Goal: Task Accomplishment & Management: Complete application form

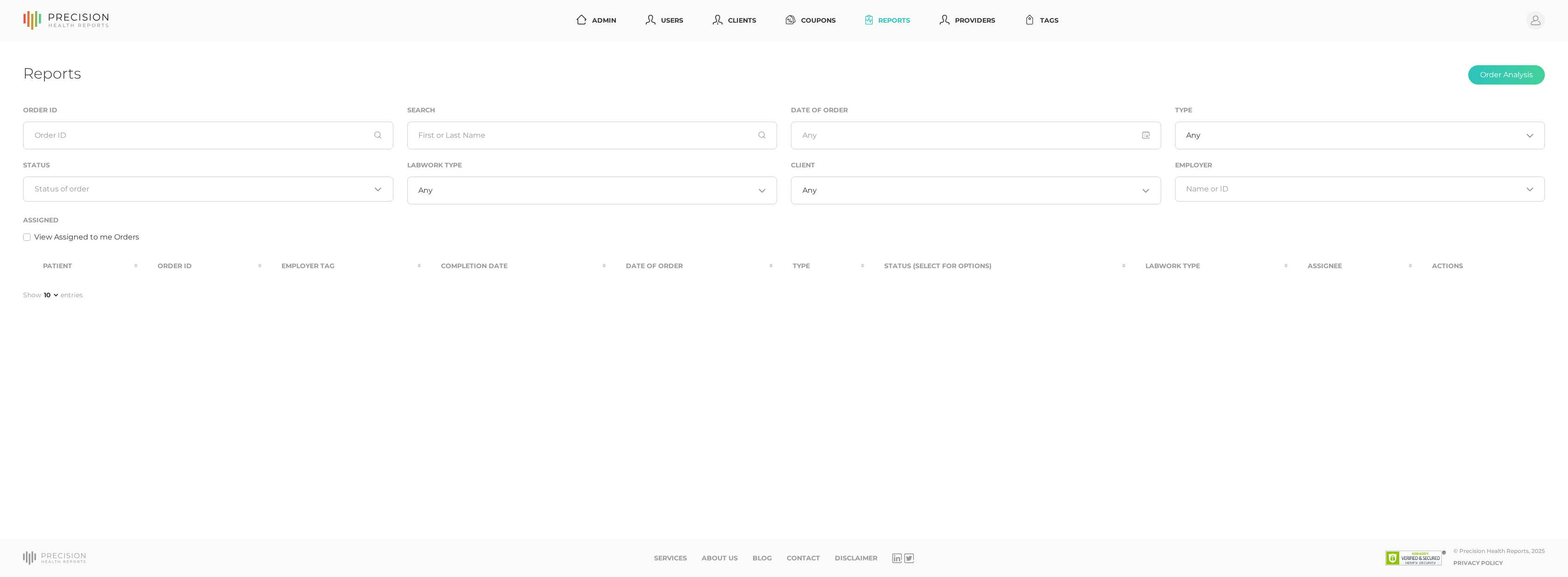
click at [785, 95] on div "Reports Order Analysis Order ID Search Date of Order Type Any Loading... Status…" at bounding box center [784, 290] width 1568 height 498
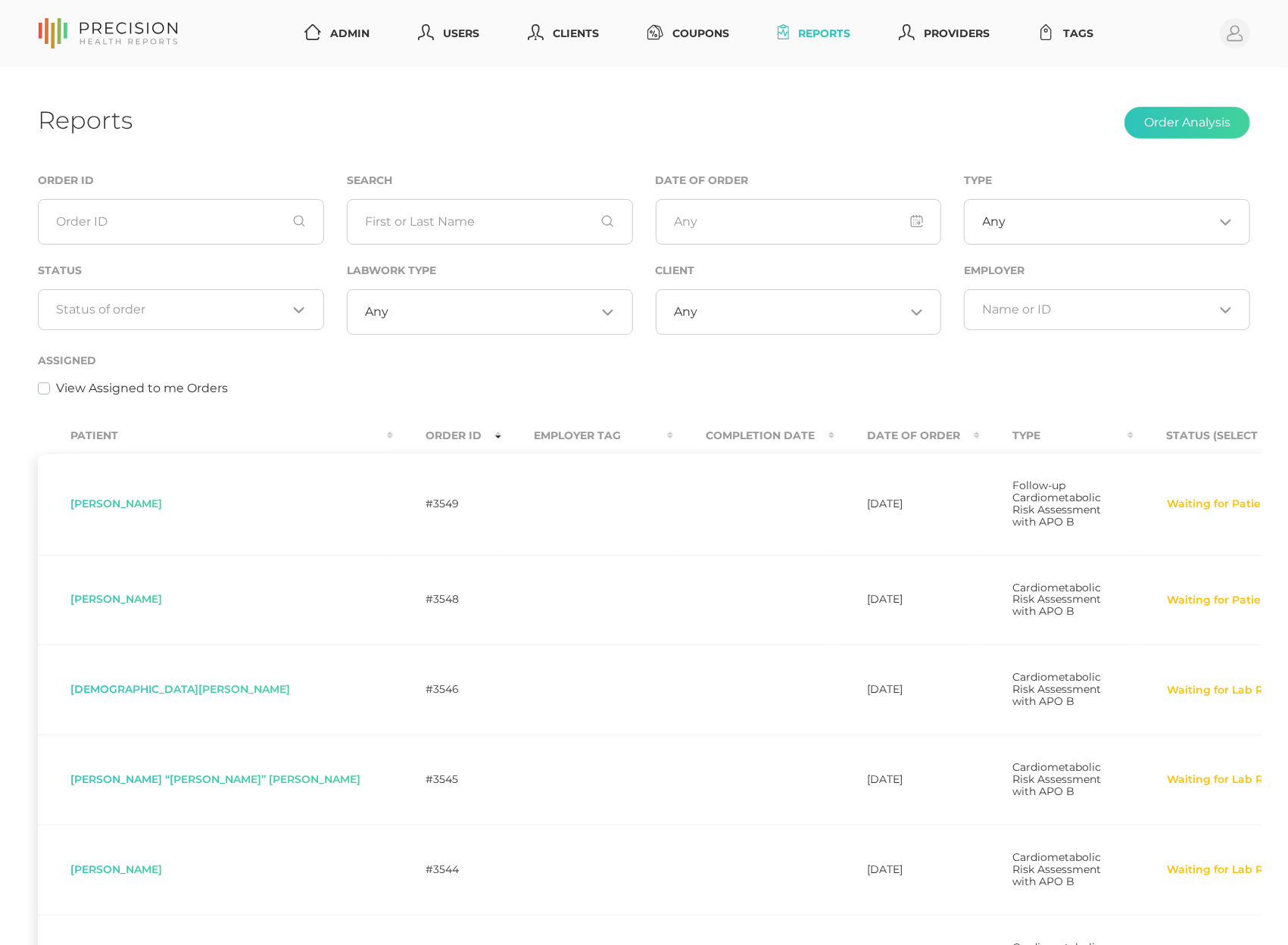
click at [158, 300] on div "Loading..." at bounding box center [180, 309] width 286 height 41
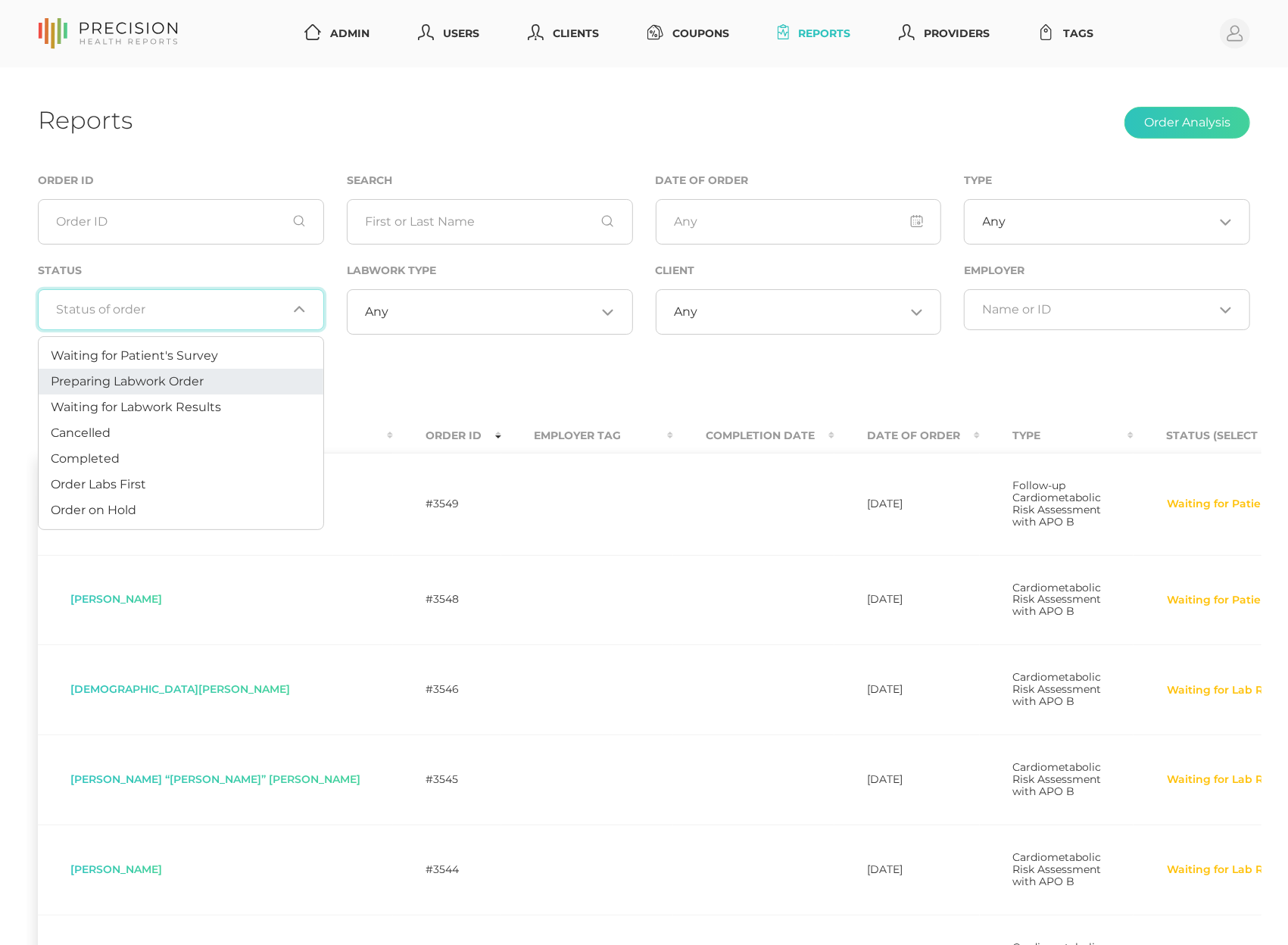
click at [150, 371] on li "Preparing Labwork Order" at bounding box center [181, 382] width 285 height 26
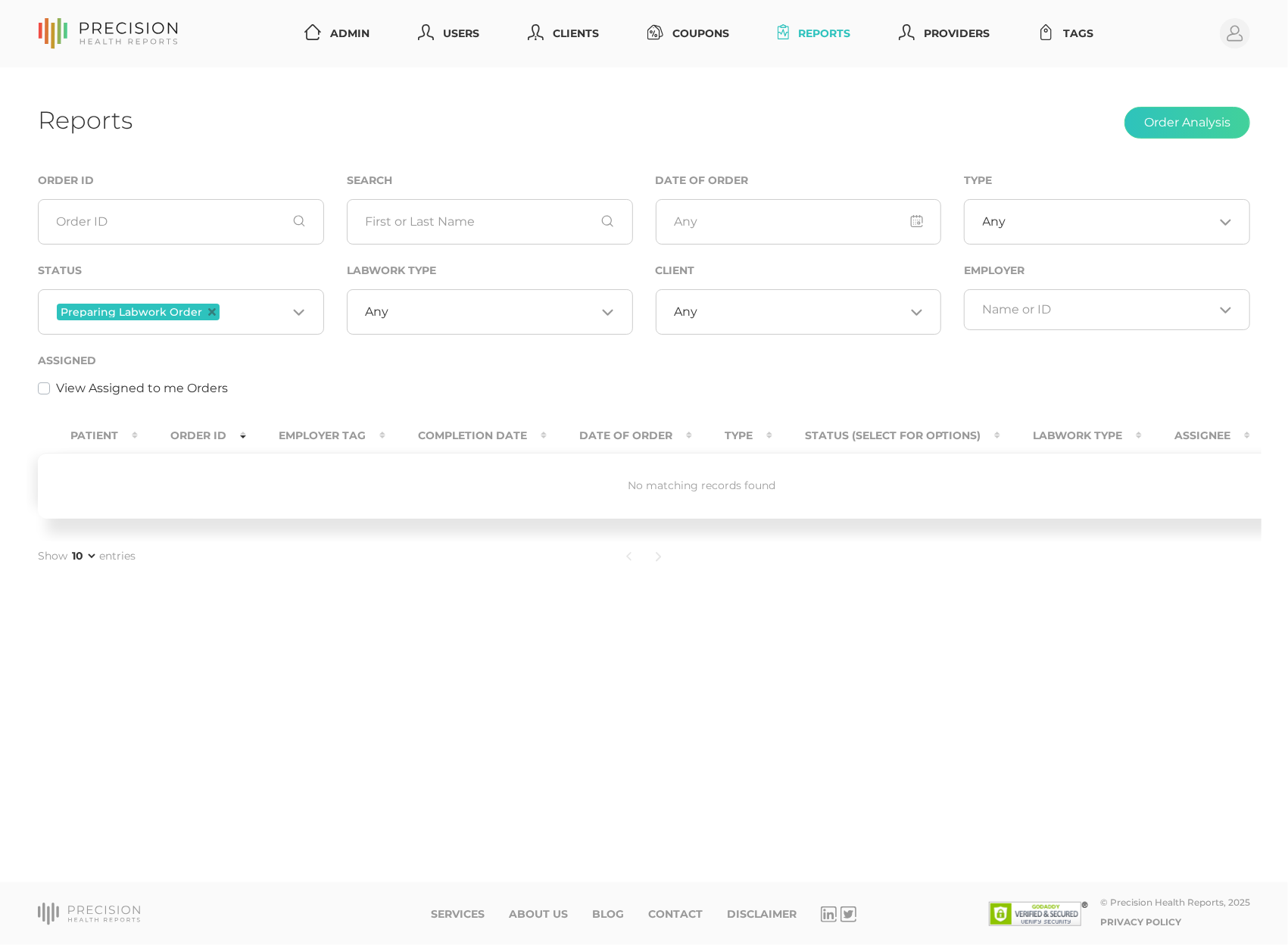
drag, startPoint x: 209, startPoint y: 309, endPoint x: 222, endPoint y: 309, distance: 13.0
click at [209, 309] on icon "Deselect Preparing Labwork Order" at bounding box center [212, 312] width 8 height 8
click at [224, 309] on input "Search for option" at bounding box center [172, 309] width 231 height 15
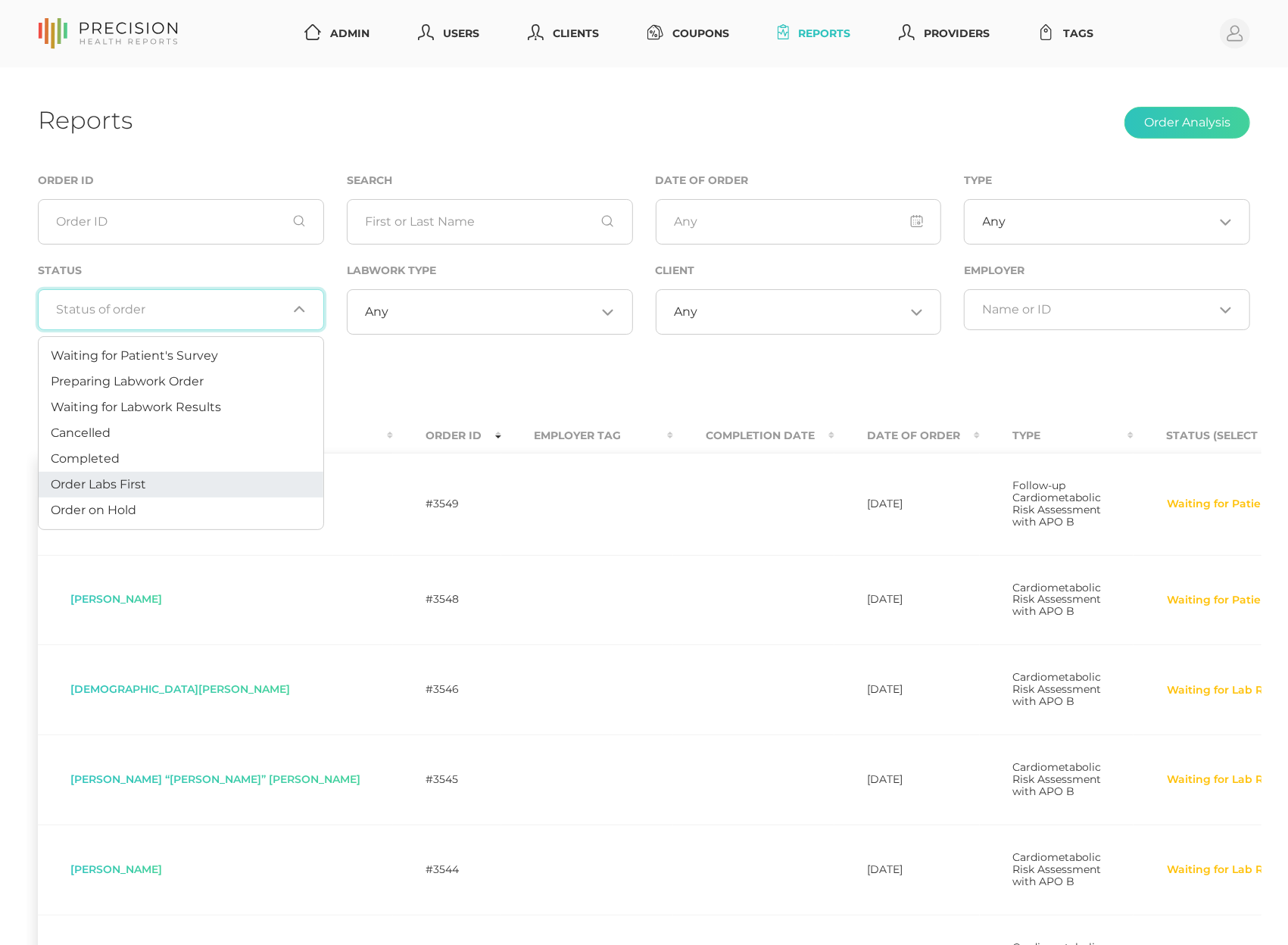
click at [161, 487] on li "Order Labs First" at bounding box center [181, 484] width 285 height 26
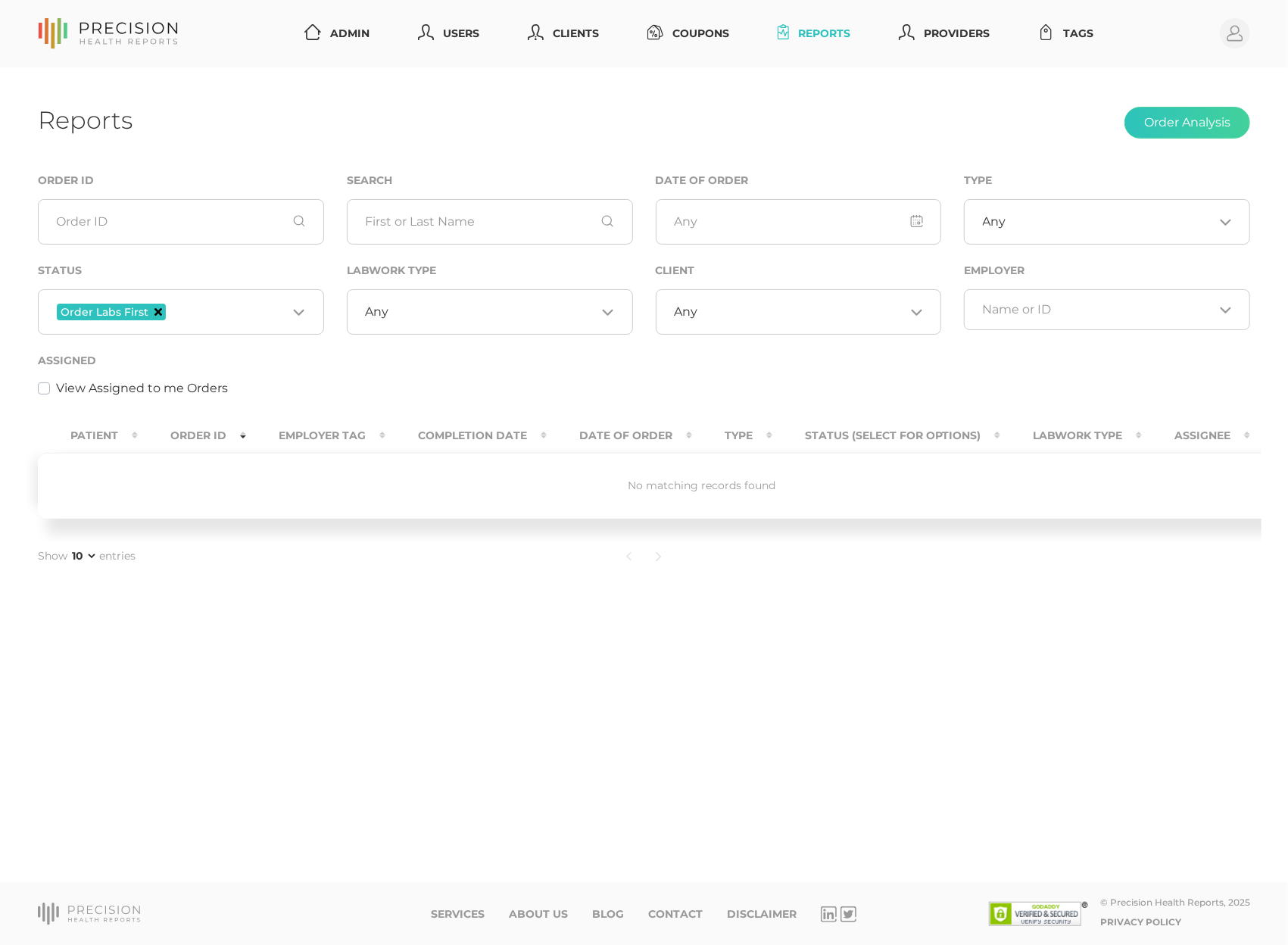
click at [156, 312] on icon "Deselect Order Labs First" at bounding box center [159, 312] width 8 height 8
click at [172, 313] on input "Search for option" at bounding box center [172, 309] width 231 height 15
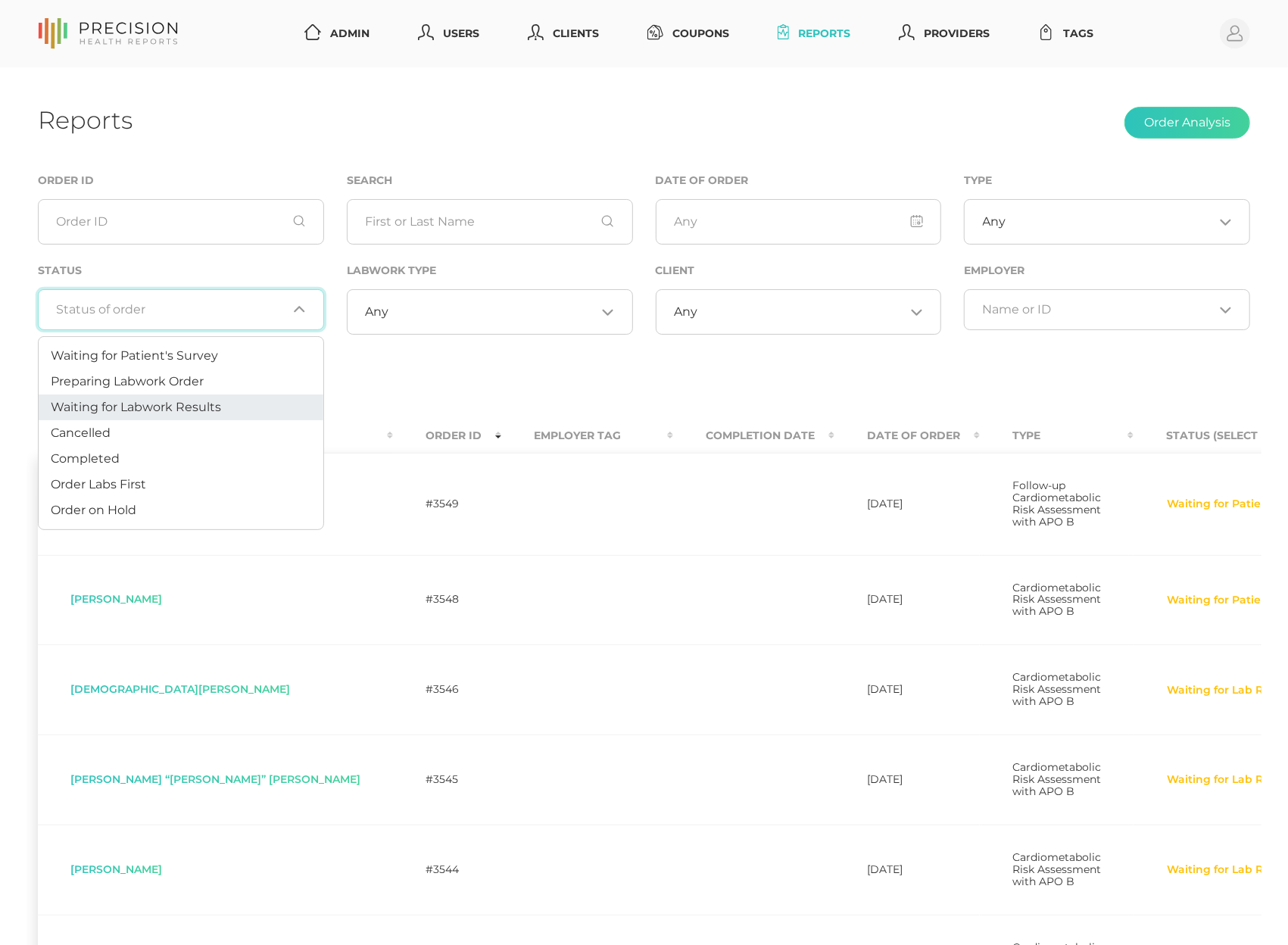
drag, startPoint x: 164, startPoint y: 408, endPoint x: 233, endPoint y: 377, distance: 75.6
click at [164, 408] on span "Waiting for Labwork Results" at bounding box center [136, 407] width 170 height 14
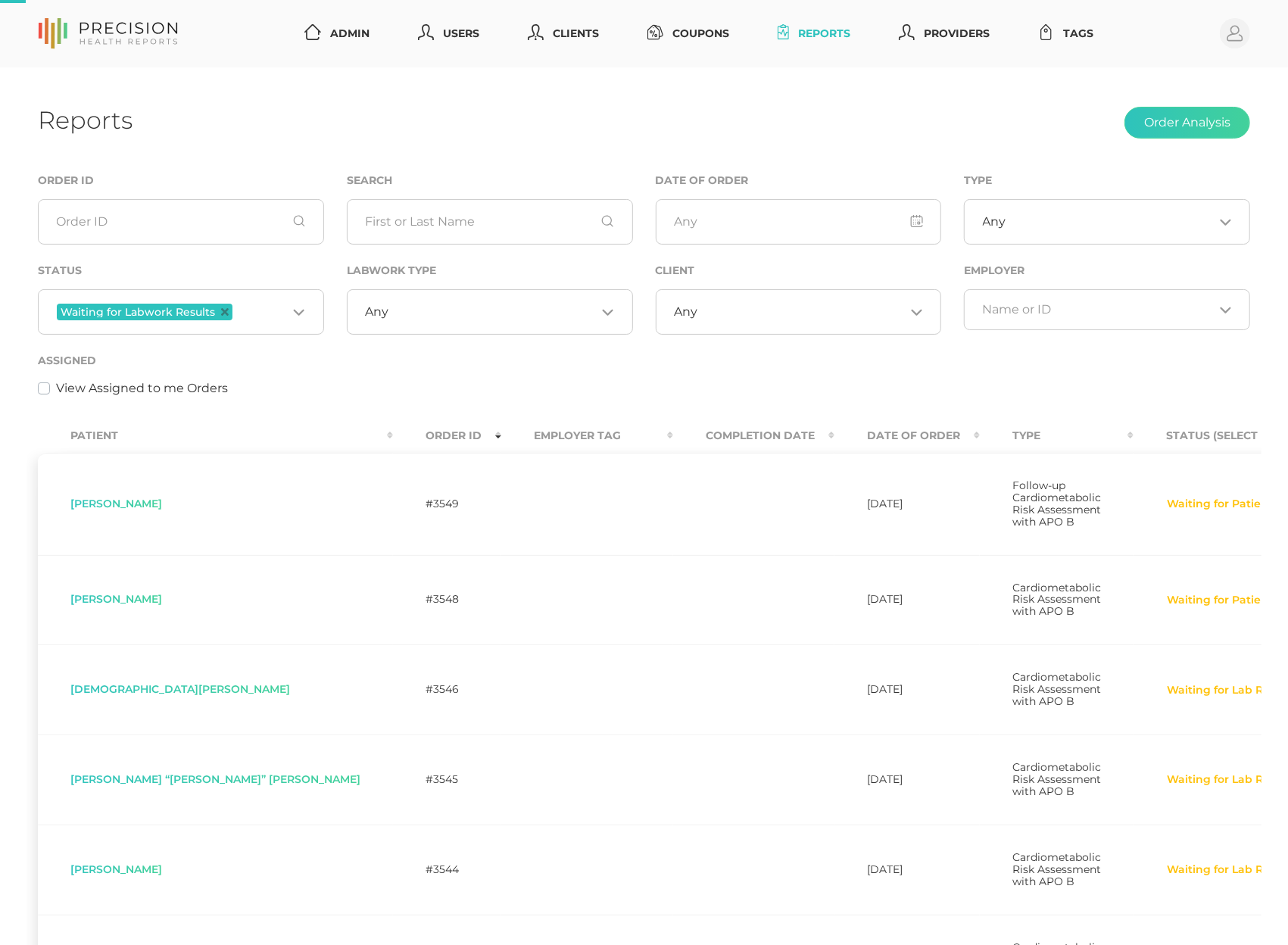
click at [418, 316] on input "Search for option" at bounding box center [492, 311] width 207 height 15
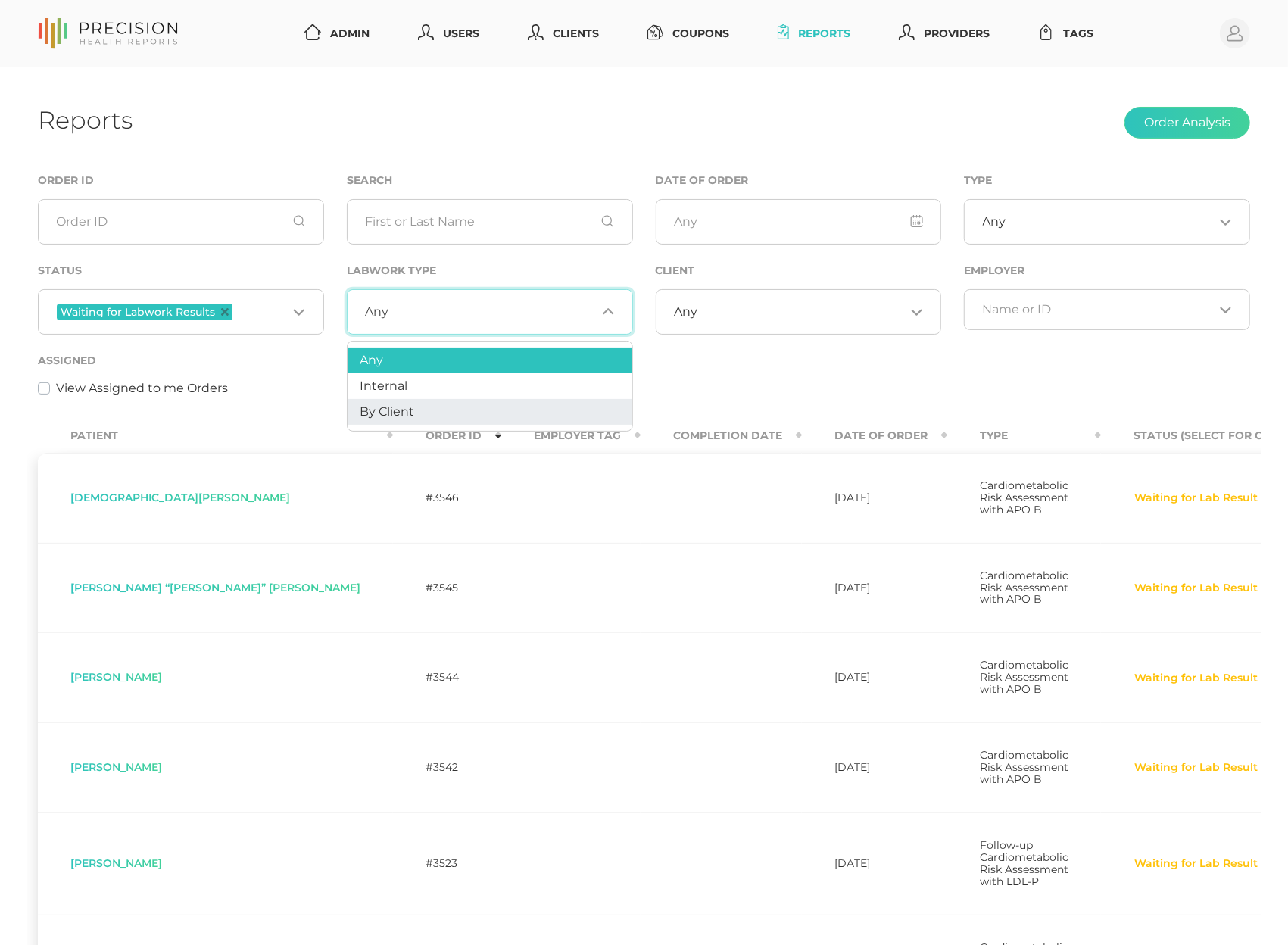
click at [403, 415] on span "By Client" at bounding box center [387, 412] width 55 height 14
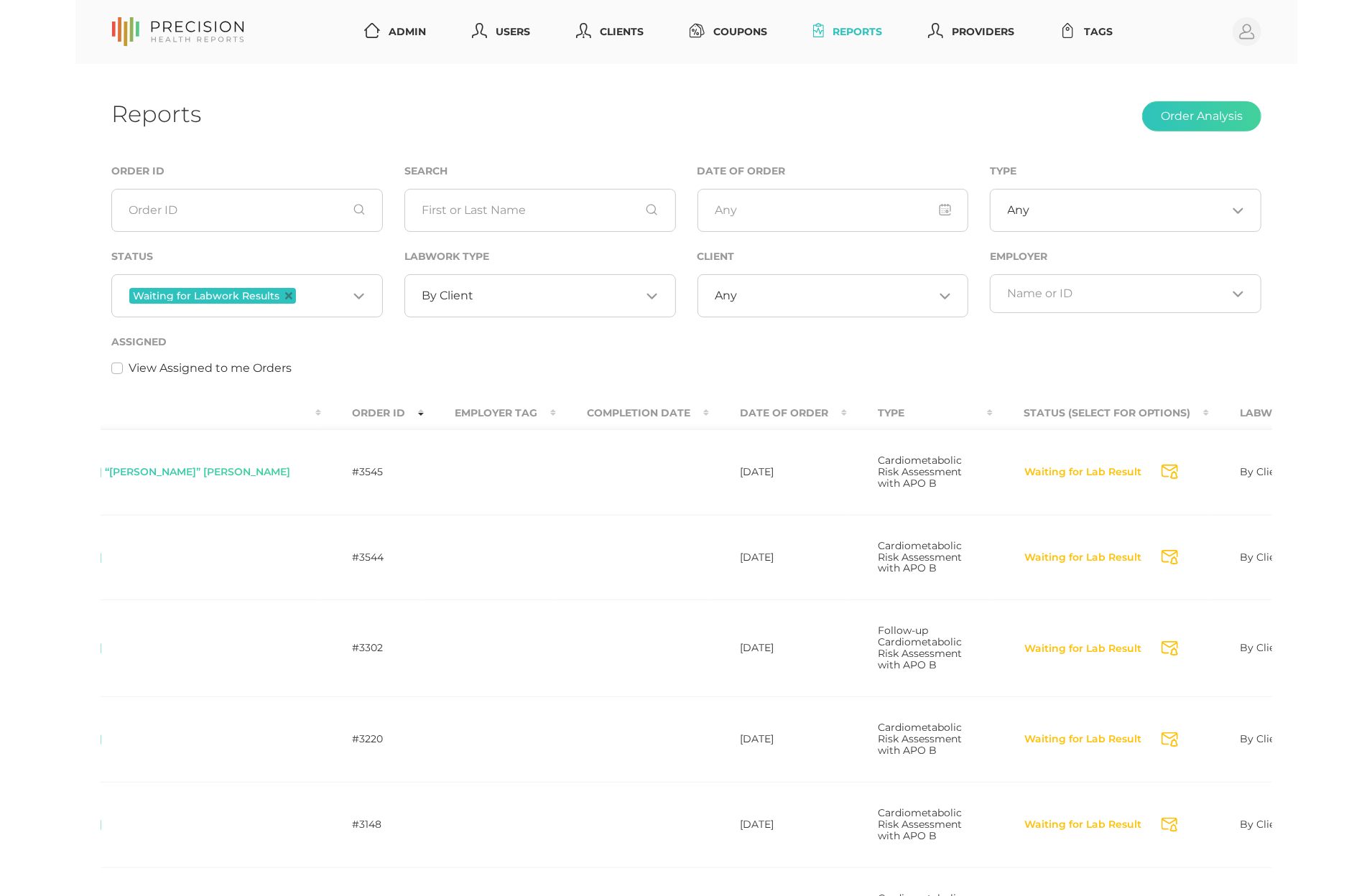
scroll to position [0, 187]
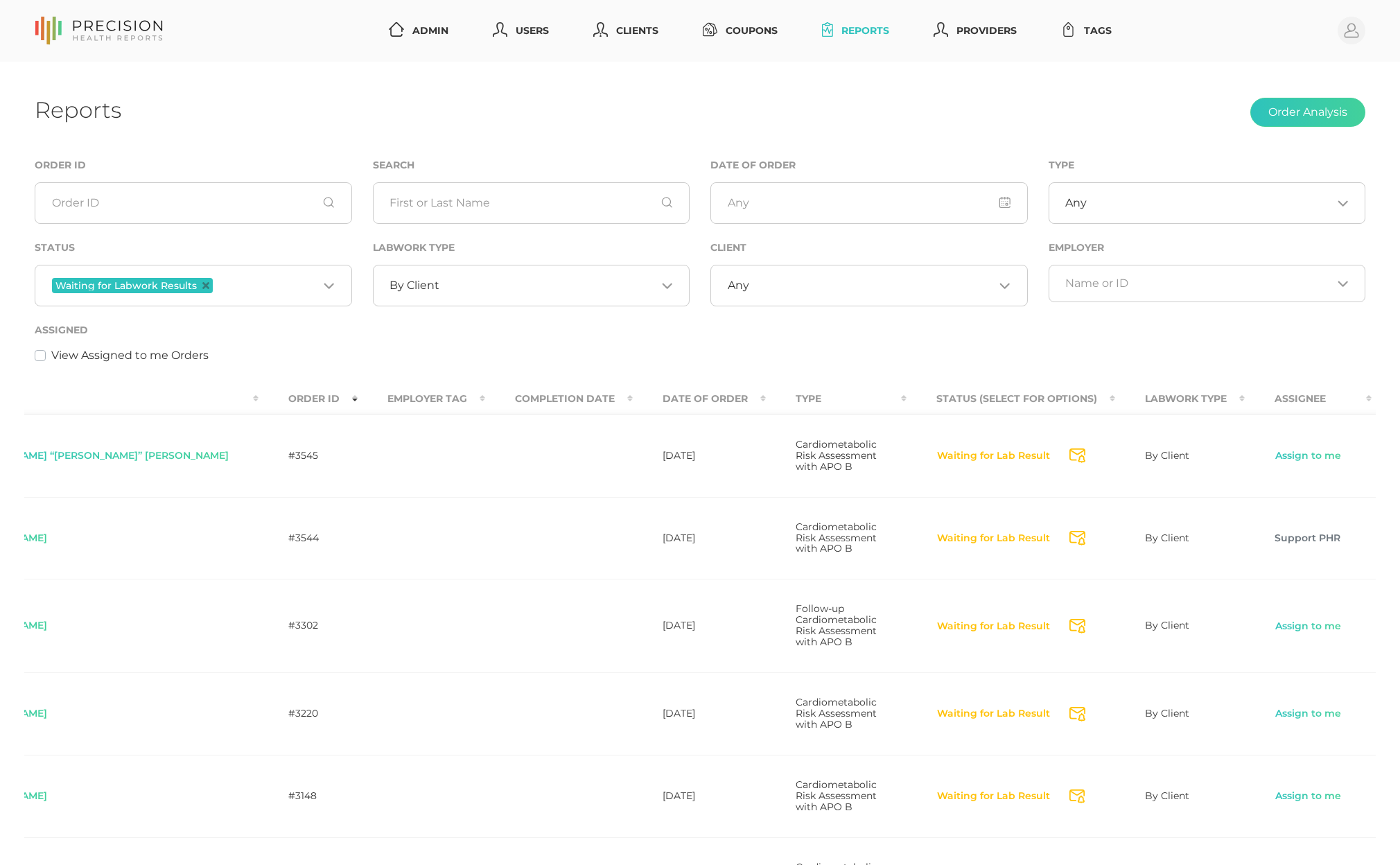
scroll to position [0, 92]
click at [1176, 546] on link "View" at bounding box center [1423, 537] width 26 height 14
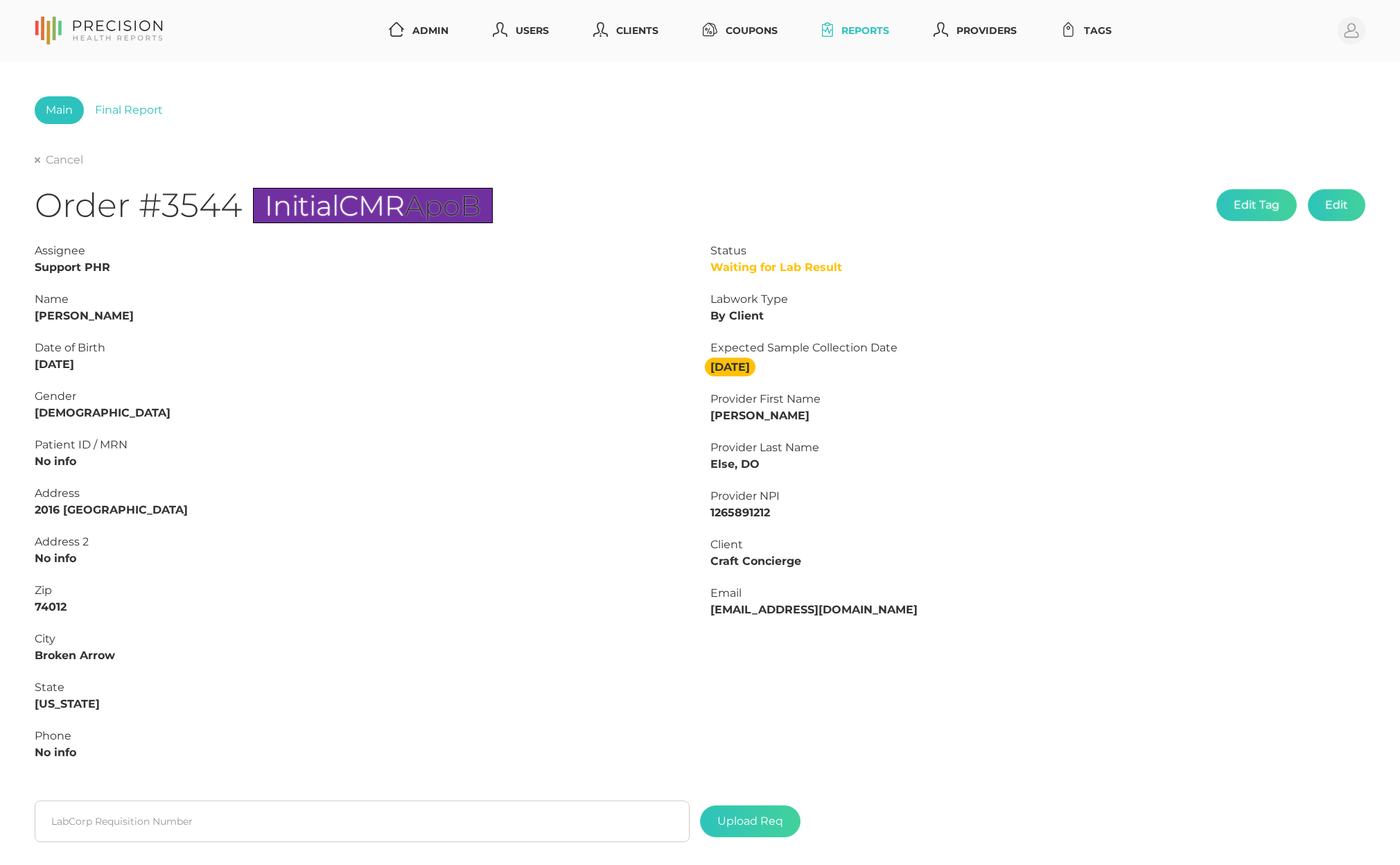
click at [68, 316] on strong "[PERSON_NAME]" at bounding box center [84, 316] width 99 height 13
copy strong "Kats"
click at [84, 320] on strong "[PERSON_NAME]" at bounding box center [84, 316] width 99 height 13
click at [47, 317] on strong "[PERSON_NAME]" at bounding box center [84, 316] width 99 height 13
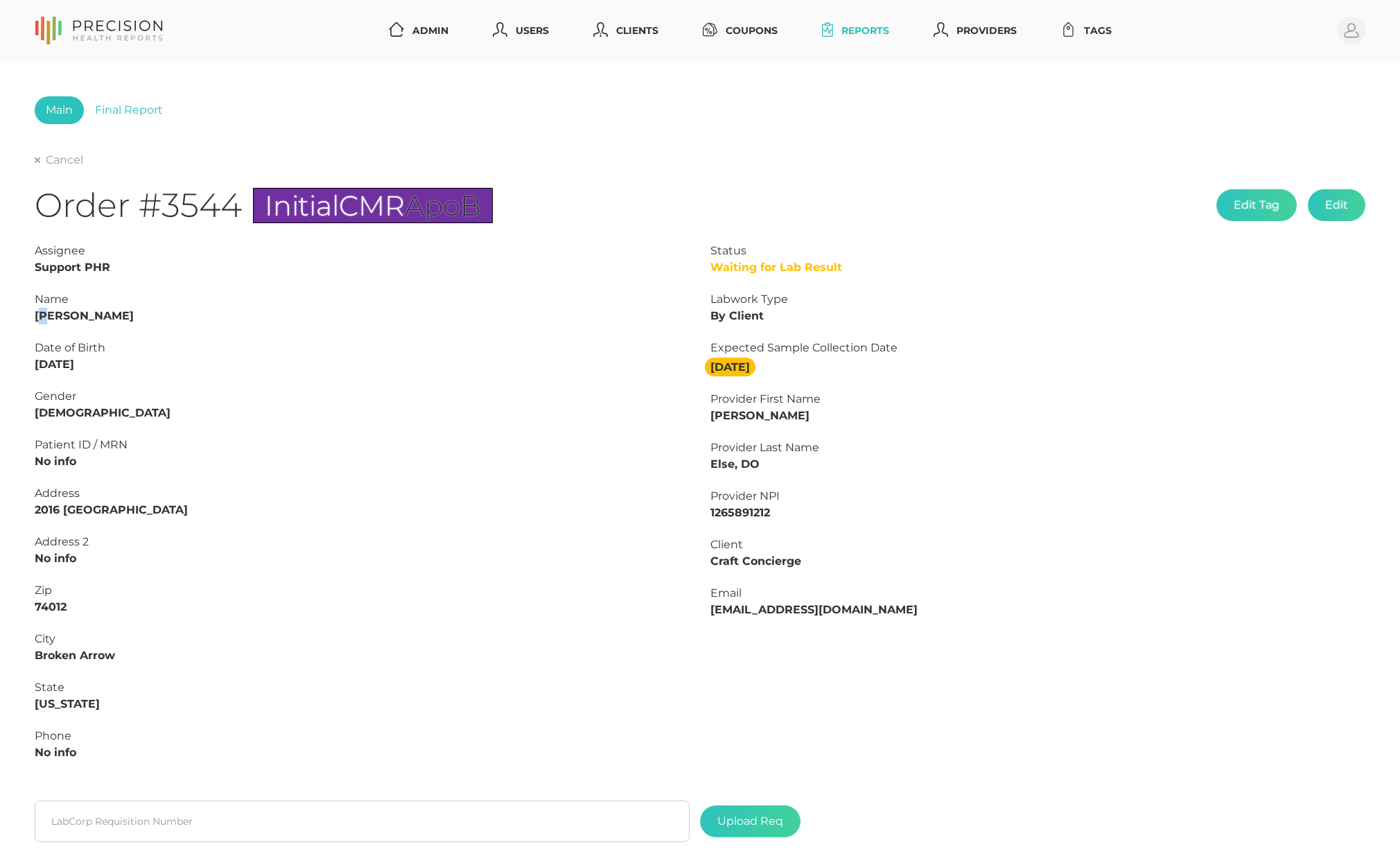
click at [47, 317] on strong "[PERSON_NAME]" at bounding box center [84, 316] width 99 height 13
copy strong "m"
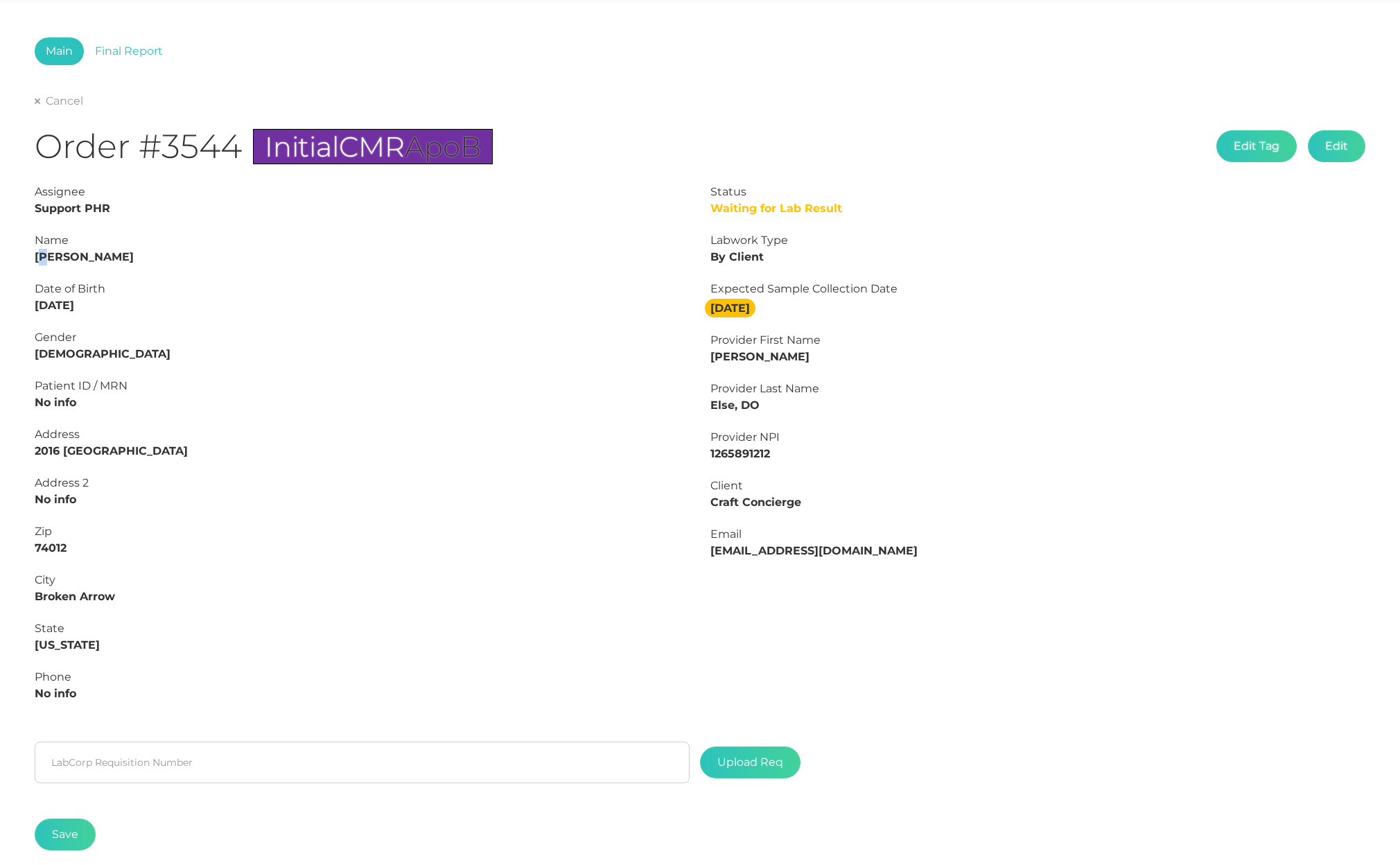
scroll to position [62, 0]
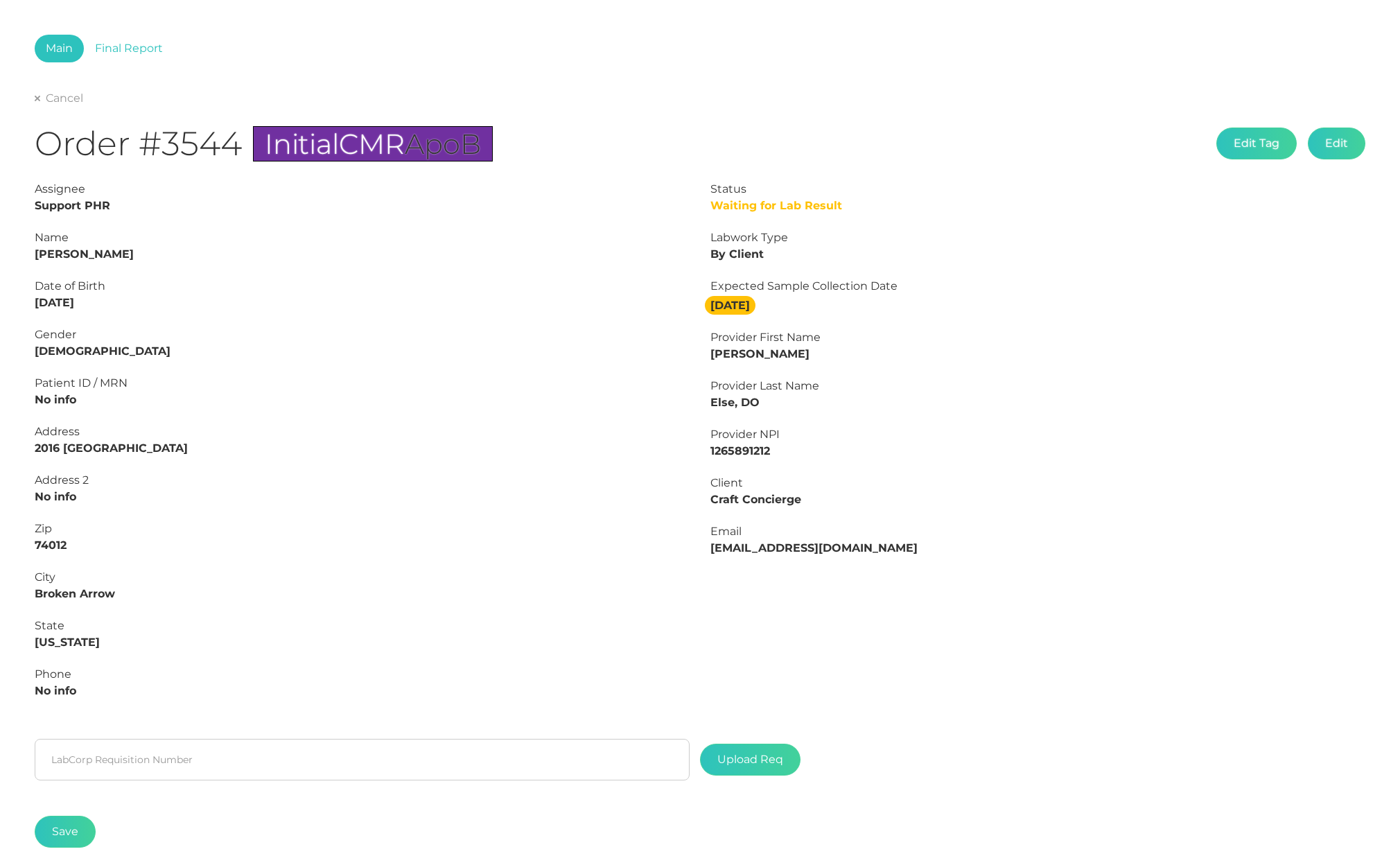
drag, startPoint x: 92, startPoint y: 403, endPoint x: 94, endPoint y: 392, distance: 11.2
click at [92, 403] on div "Patient ID / MRN No info" at bounding box center [362, 391] width 655 height 33
click at [48, 254] on strong "[PERSON_NAME]" at bounding box center [84, 254] width 99 height 13
copy strong "[PERSON_NAME]"
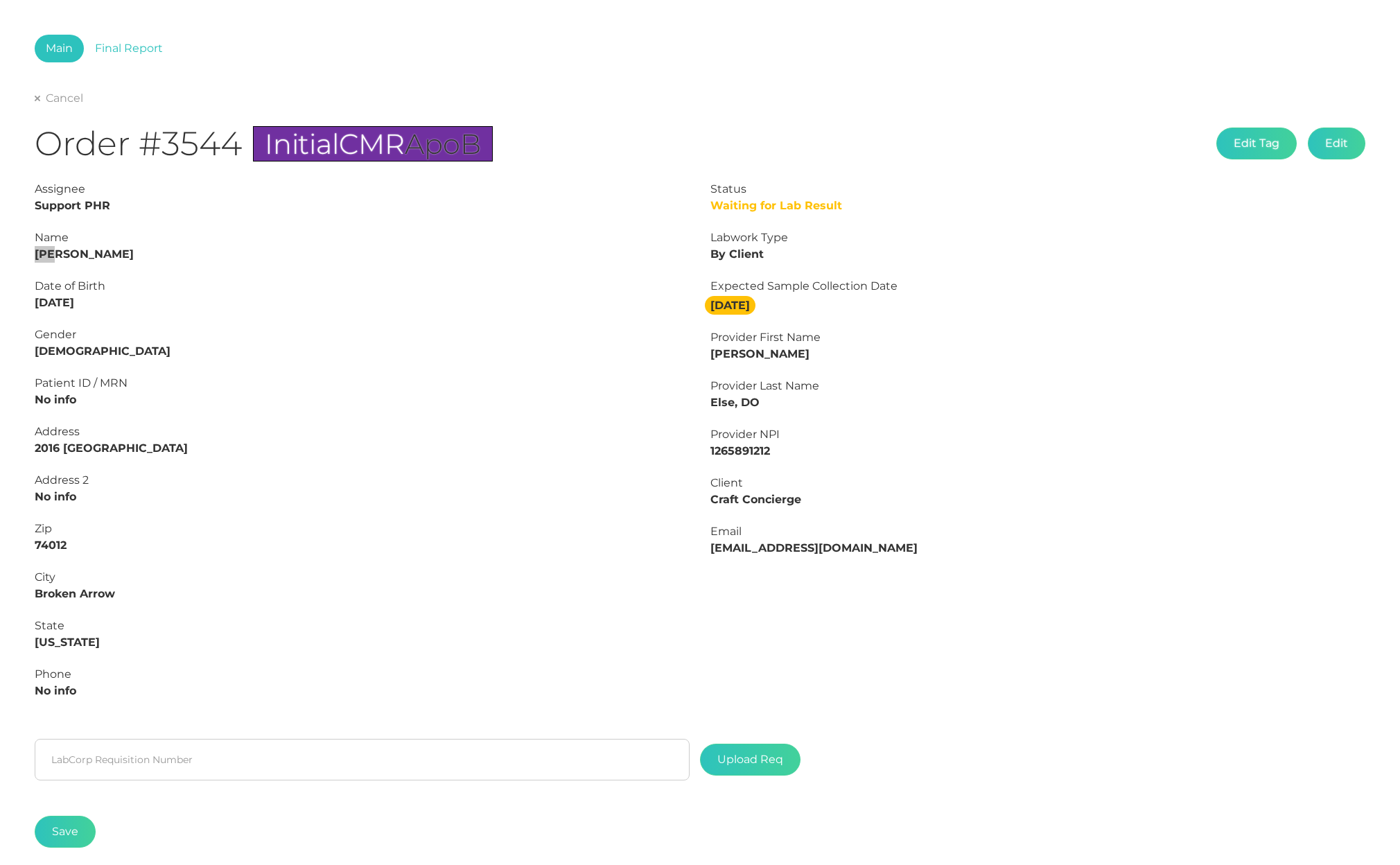
drag, startPoint x: 39, startPoint y: 304, endPoint x: 26, endPoint y: 306, distance: 13.2
click at [26, 304] on div "Assignee Support PHR Name [PERSON_NAME] Date of Birth [DEMOGRAPHIC_DATA] Gender…" at bounding box center [362, 447] width 675 height 534
copy strong "[DATE]"
click at [125, 50] on link "Final Report" at bounding box center [129, 48] width 90 height 27
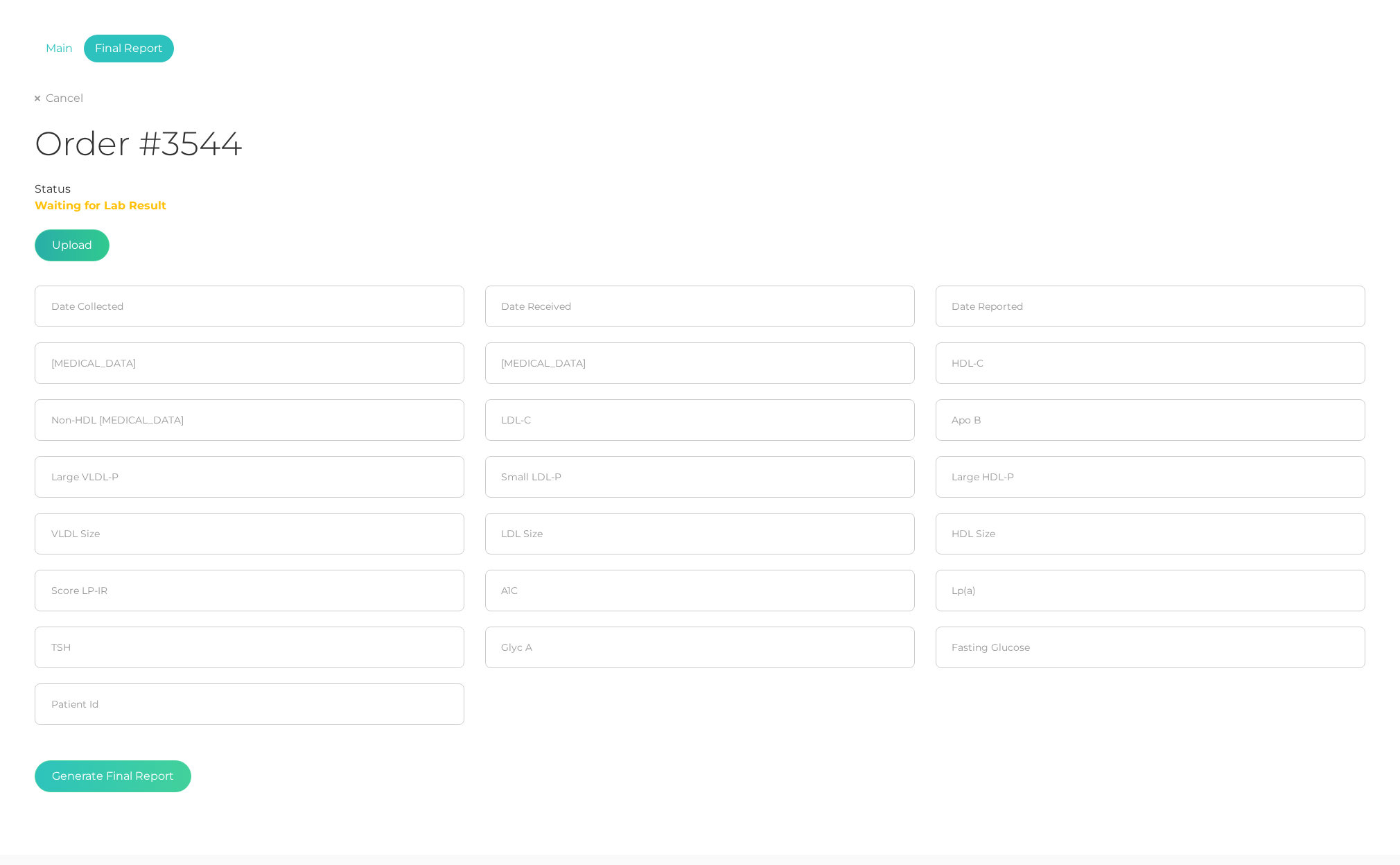
click at [72, 246] on label at bounding box center [72, 245] width 73 height 30
click at [92, 300] on input "file" at bounding box center [92, 300] width 1 height 1
type input "C:\fakepath\ctoah (1).pdf"
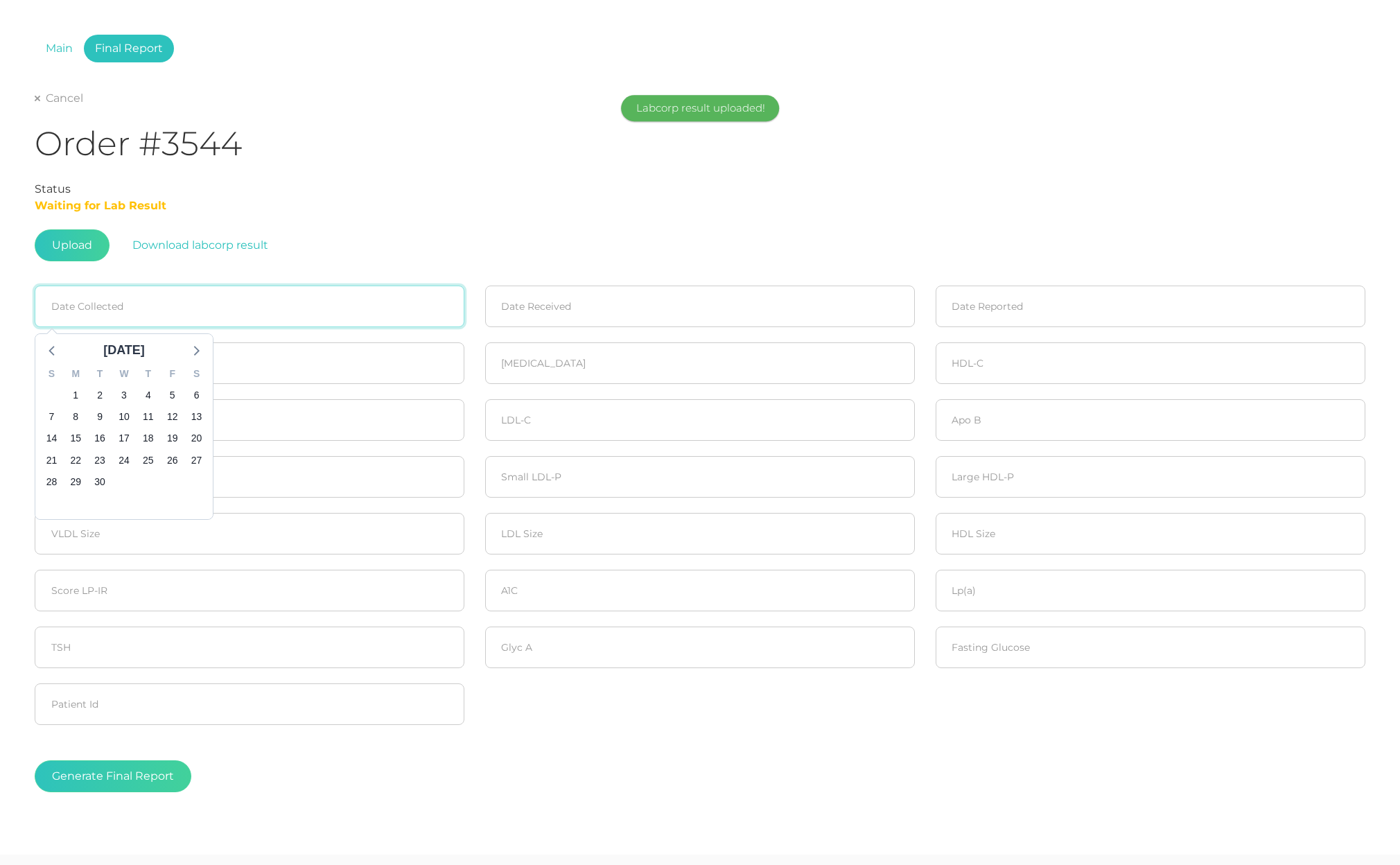
click at [133, 313] on input at bounding box center [249, 307] width 430 height 42
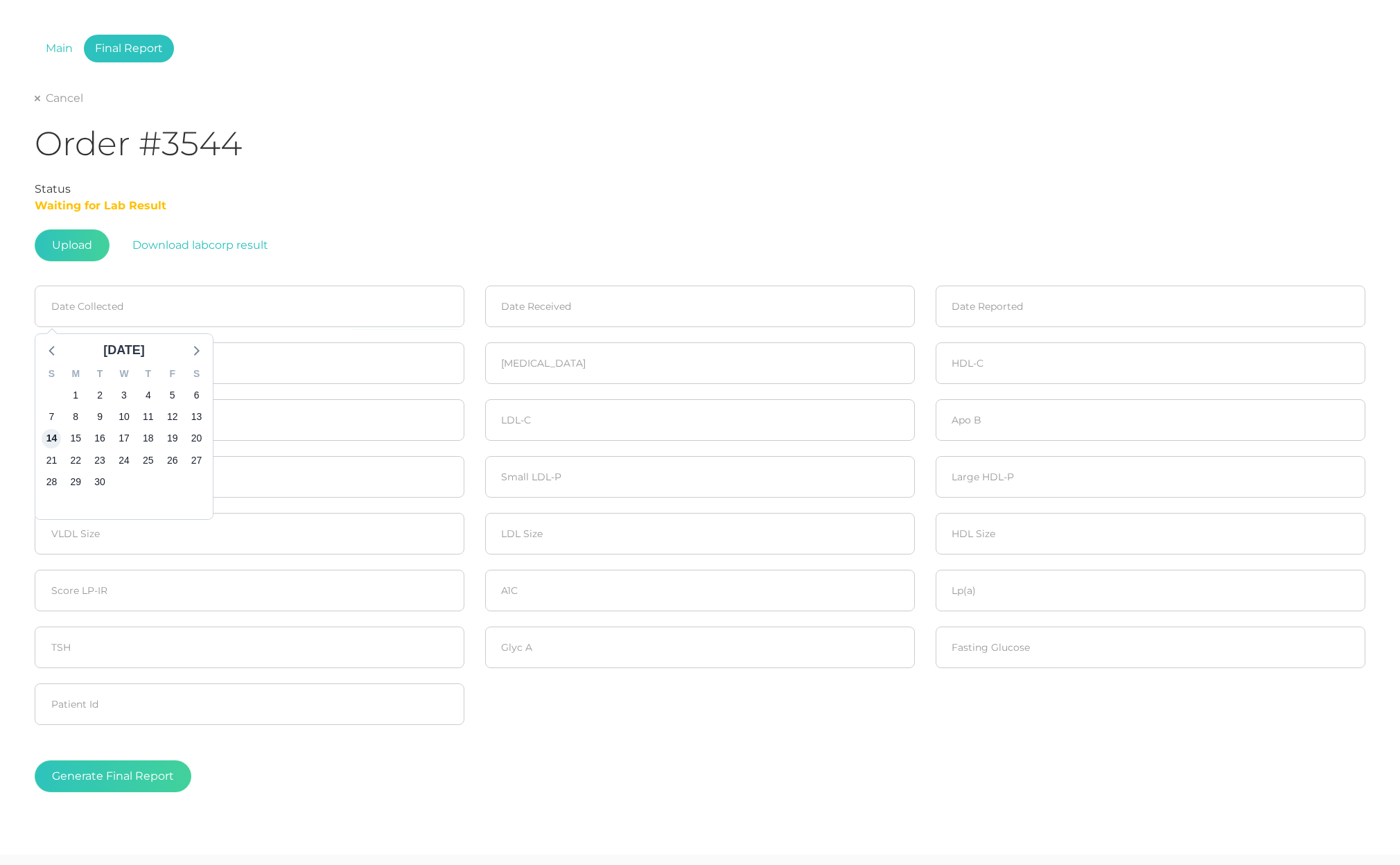
click at [59, 434] on span "14" at bounding box center [51, 438] width 19 height 19
click at [89, 434] on input "number" at bounding box center [249, 420] width 430 height 42
click at [141, 298] on input "[DATE]" at bounding box center [249, 307] width 430 height 42
click at [77, 439] on span "15" at bounding box center [75, 438] width 19 height 19
type input "[DATE]"
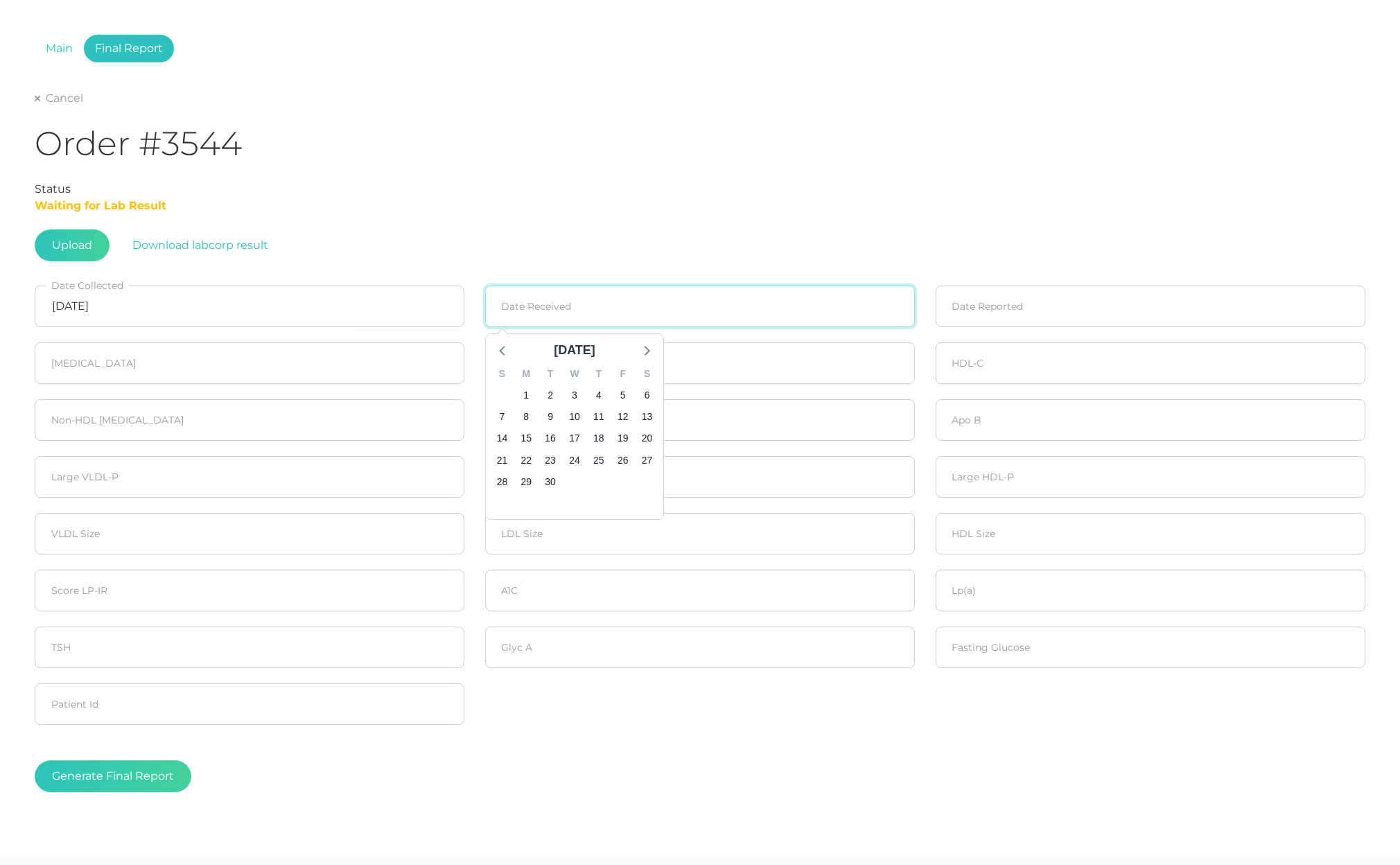
click at [567, 309] on input at bounding box center [700, 307] width 430 height 42
drag, startPoint x: 526, startPoint y: 439, endPoint x: 935, endPoint y: 348, distance: 419.0
click at [614, 411] on div "S M T W T F S 31 1 2 3 4 5 6 7 8 9 10 11 12 13 14 15 16 17 18 19 20 21 22 23 24…" at bounding box center [574, 439] width 177 height 160
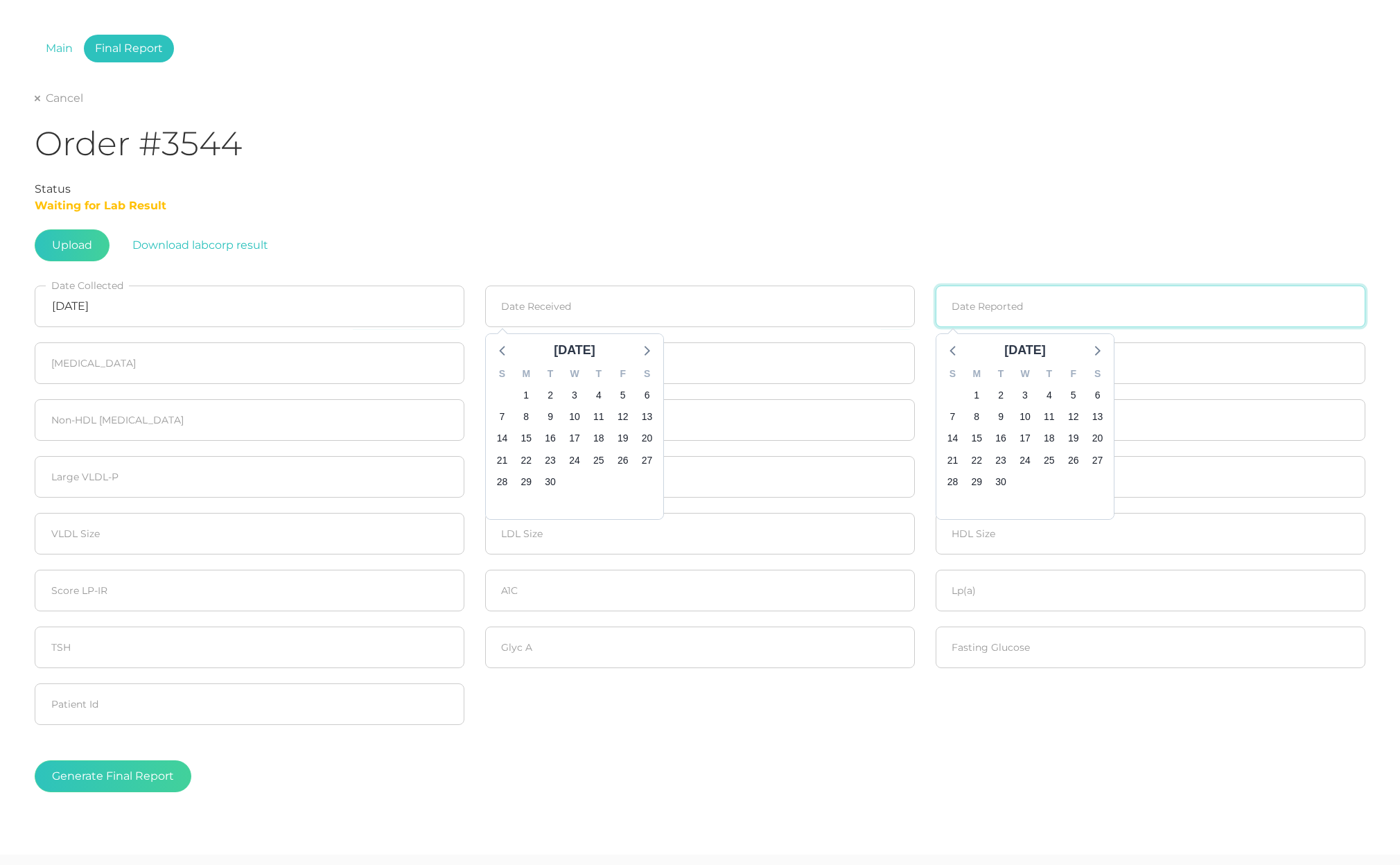
click at [976, 303] on input at bounding box center [1150, 307] width 430 height 42
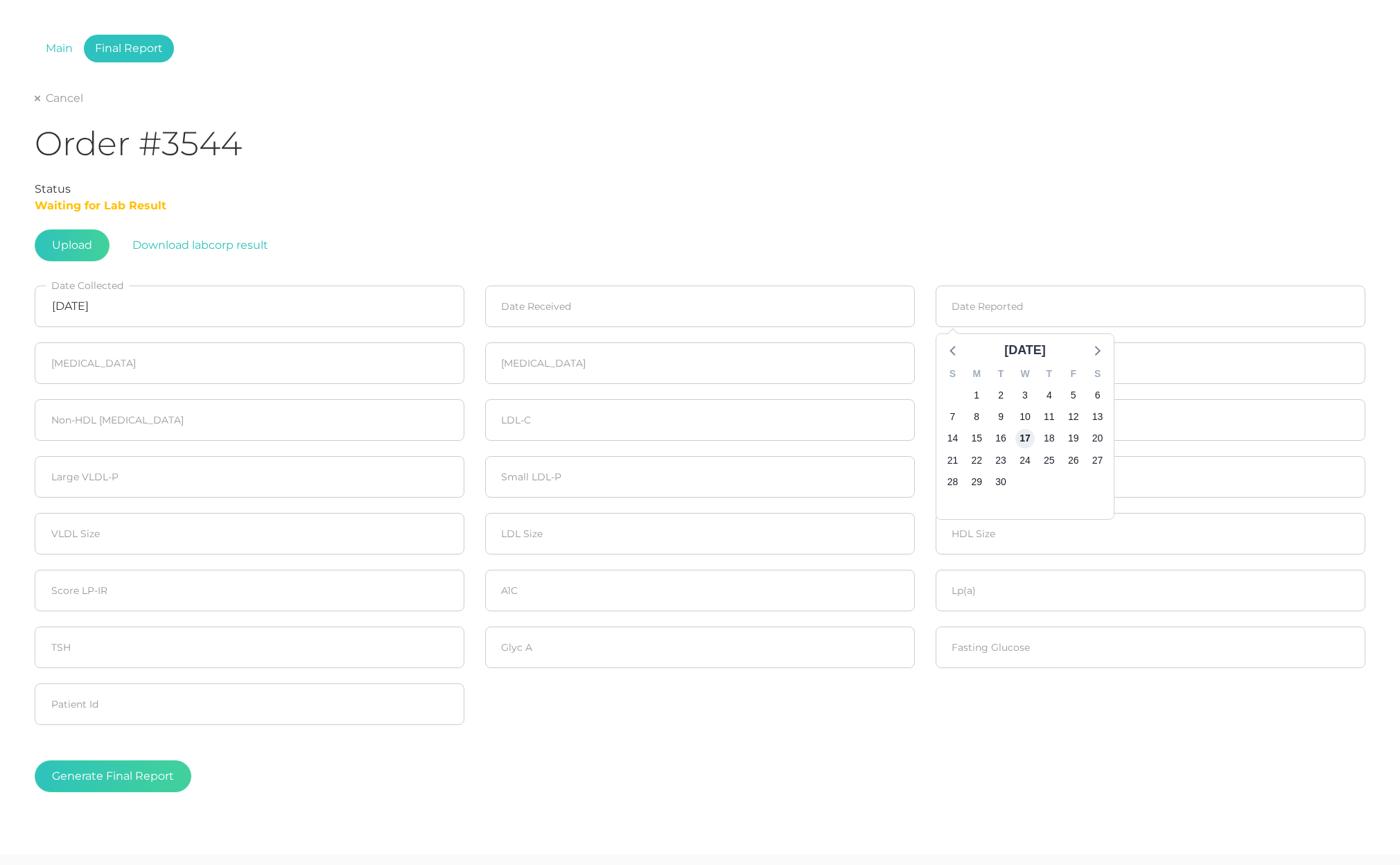
drag, startPoint x: 1027, startPoint y: 439, endPoint x: 502, endPoint y: 395, distance: 526.8
click at [1027, 439] on span "17" at bounding box center [1025, 438] width 19 height 19
type input "[DATE]"
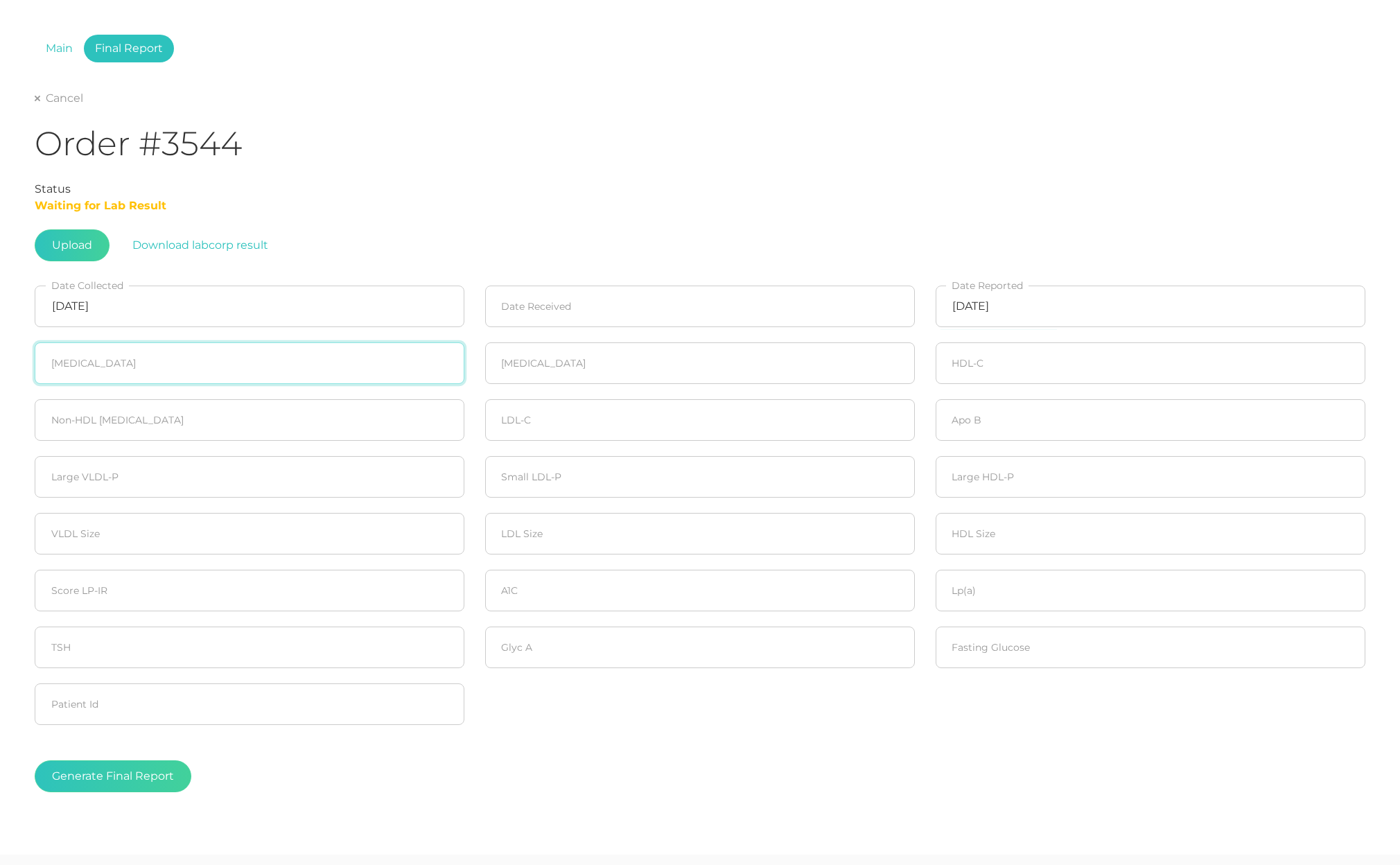
click at [123, 362] on input "number" at bounding box center [249, 363] width 430 height 42
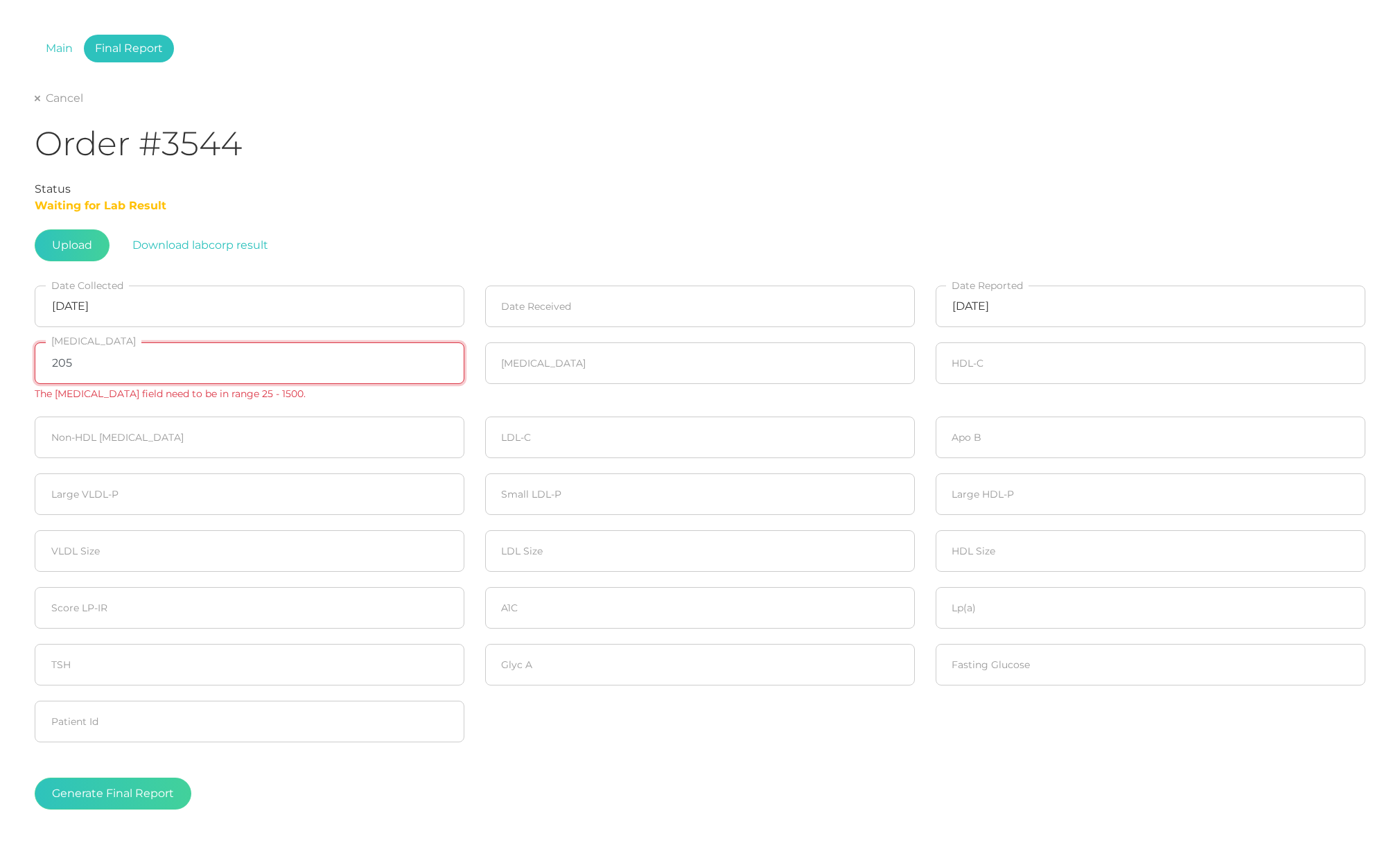
type input "205"
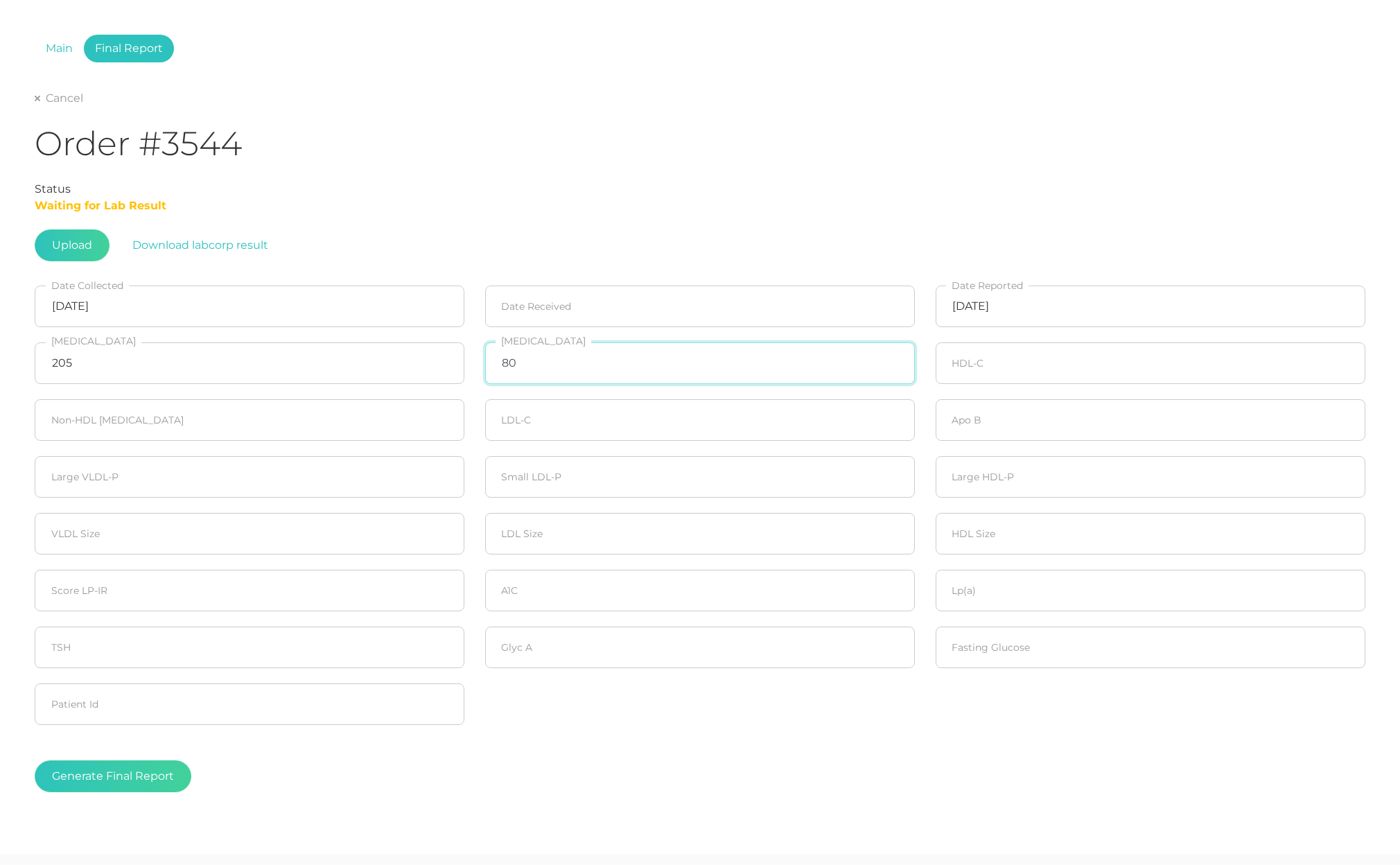
type input "80"
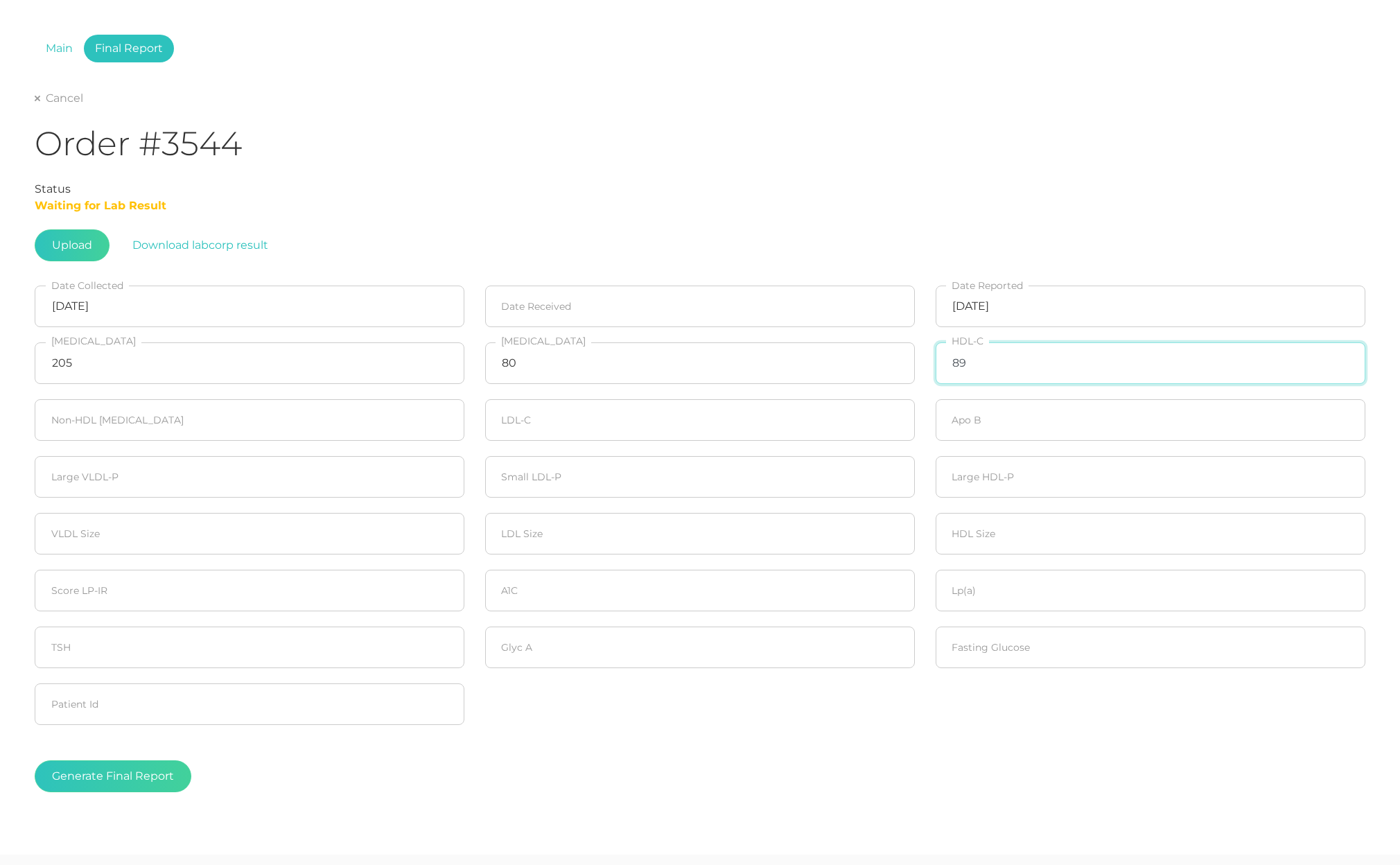
type input "89"
click at [229, 422] on input "number" at bounding box center [249, 420] width 430 height 42
type input "116"
type input "102"
type input "75"
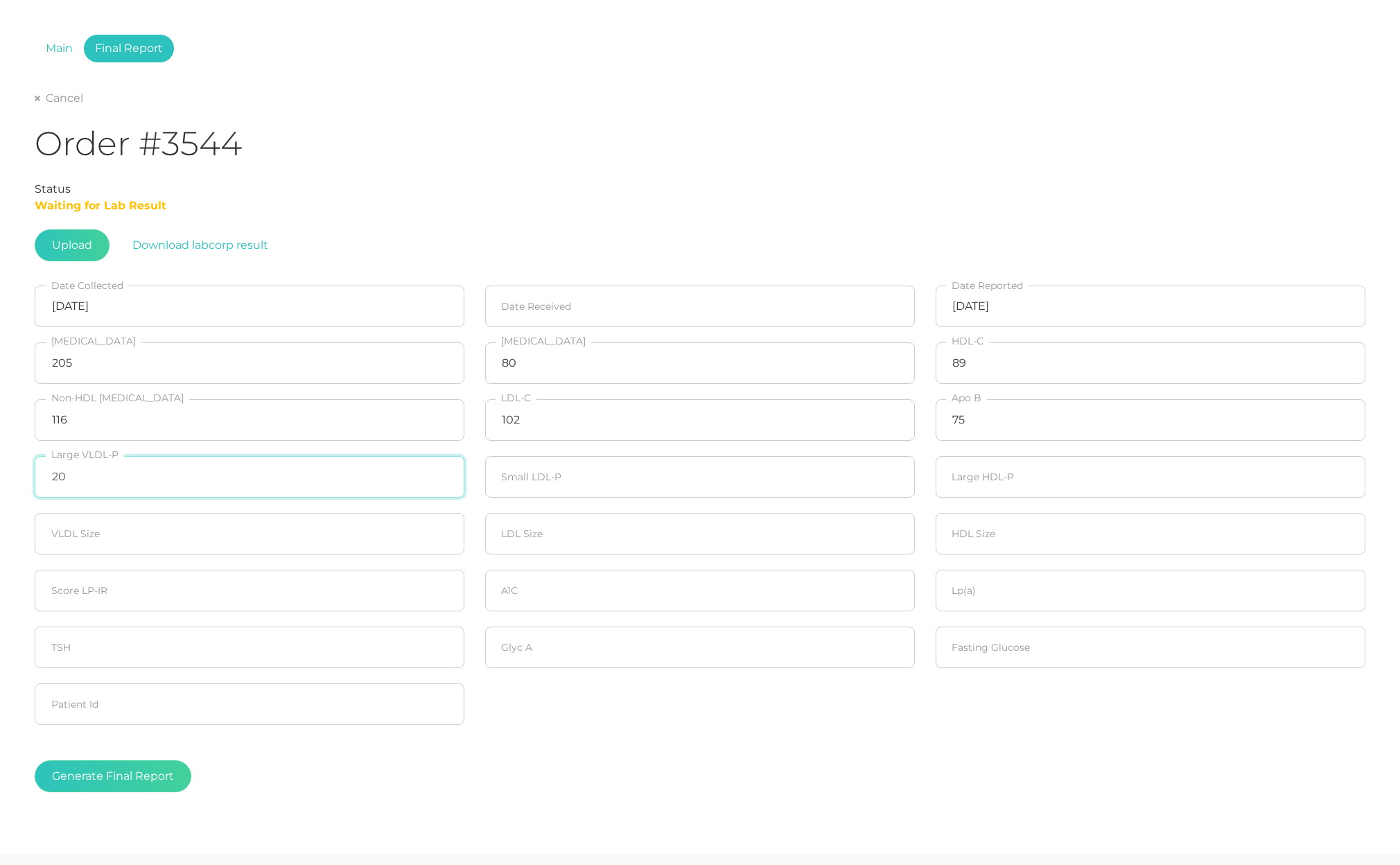
type input "20"
type input "90"
type input "20"
type input "21.7"
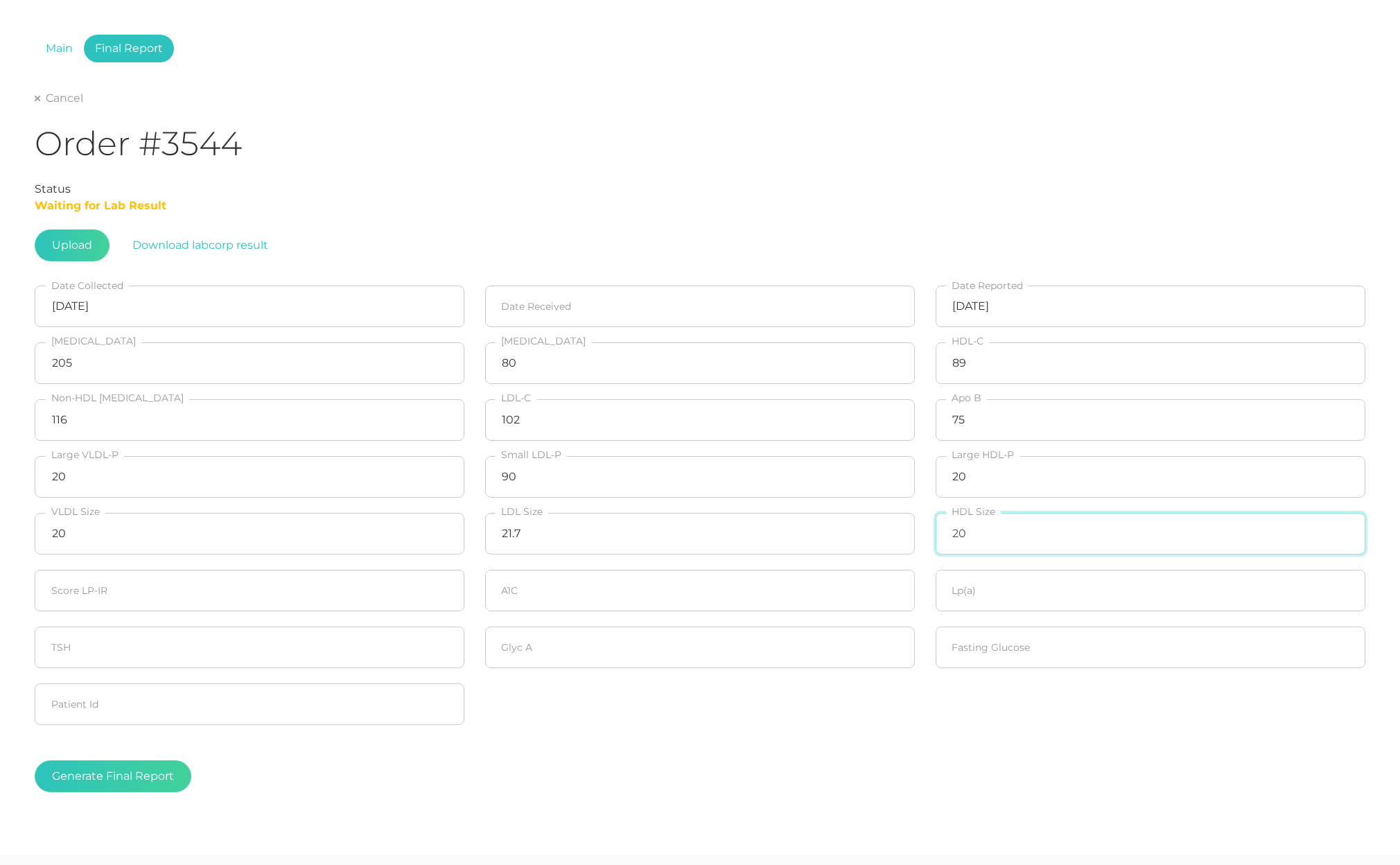
type input "20"
type input "5.7"
type input "11.7"
type input "317"
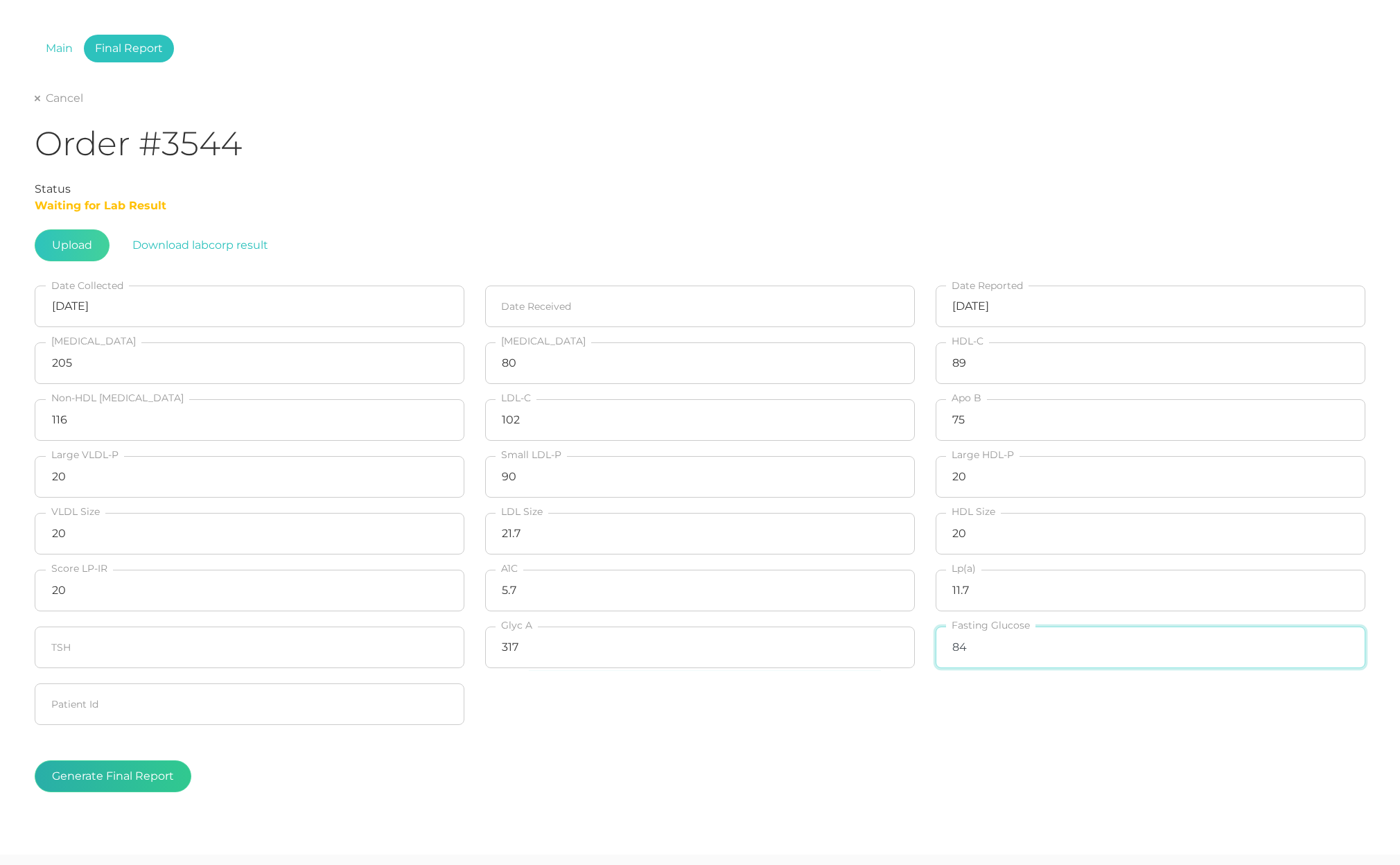
type input "84"
click at [80, 785] on button "Generate Final Report" at bounding box center [113, 776] width 157 height 32
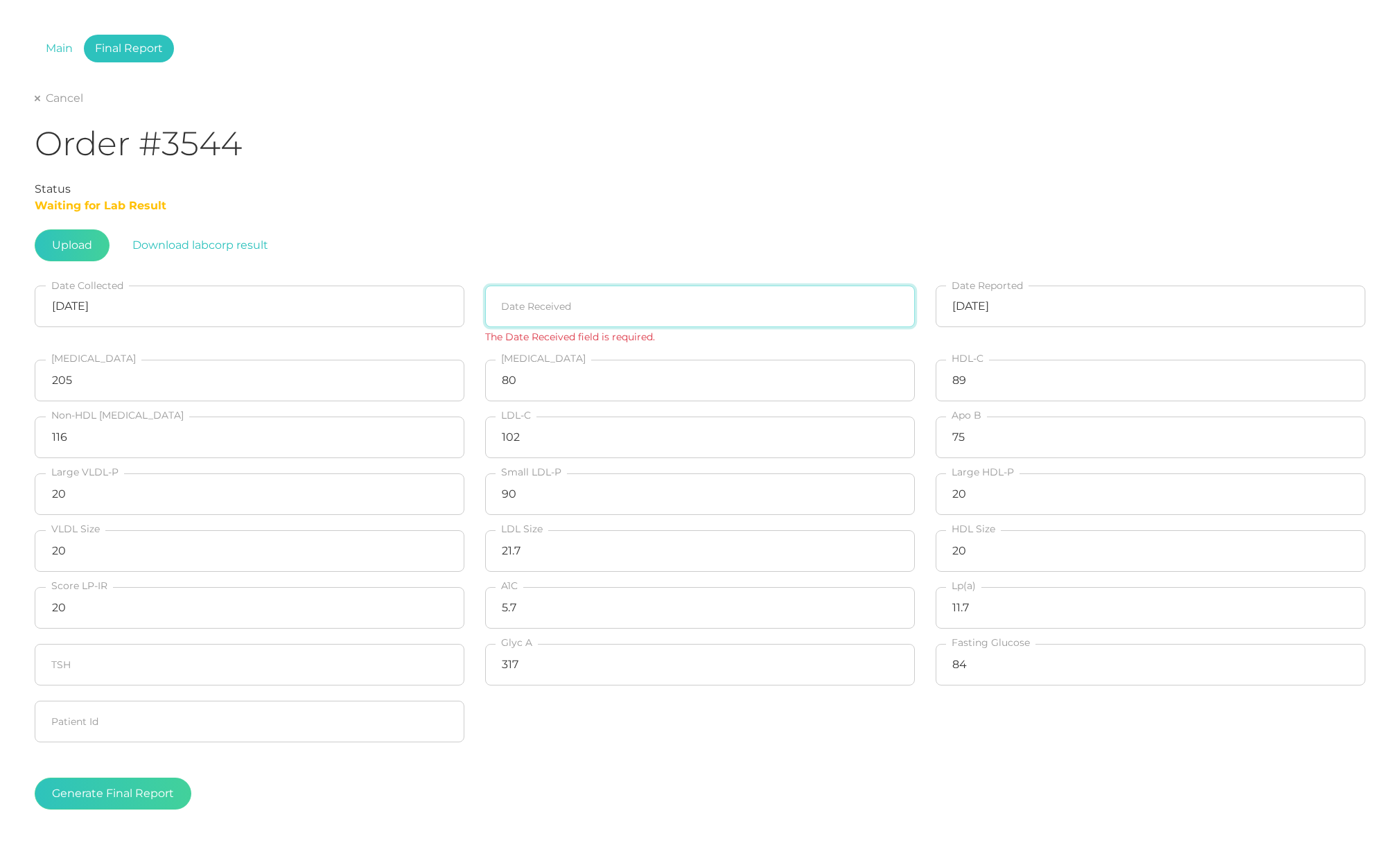
click at [567, 317] on input at bounding box center [700, 307] width 430 height 42
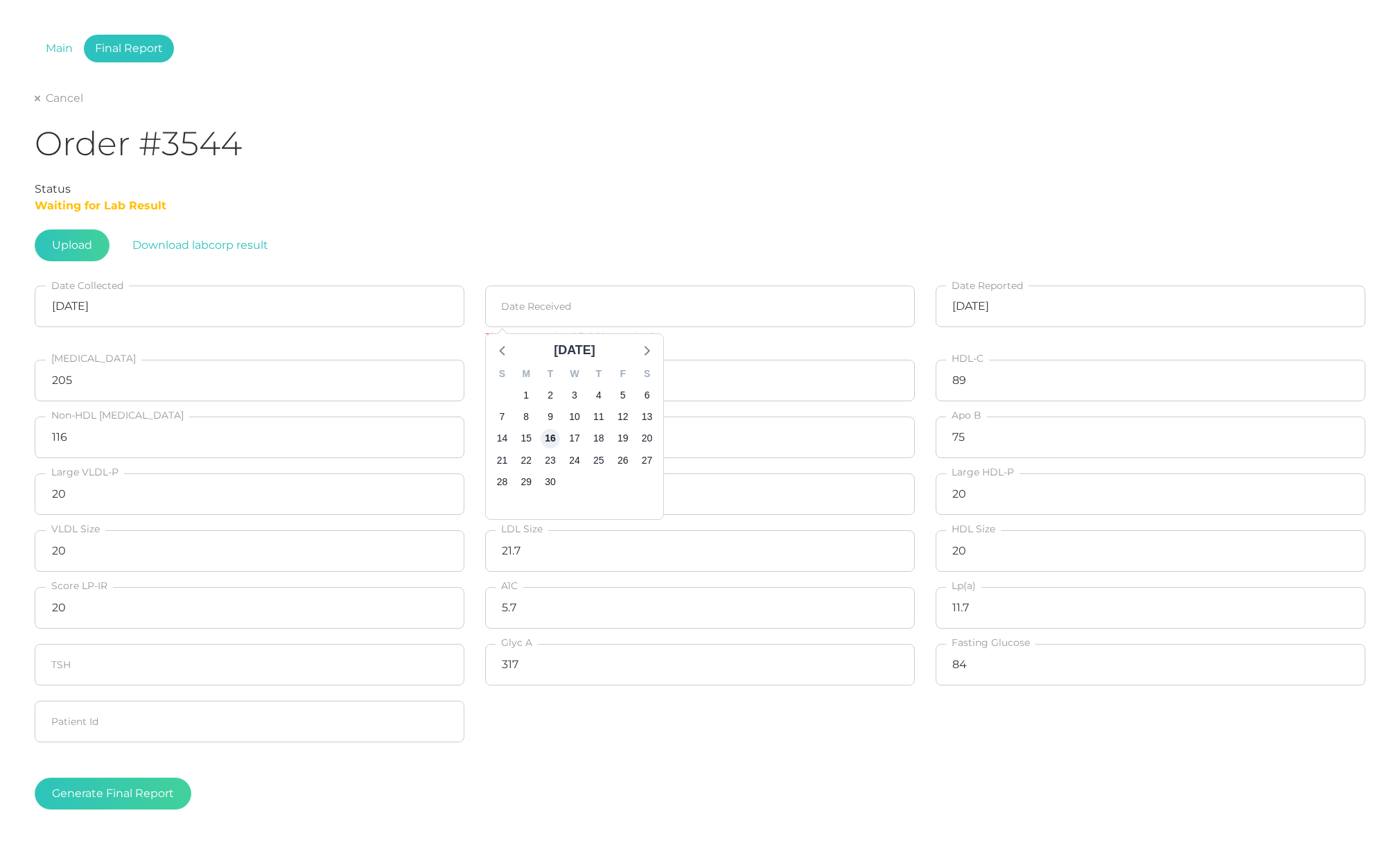
click at [552, 439] on span "16" at bounding box center [549, 438] width 19 height 19
type input "[DATE]"
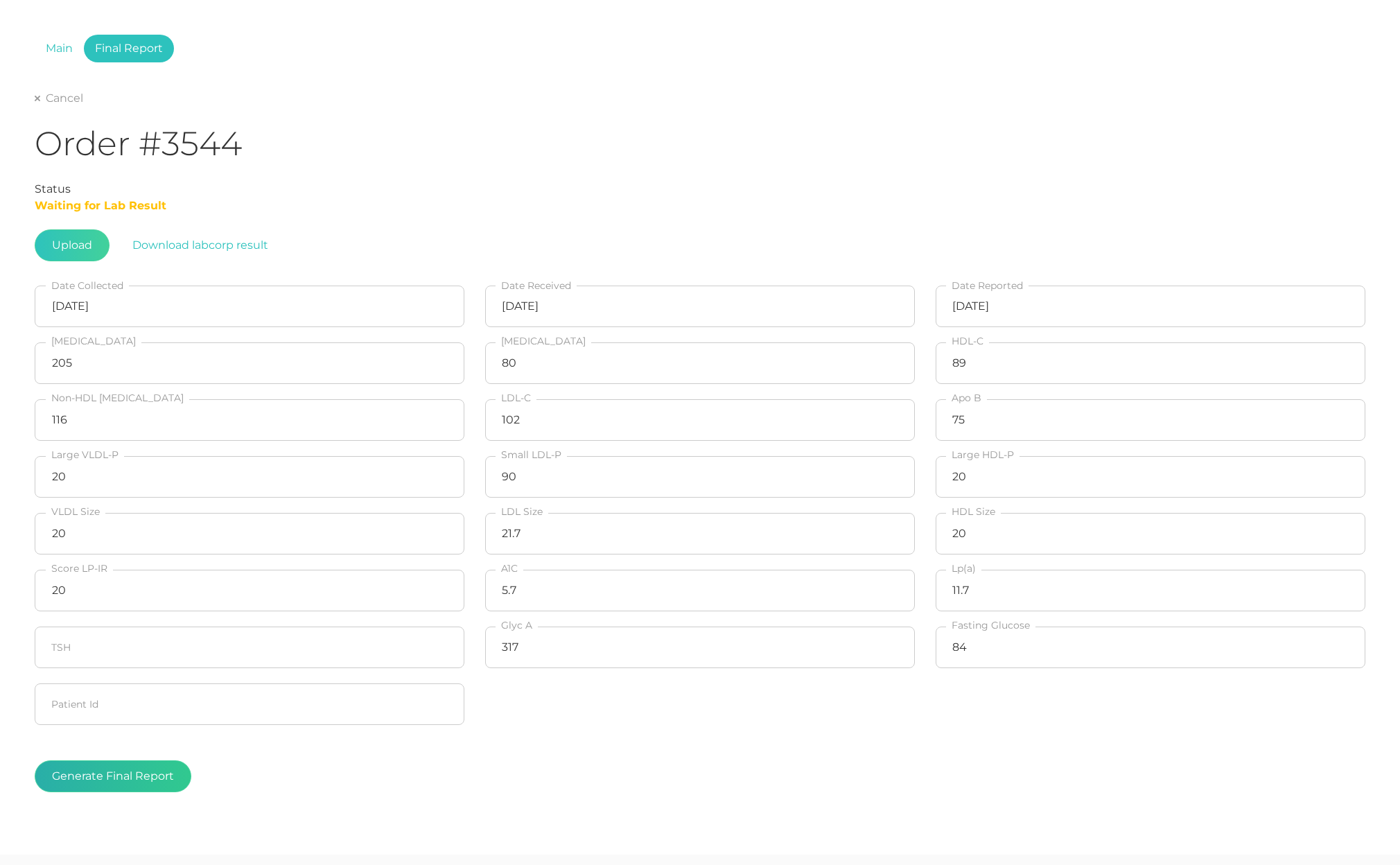
click at [83, 782] on button "Generate Final Report" at bounding box center [113, 776] width 157 height 32
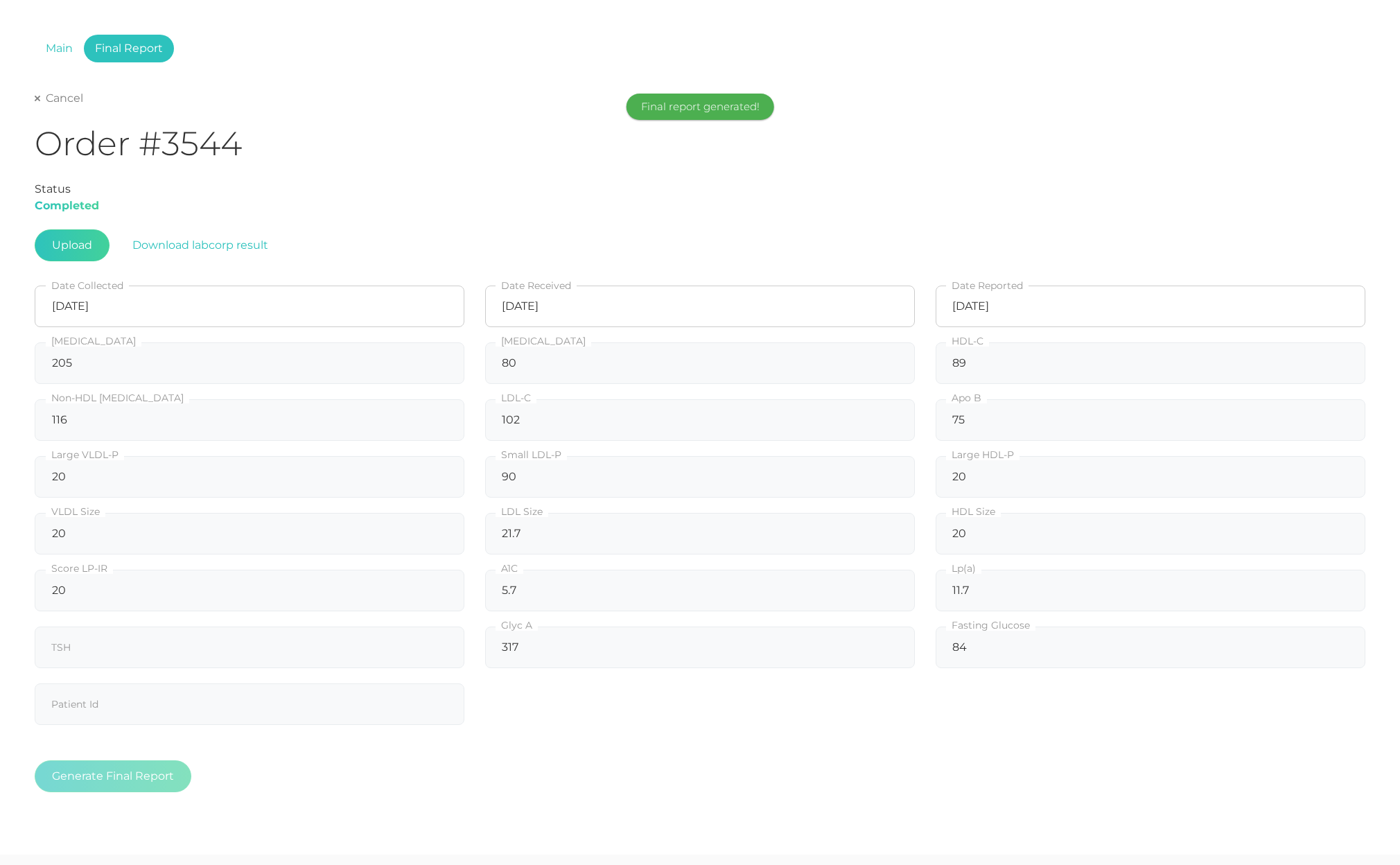
click at [39, 101] on icon at bounding box center [37, 99] width 5 height 5
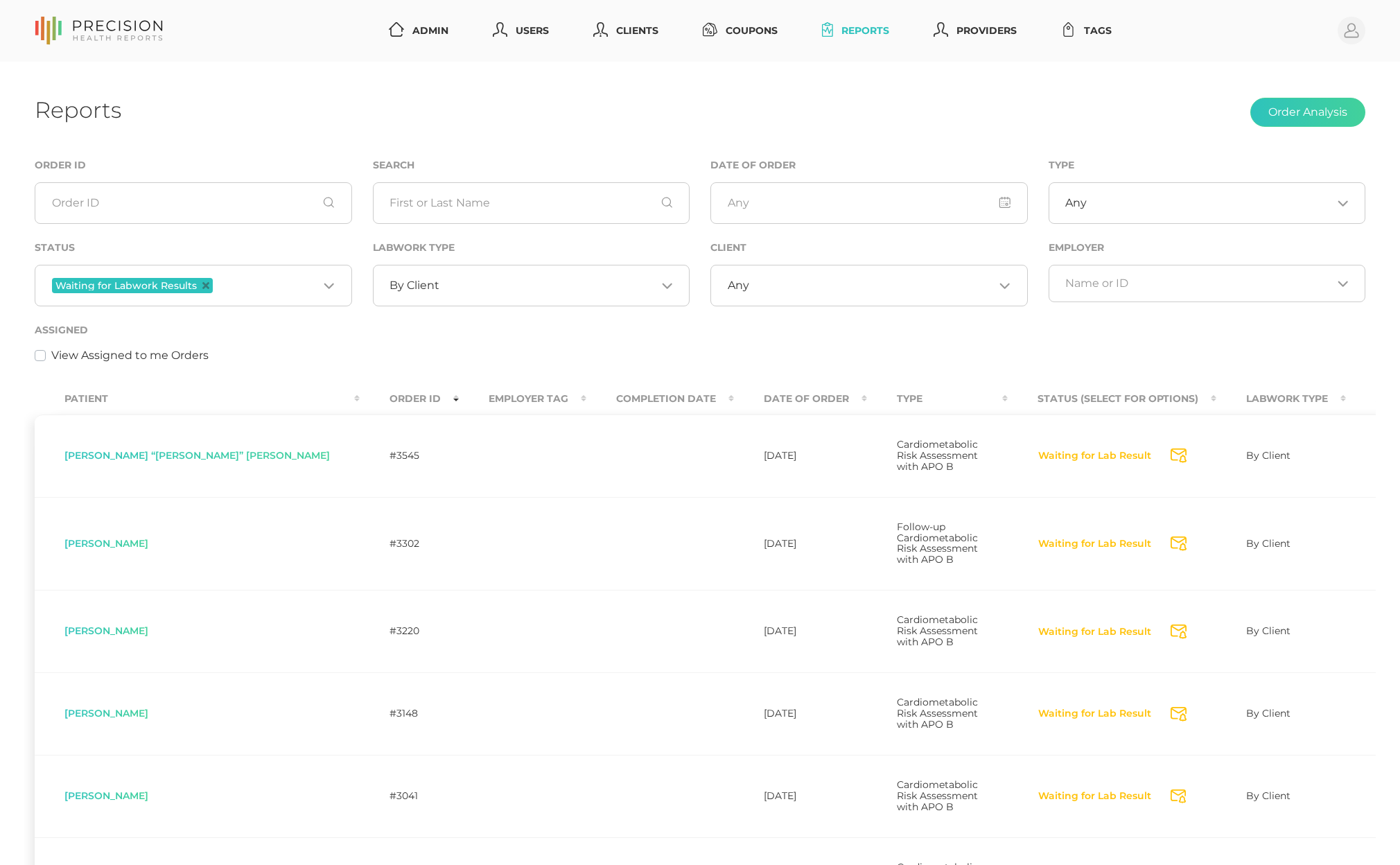
click at [428, 281] on span "By Client" at bounding box center [414, 285] width 50 height 14
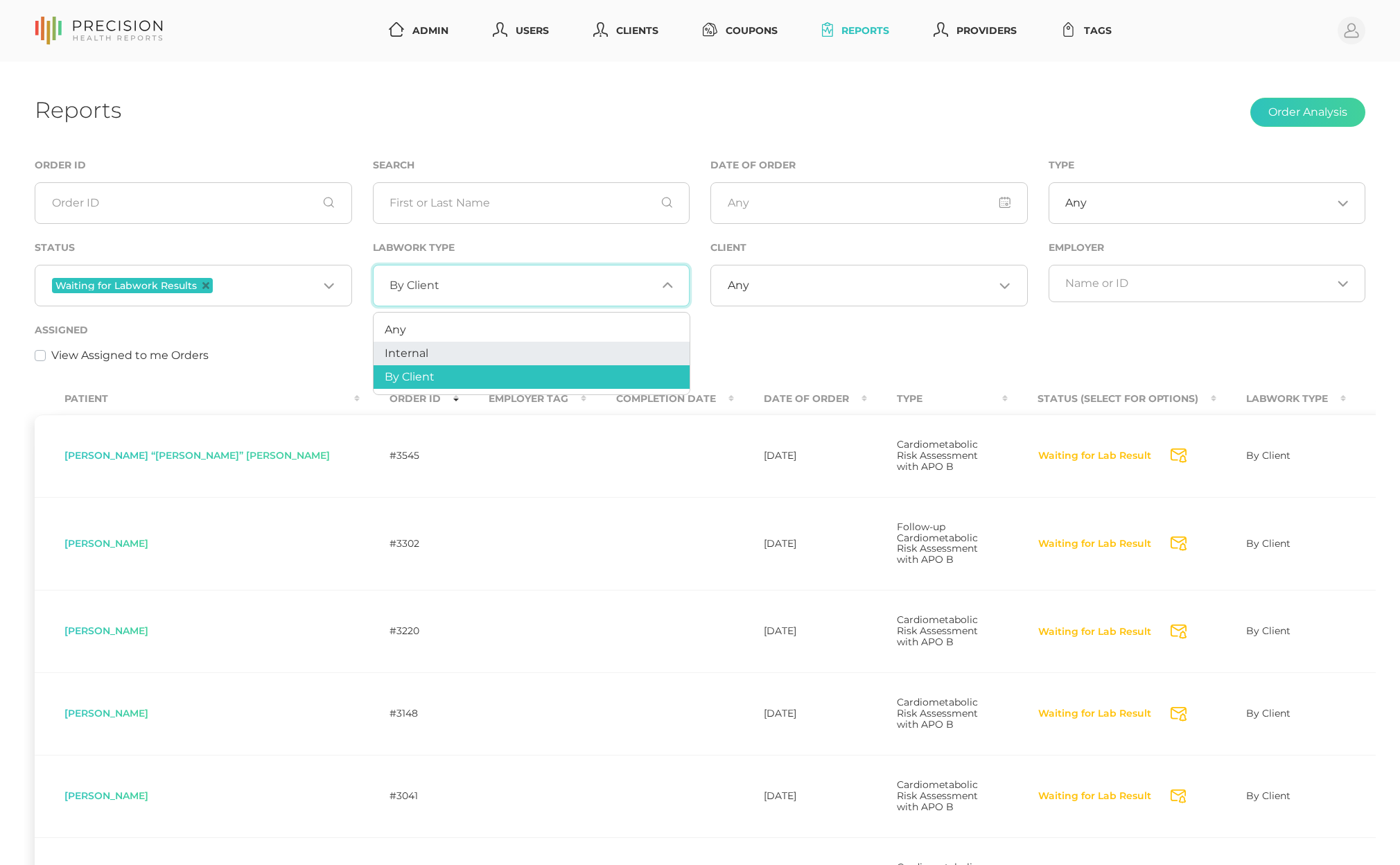
click at [428, 336] on li "Any" at bounding box center [531, 330] width 316 height 24
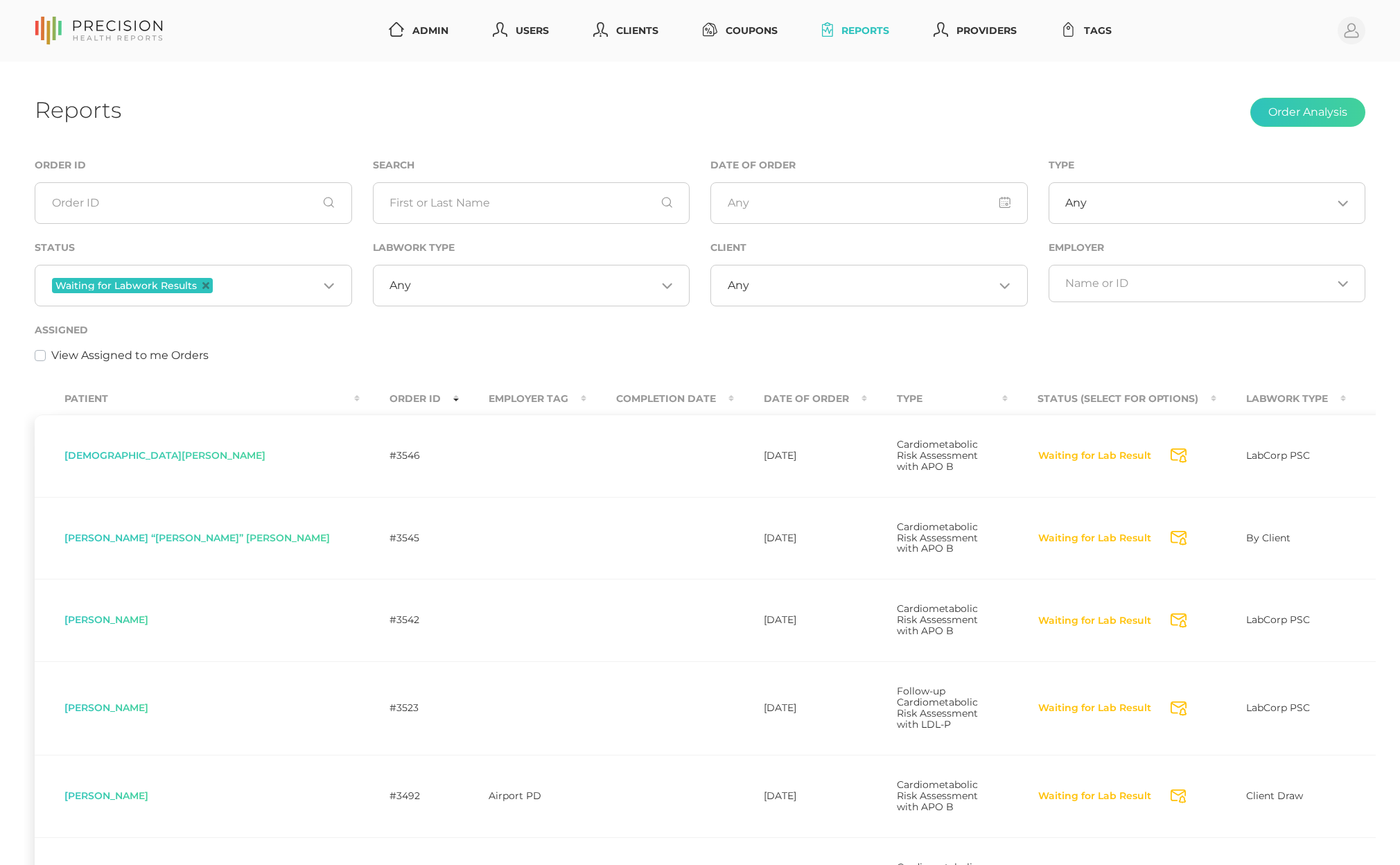
scroll to position [1, 0]
click at [453, 203] on input "text" at bounding box center [532, 203] width 318 height 42
paste input "Gianfrocco"
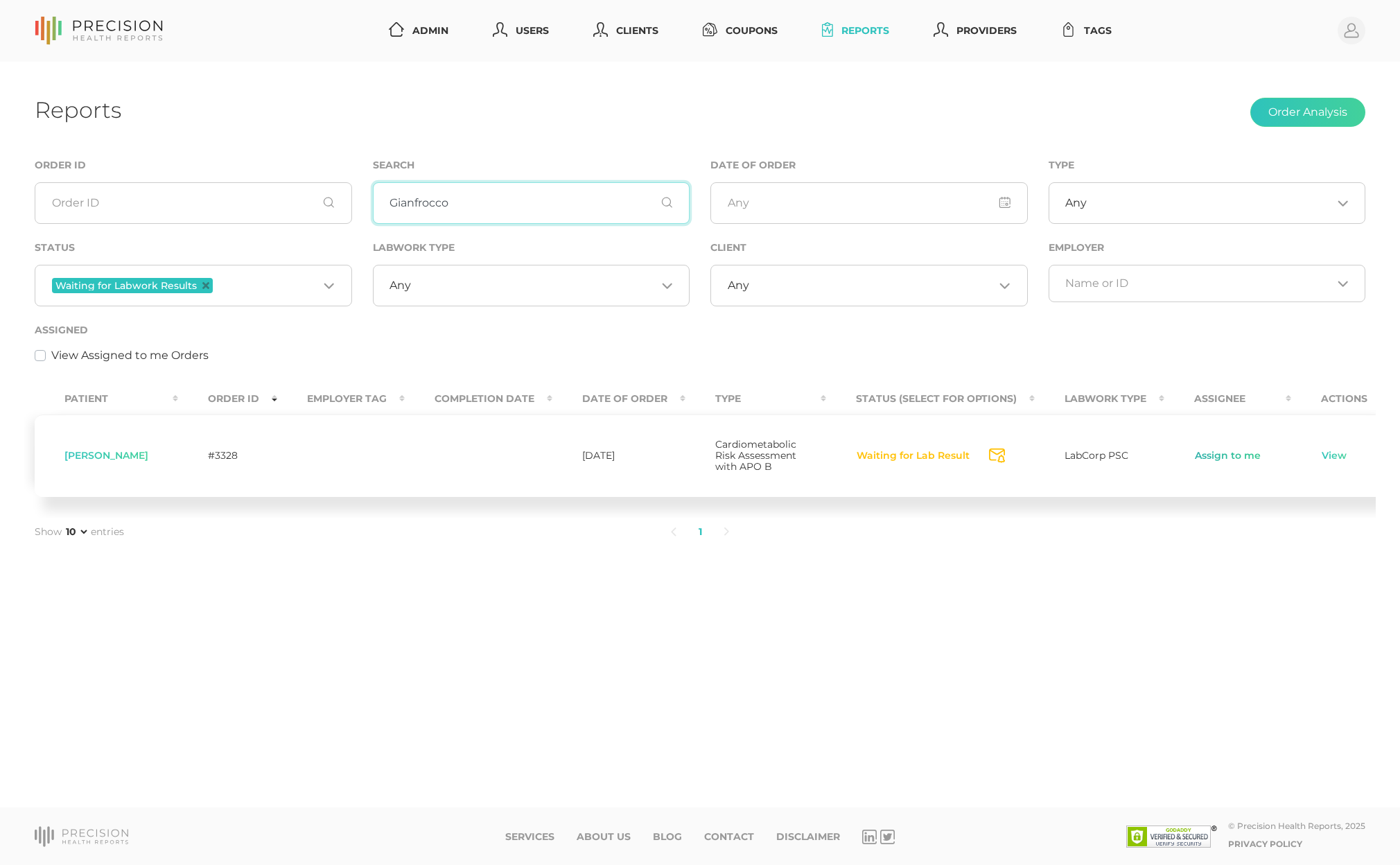
type input "Gianfrocco"
click at [1176, 463] on link "Assign to me" at bounding box center [1228, 455] width 68 height 14
click at [1176, 463] on link "View" at bounding box center [1332, 455] width 26 height 14
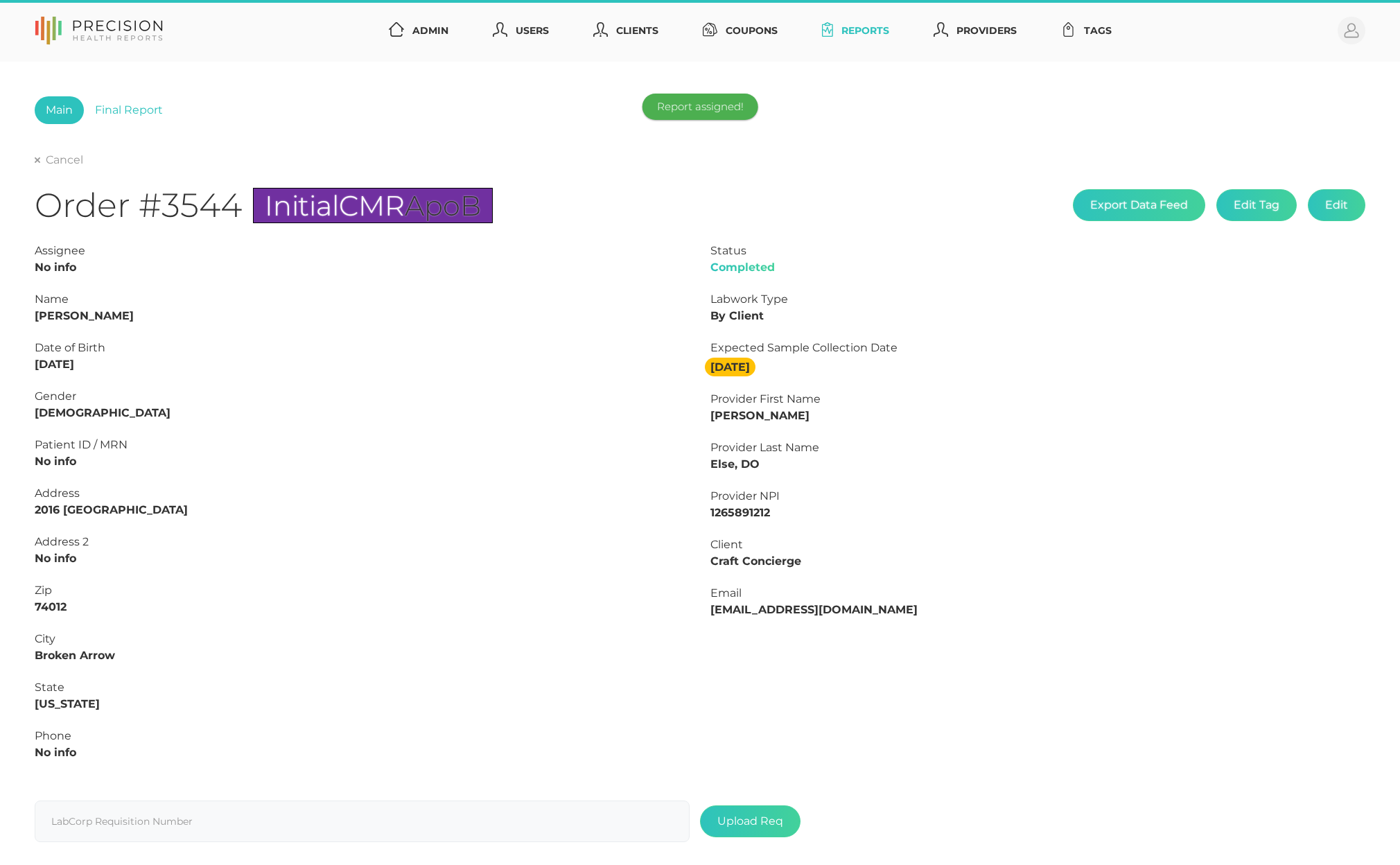
type input "L2503868071"
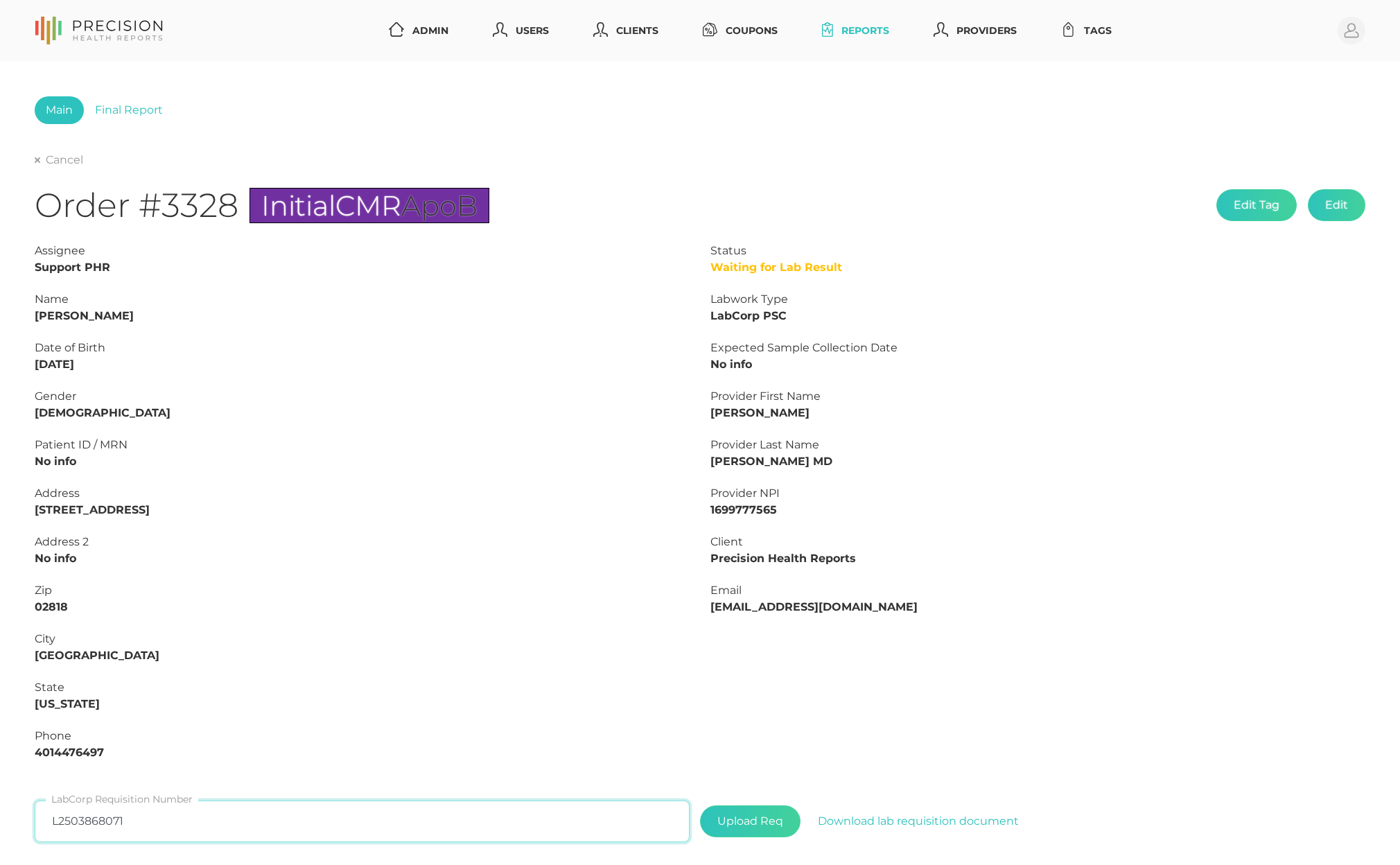
click at [151, 819] on input "L2503868071" at bounding box center [362, 821] width 655 height 42
click at [114, 107] on link "Final Report" at bounding box center [129, 110] width 90 height 27
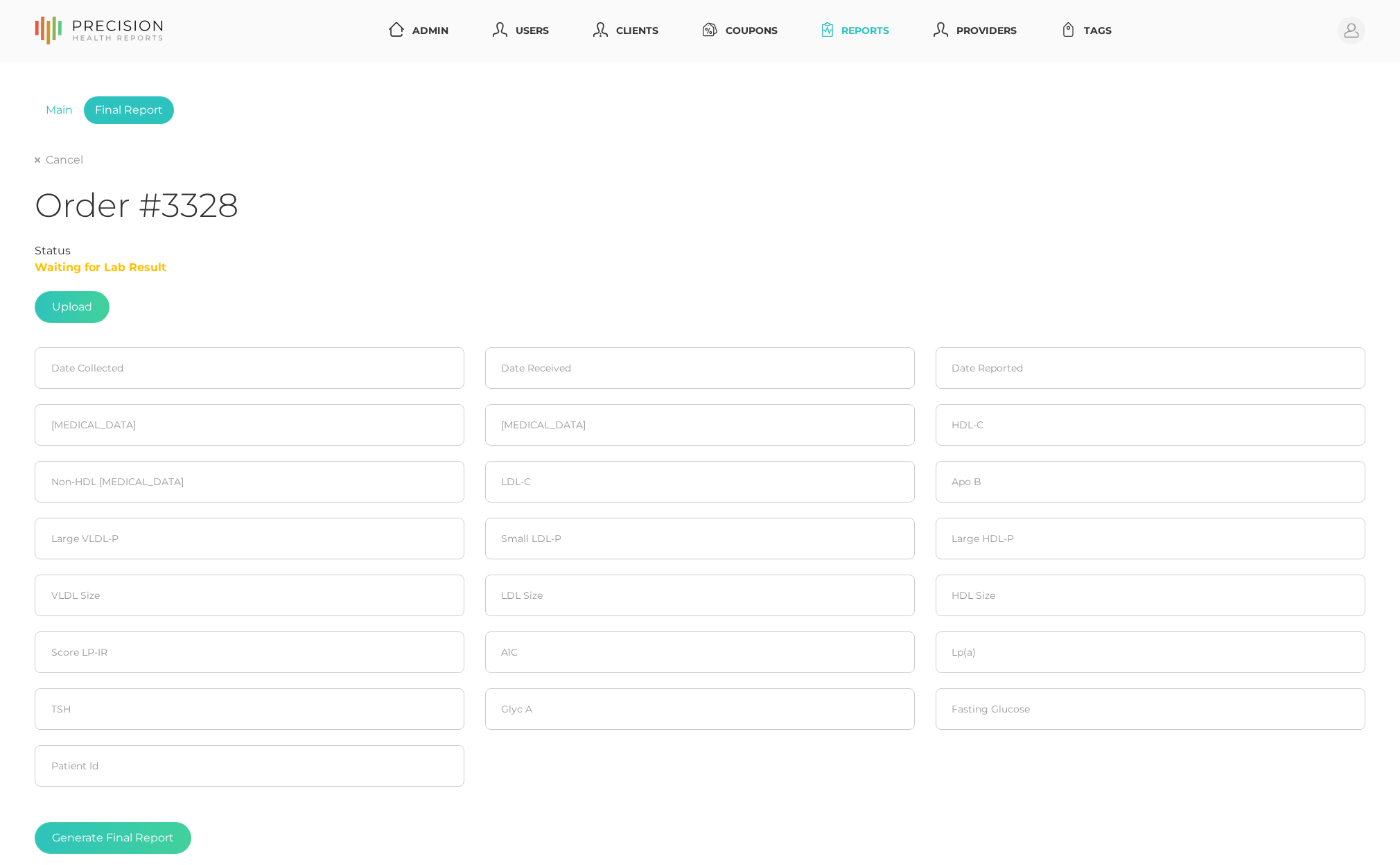
scroll to position [2, 0]
click at [70, 290] on label at bounding box center [72, 305] width 73 height 30
click at [92, 300] on input "file" at bounding box center [92, 300] width 1 height 1
type input "C:\fakepath\aa8202c0-a640-4353-a4f3-2185b9947ca6.pdf"
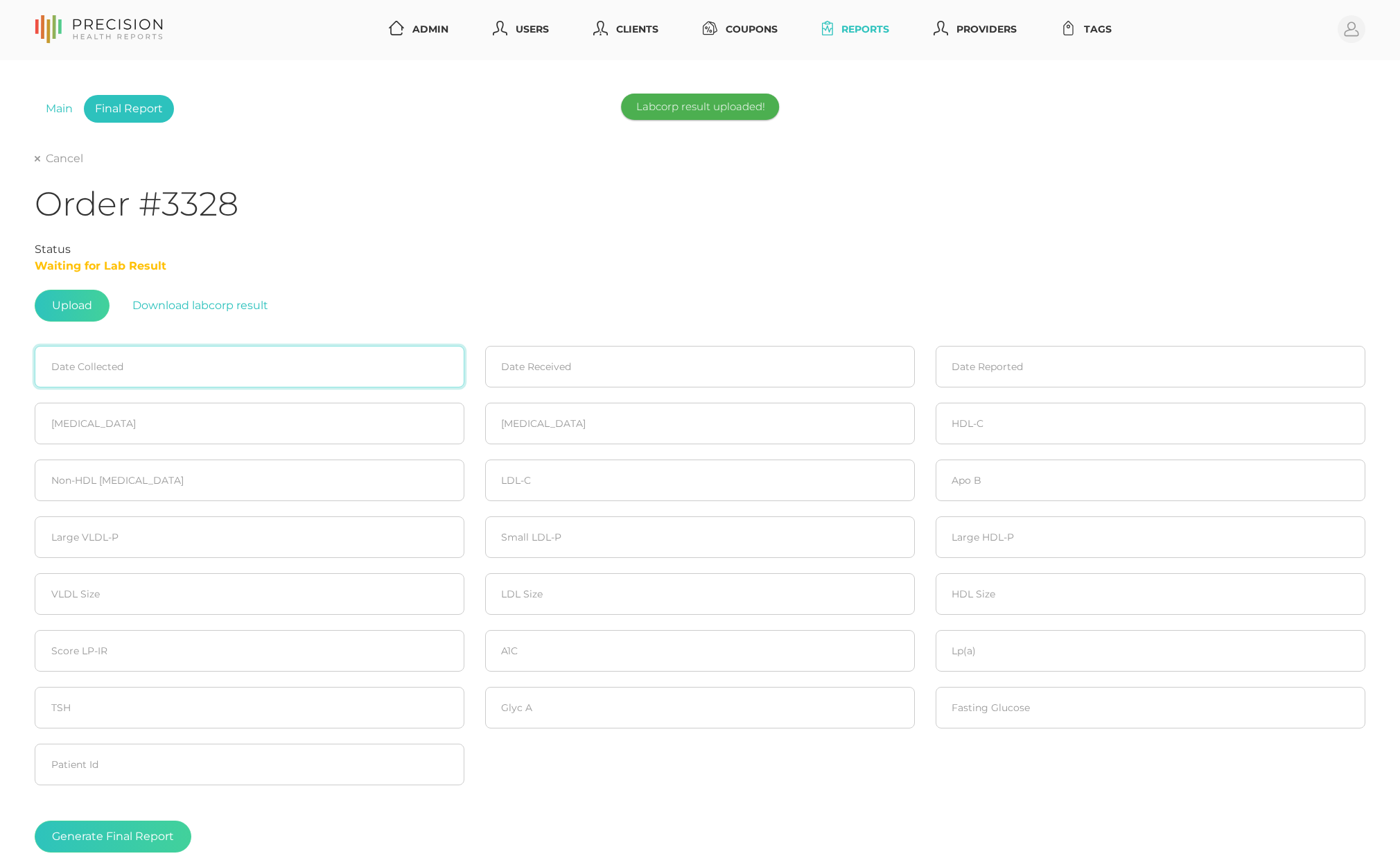
click at [122, 370] on input at bounding box center [249, 367] width 430 height 42
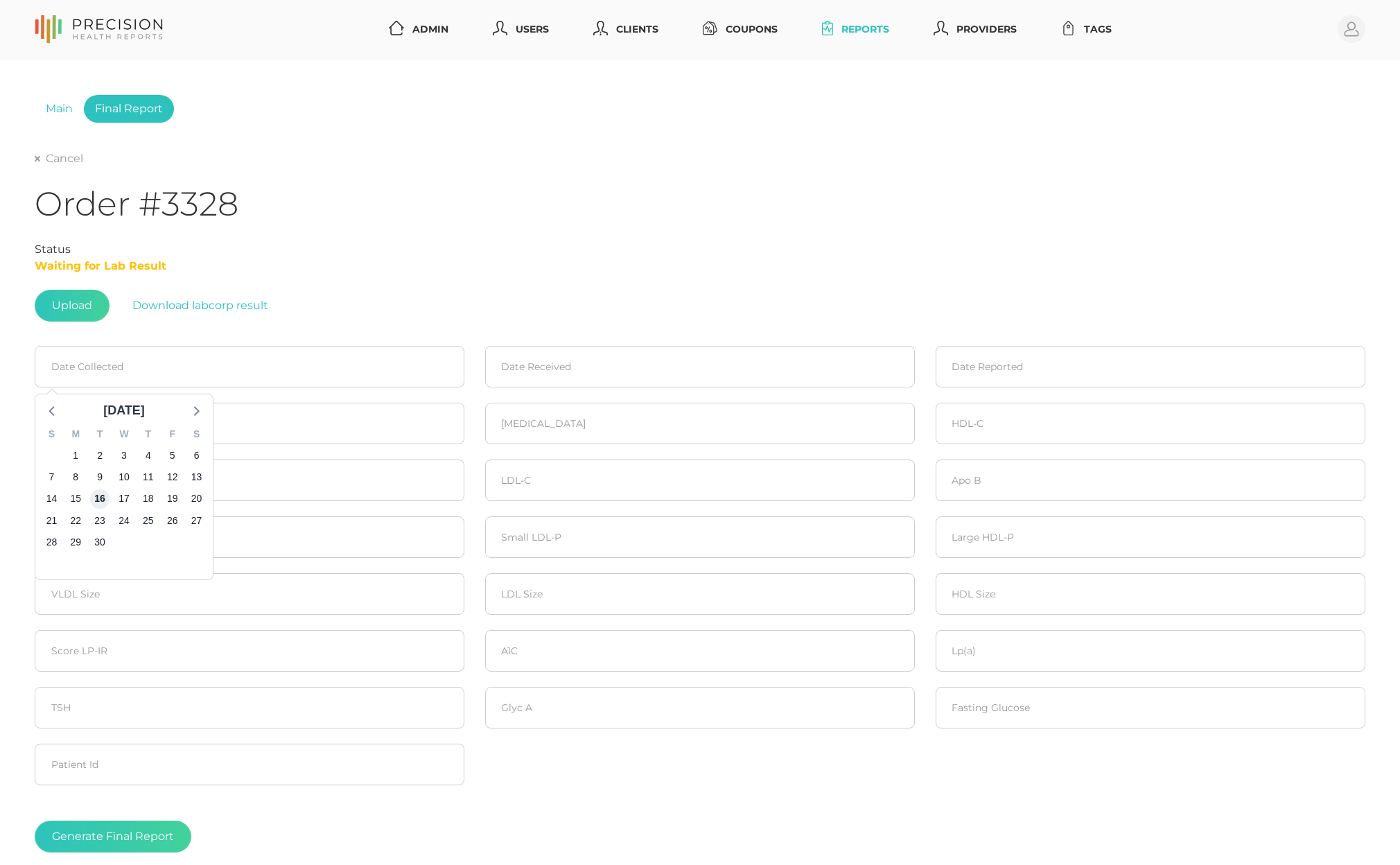
drag, startPoint x: 102, startPoint y: 498, endPoint x: 308, endPoint y: 459, distance: 209.7
click at [102, 498] on span "16" at bounding box center [99, 498] width 19 height 19
type input "[DATE]"
click at [539, 364] on input at bounding box center [700, 367] width 430 height 42
click at [543, 498] on span "16" at bounding box center [549, 498] width 19 height 19
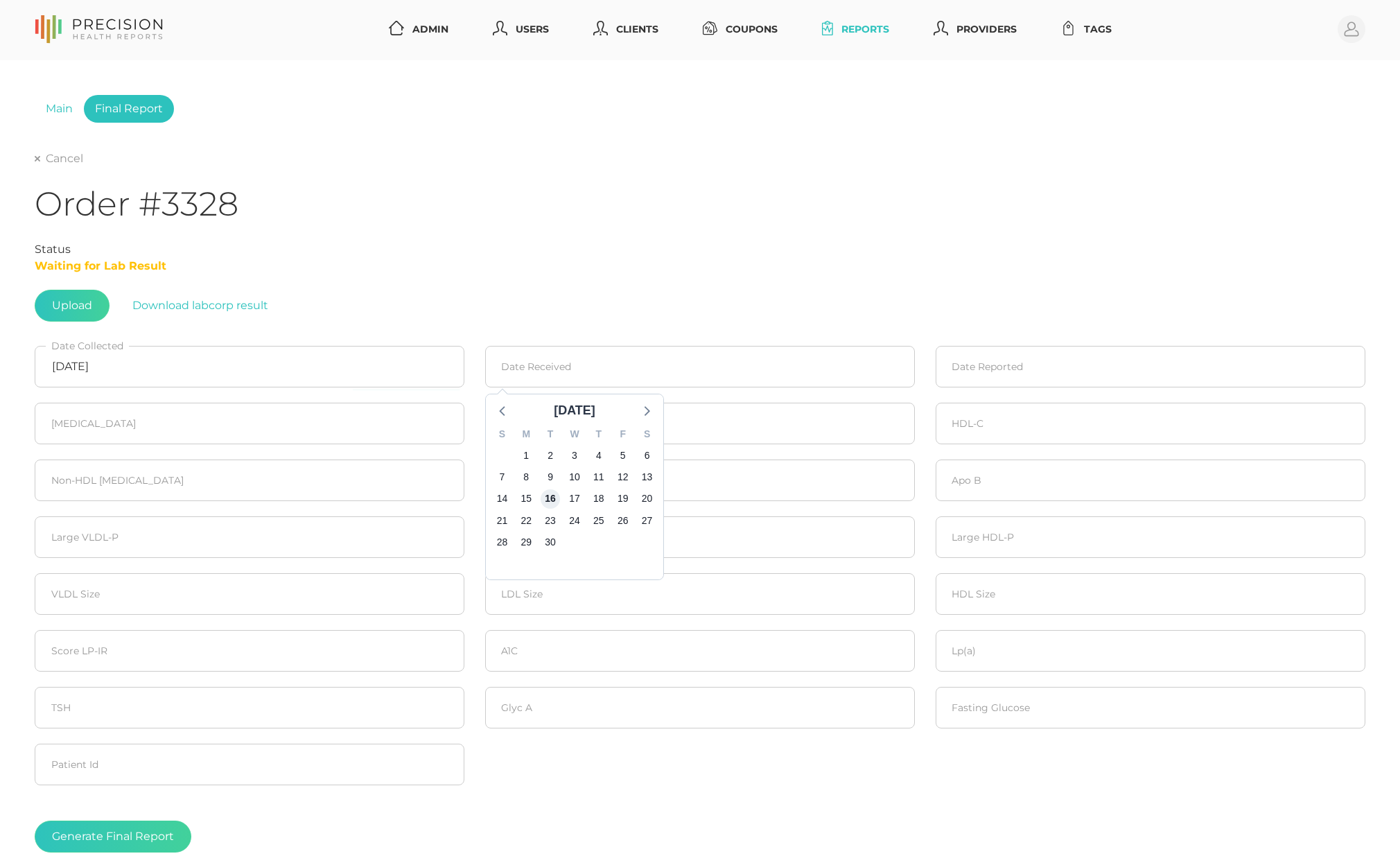
type input "[DATE]"
click at [1019, 356] on input at bounding box center [1150, 367] width 430 height 42
click at [1024, 498] on span "17" at bounding box center [1025, 498] width 19 height 19
type input "[DATE]"
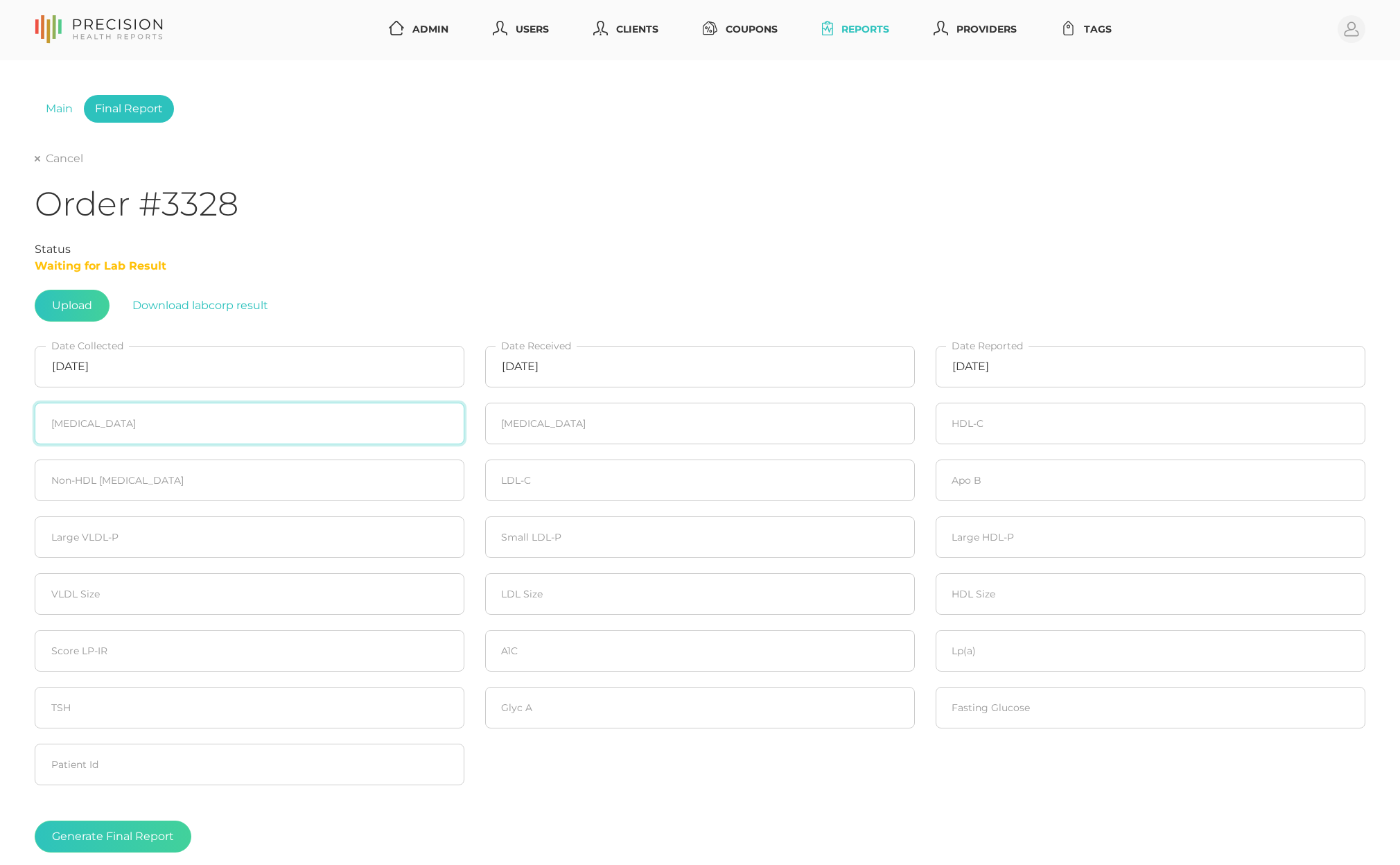
click at [136, 416] on input "number" at bounding box center [249, 423] width 430 height 42
type input "328"
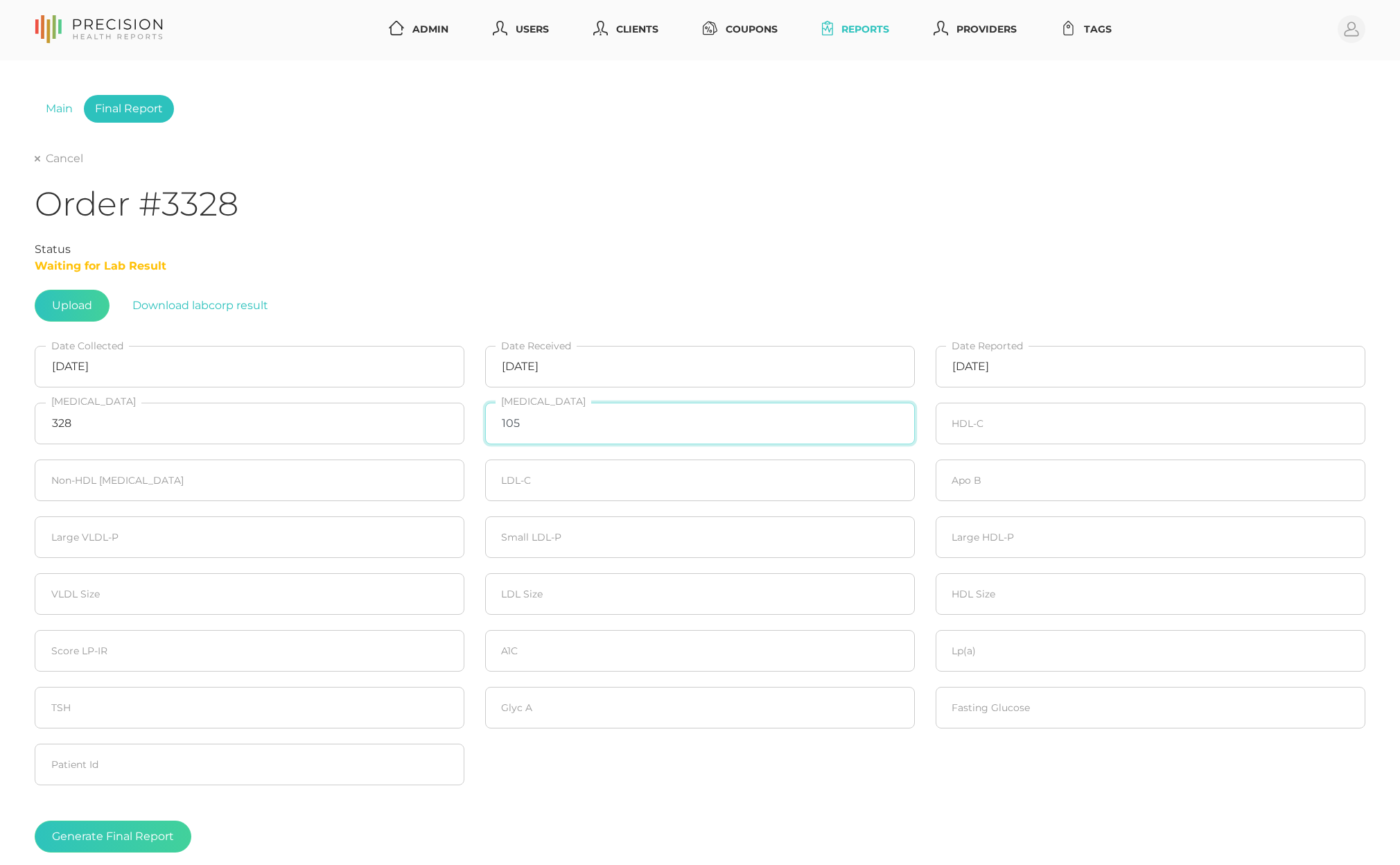
type input "105"
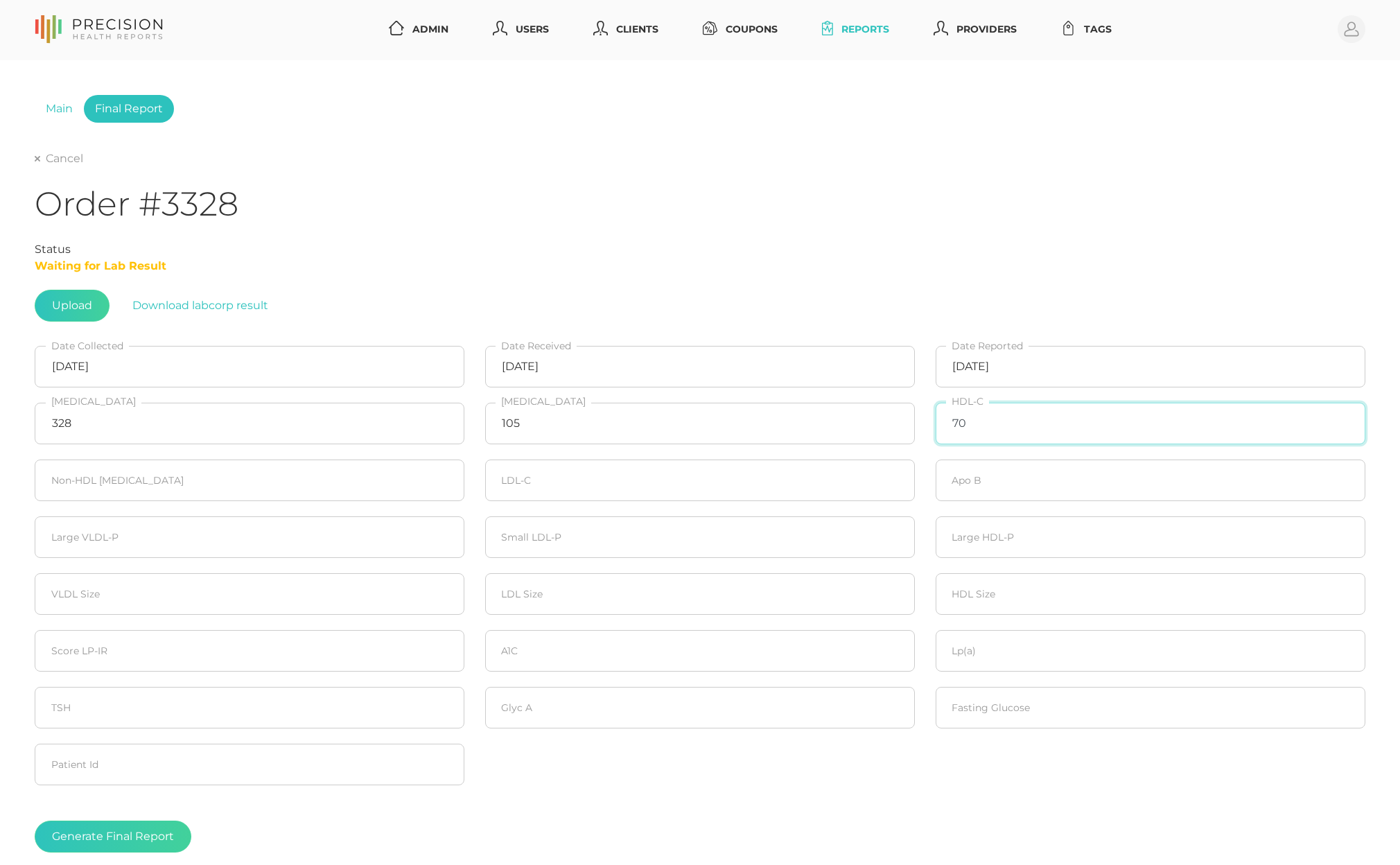
type input "70"
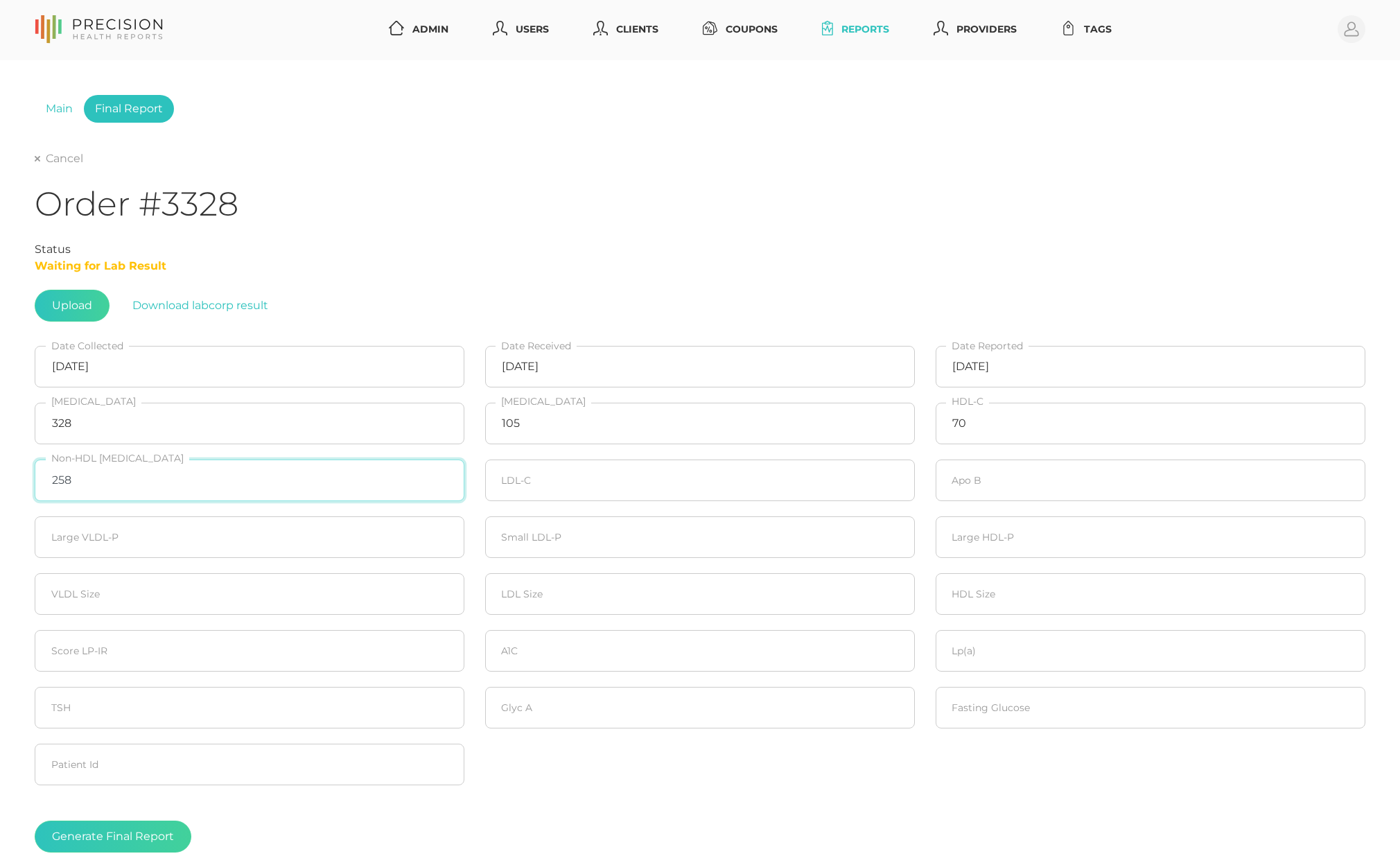
type input "258"
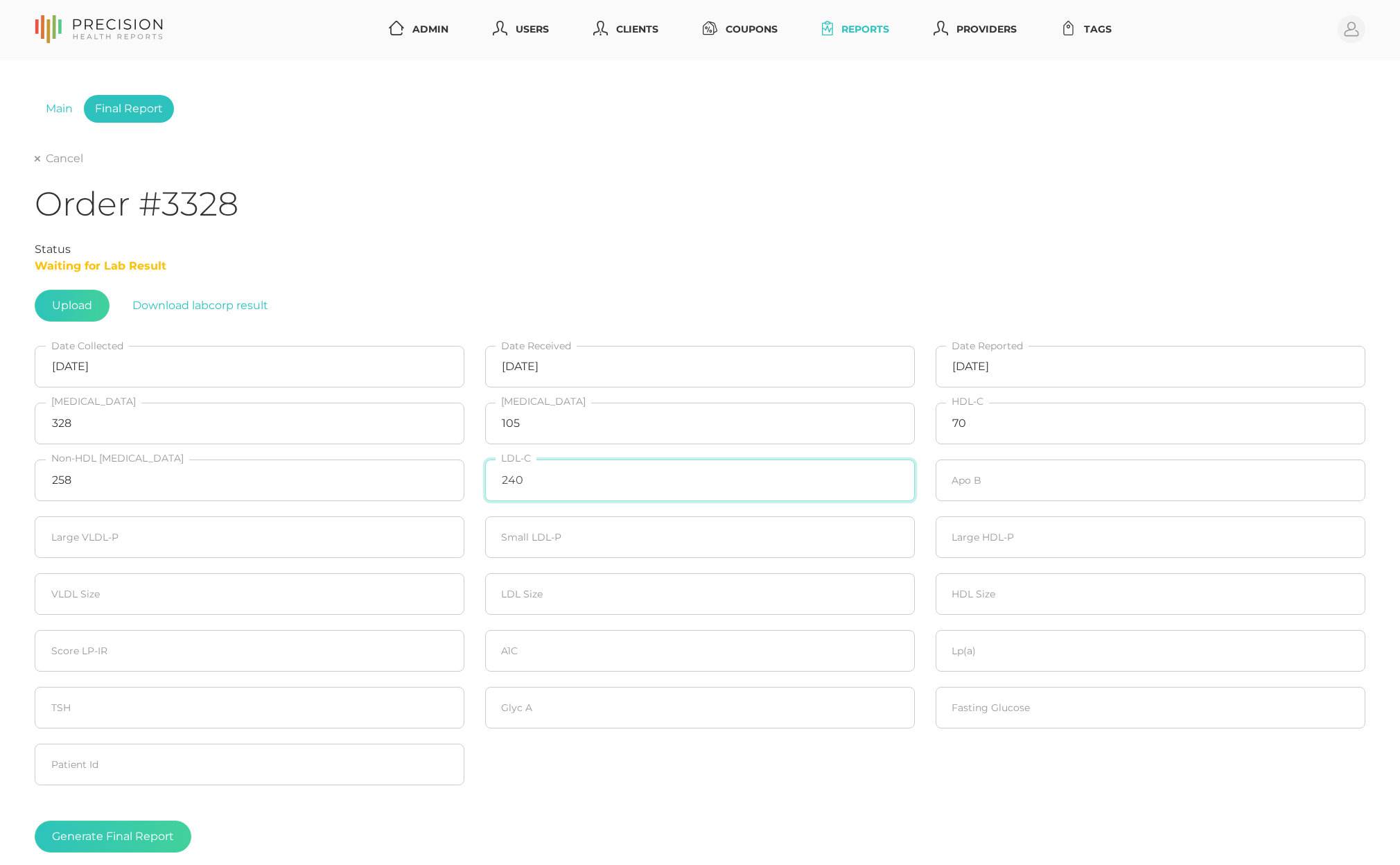
type input "240"
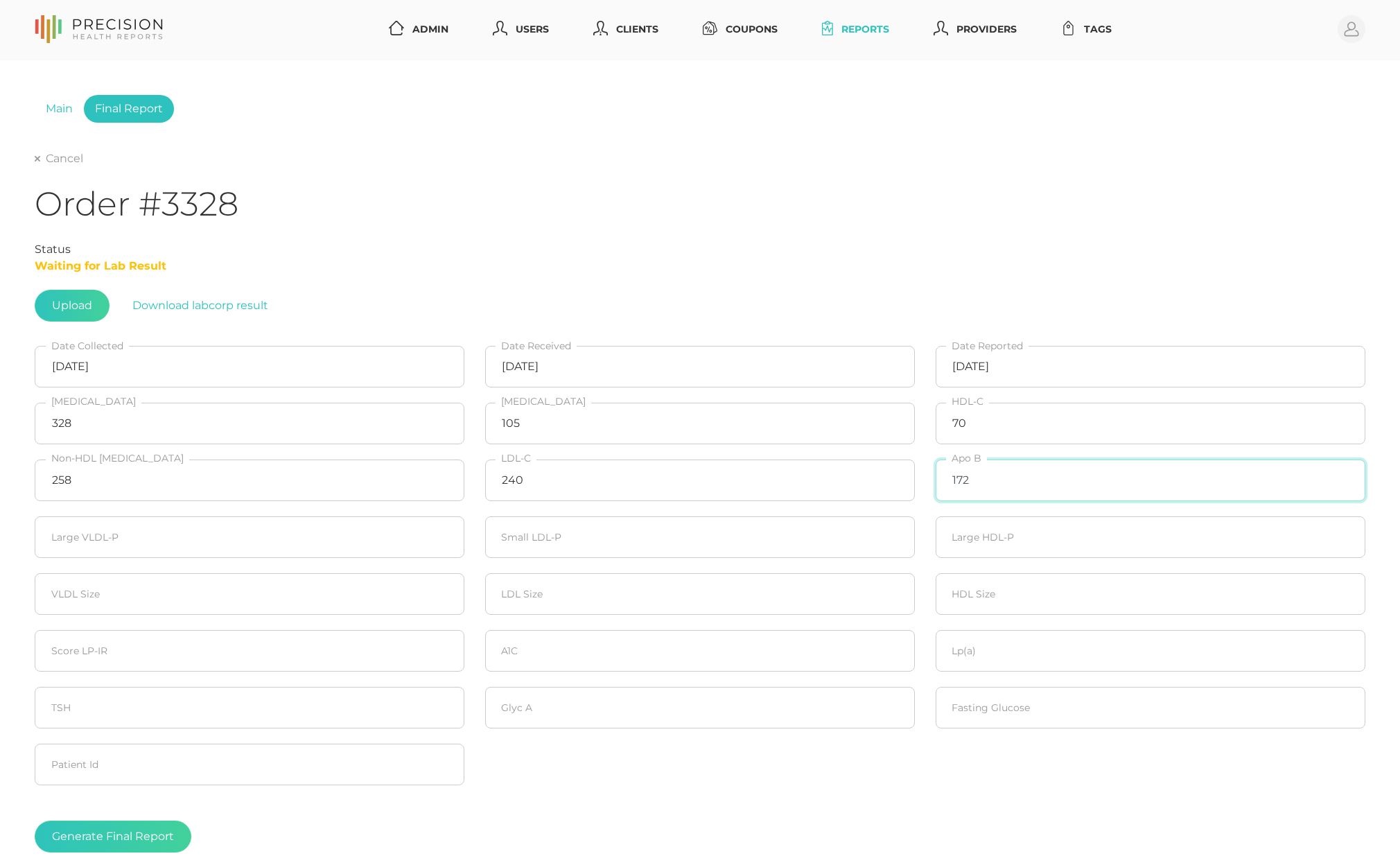
type input "172"
type input "2.2"
type input "329"
type input "7.4"
type input "54.1"
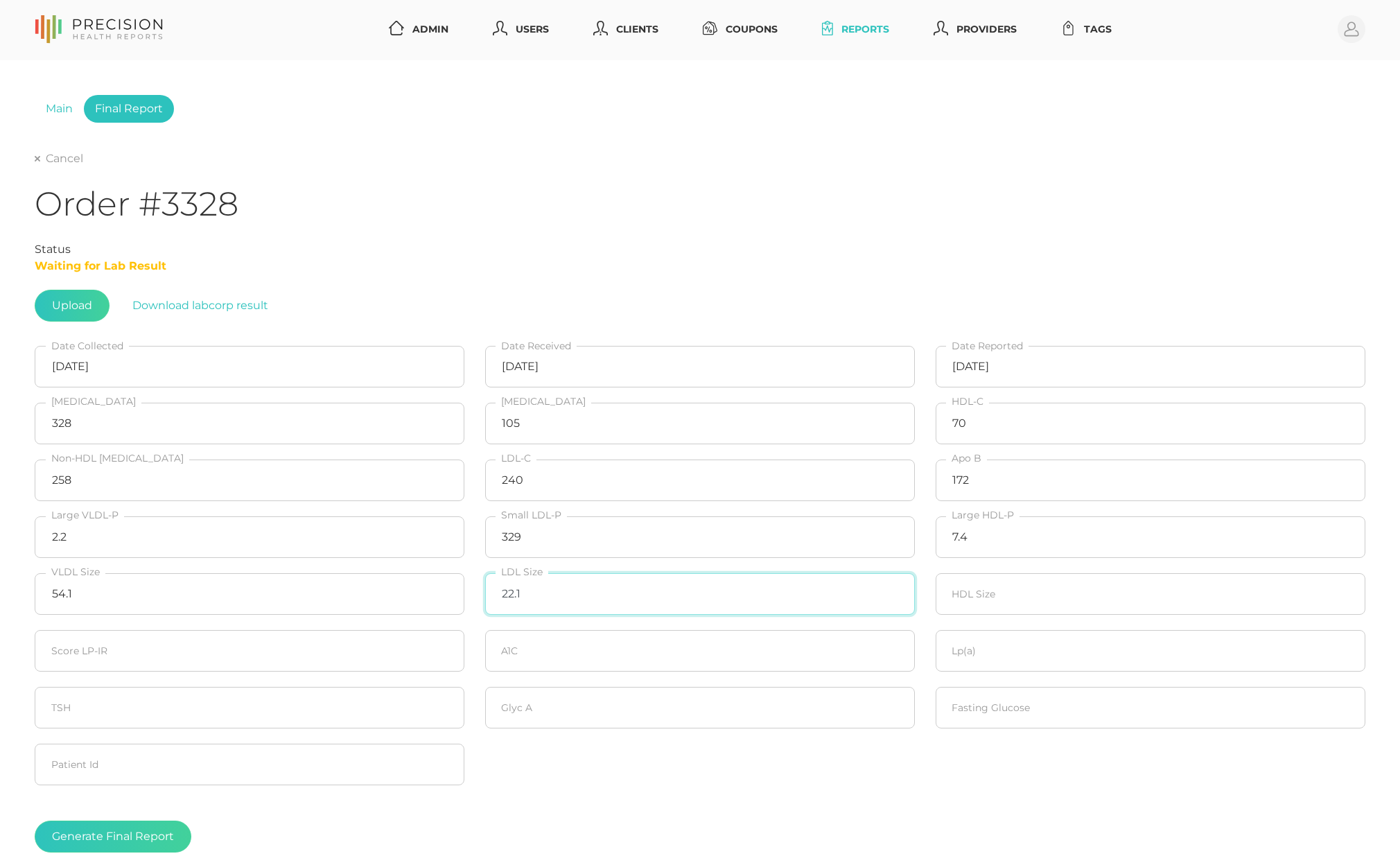
type input "22.1"
type input "9.4"
type input "39"
type input "5.3"
type input "20.8"
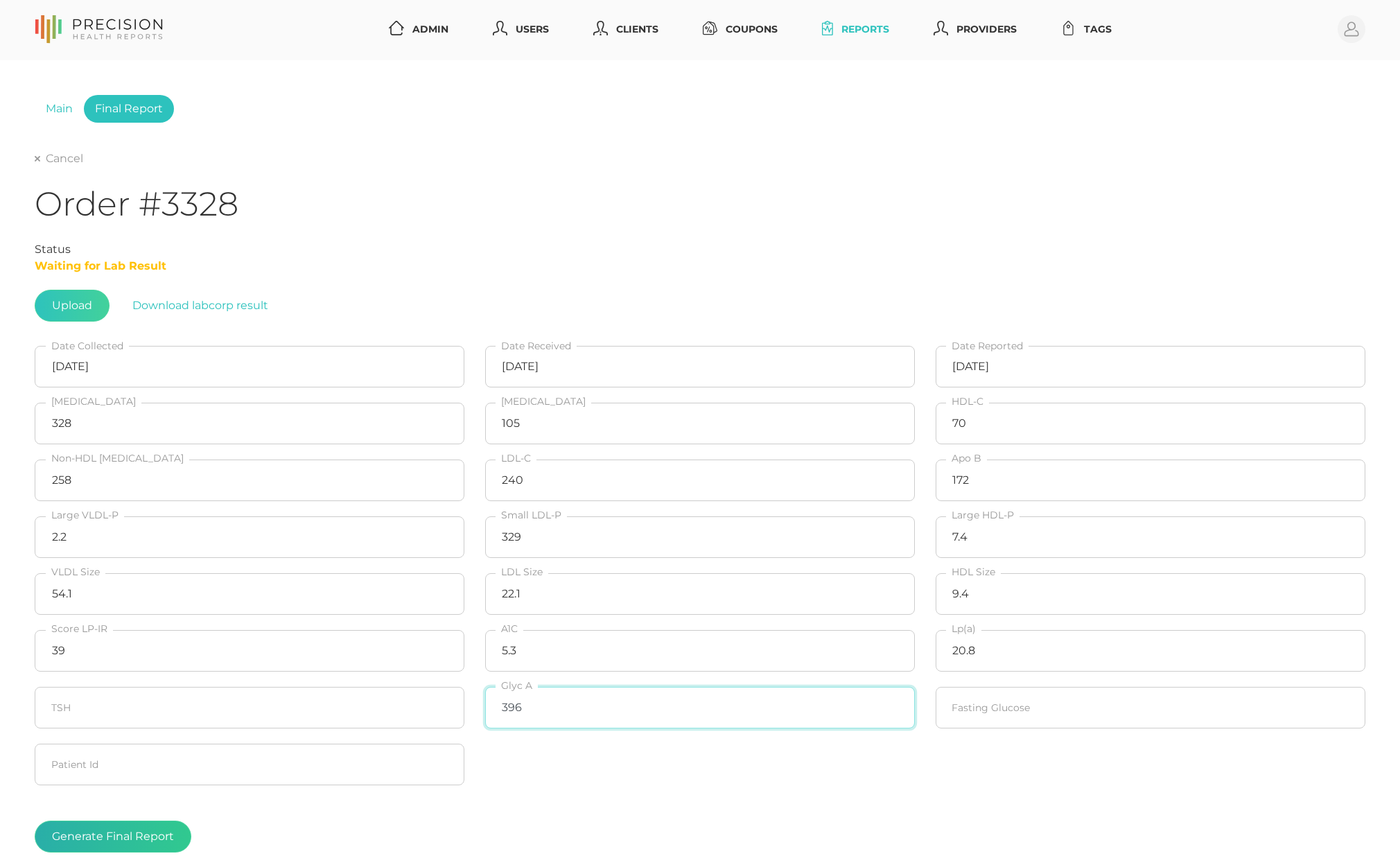
type input "396"
type input "94"
click at [147, 831] on button "Generate Final Report" at bounding box center [113, 836] width 157 height 32
click at [77, 167] on div "Cancel Order #3328 Status Completed Upload Download labcorp result [DATE] Date …" at bounding box center [700, 516] width 1331 height 730
click at [68, 162] on link "Cancel" at bounding box center [58, 158] width 48 height 14
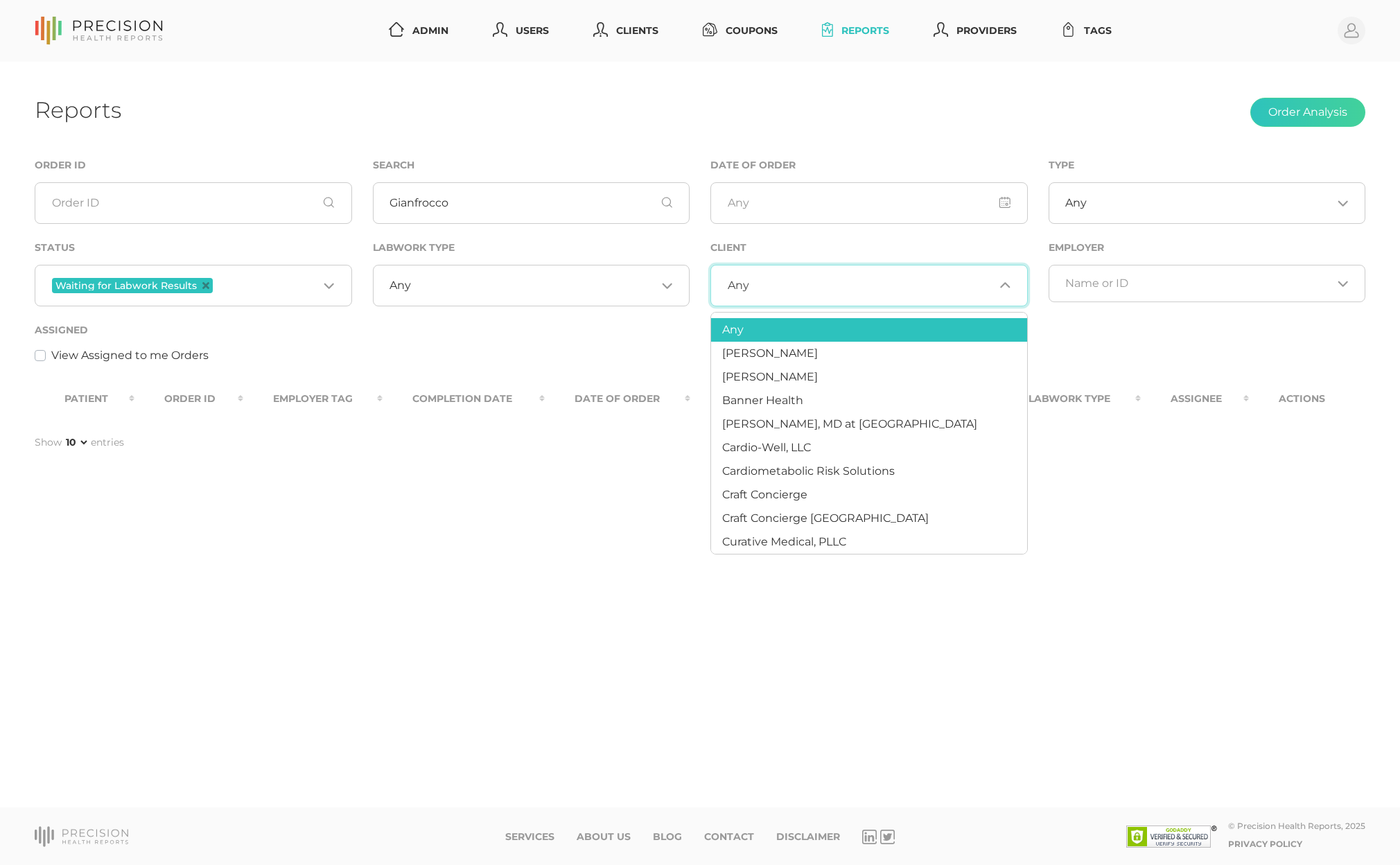
click at [756, 281] on input "Search for option" at bounding box center [872, 285] width 246 height 14
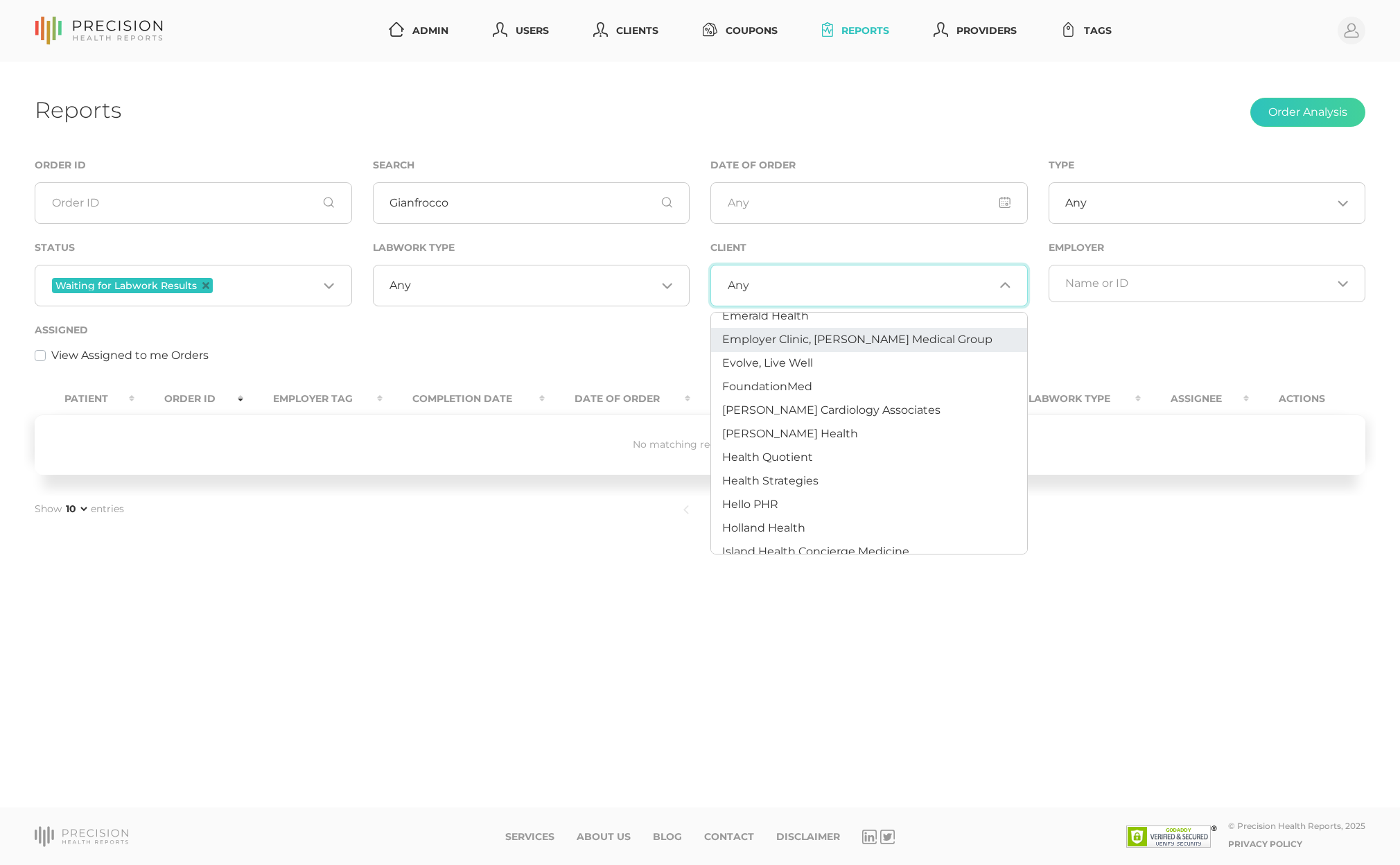
scroll to position [352, 0]
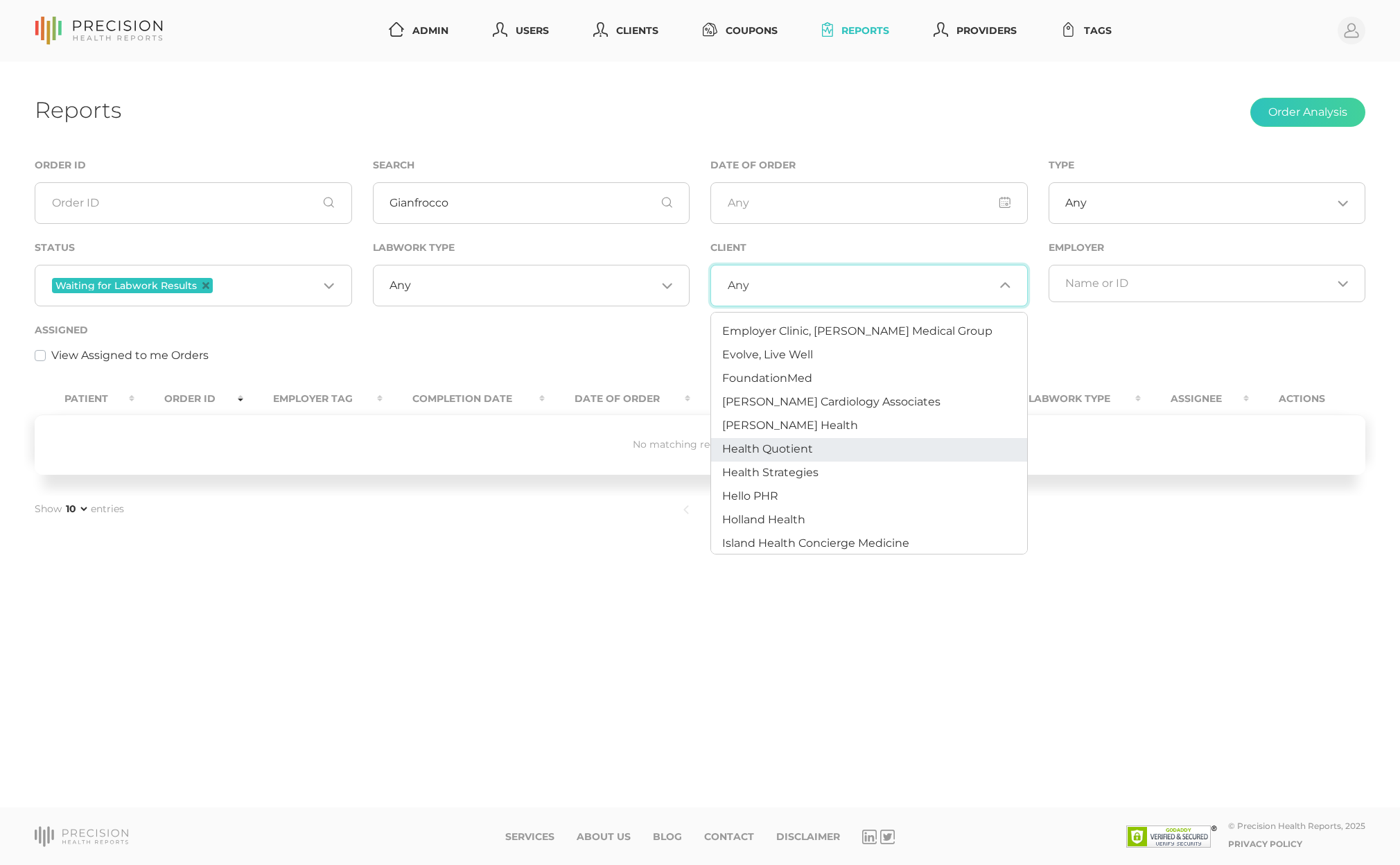
click at [789, 443] on span "Health Quotient" at bounding box center [767, 449] width 90 height 13
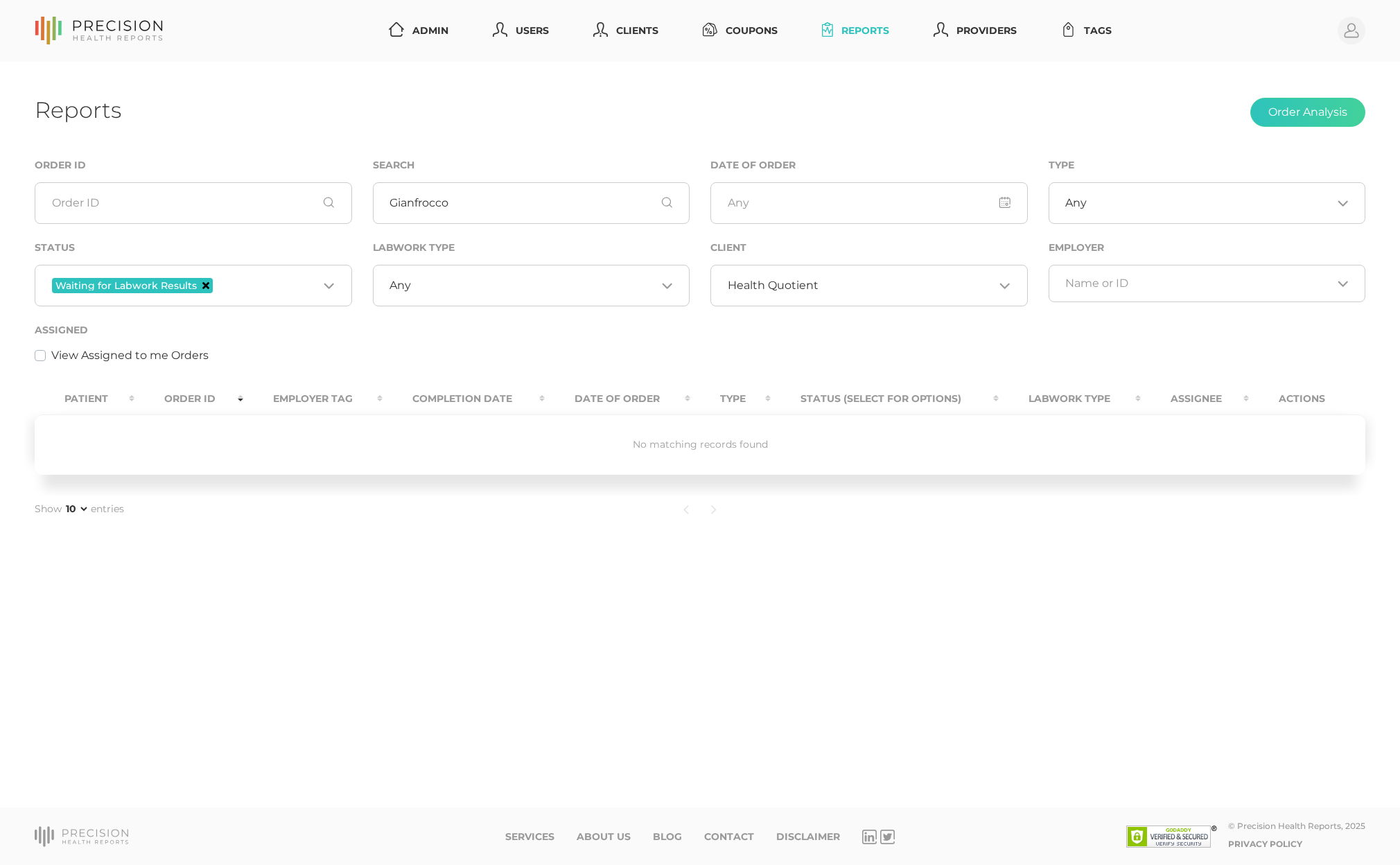
click at [204, 287] on icon "Deselect Waiting for Labwork Results" at bounding box center [206, 286] width 7 height 7
click at [618, 190] on input "Gianfrocco" at bounding box center [532, 203] width 318 height 42
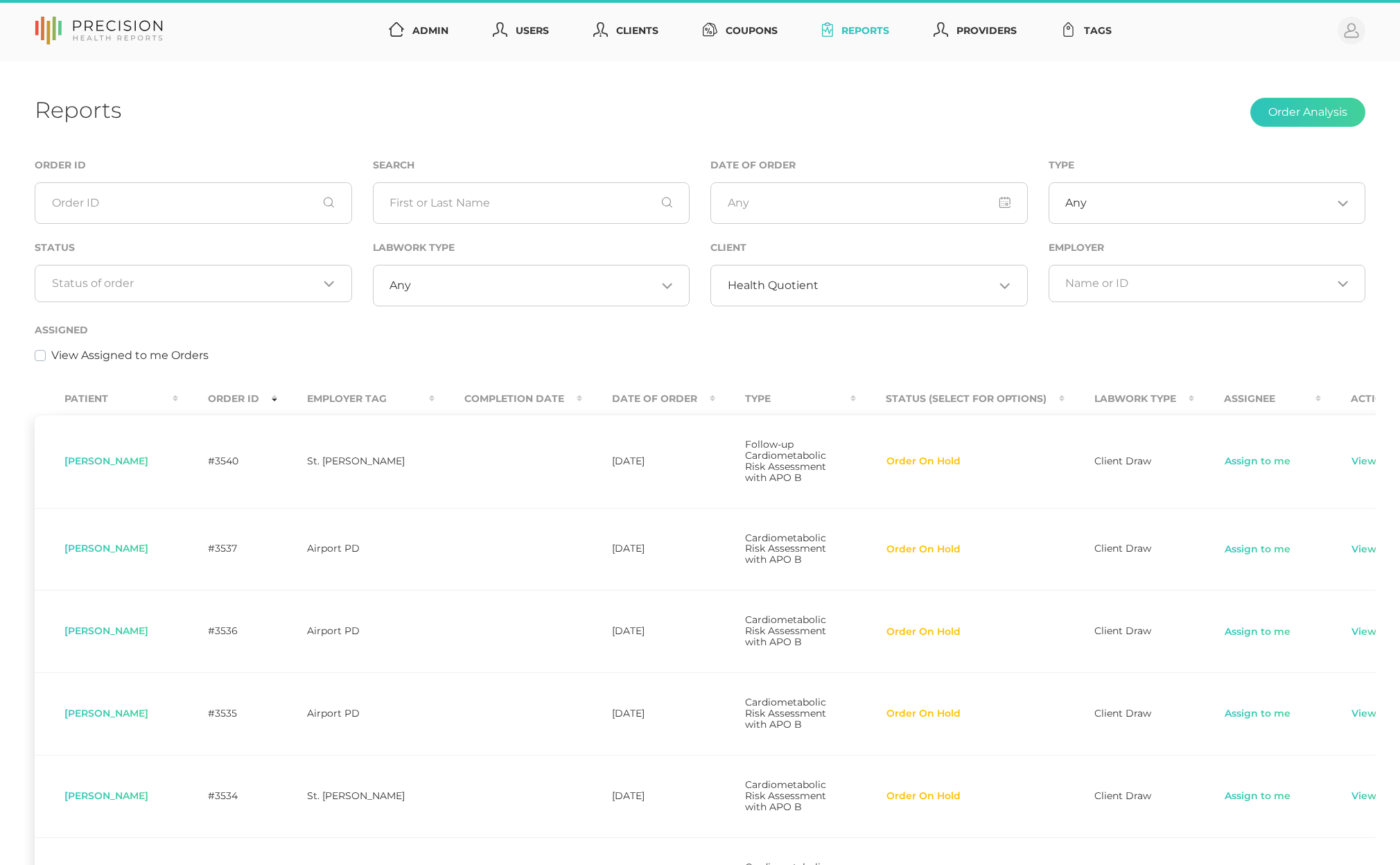
click at [258, 278] on input "Search for option" at bounding box center [185, 283] width 266 height 14
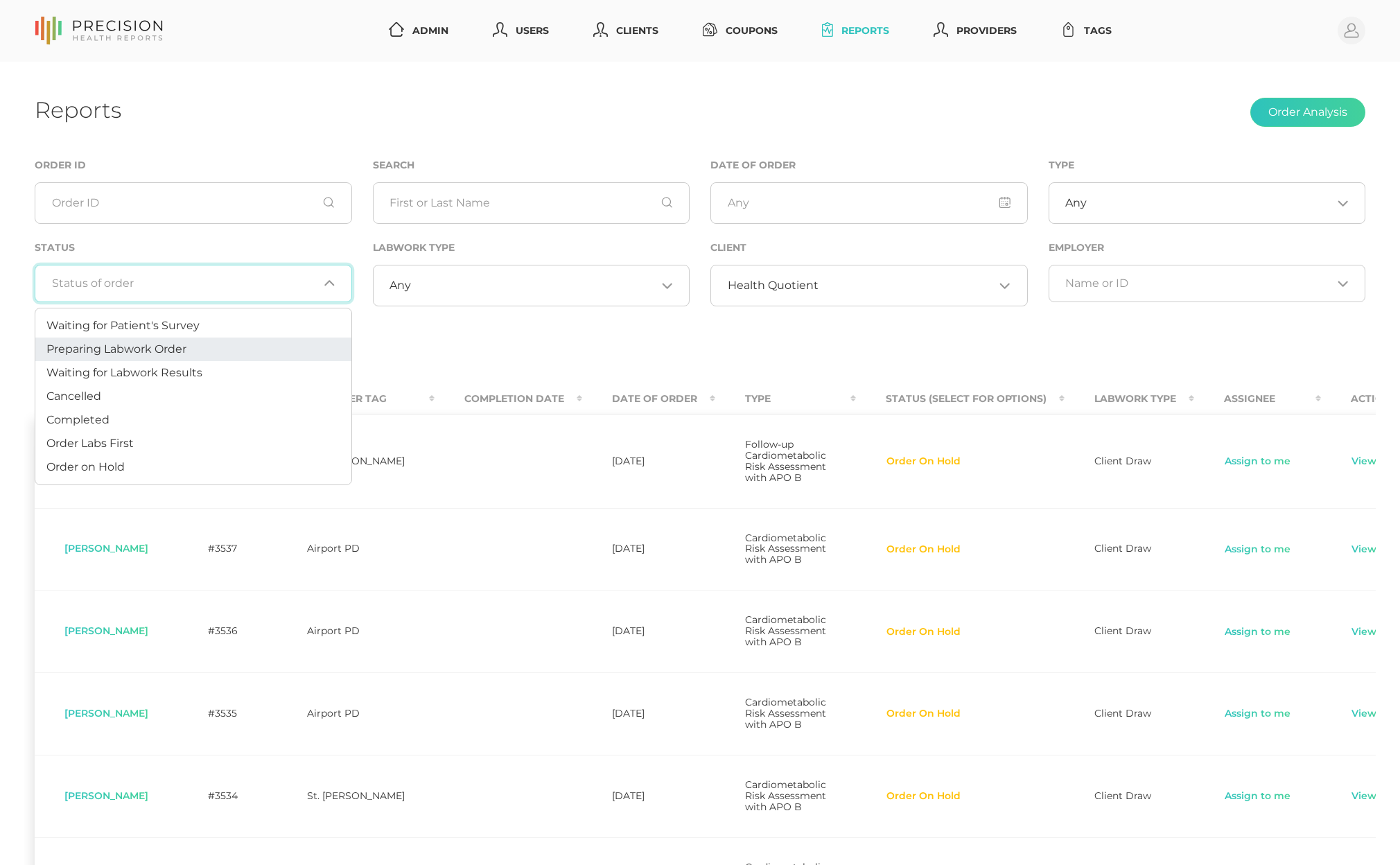
click at [228, 341] on li "Preparing Labwork Order" at bounding box center [193, 349] width 316 height 24
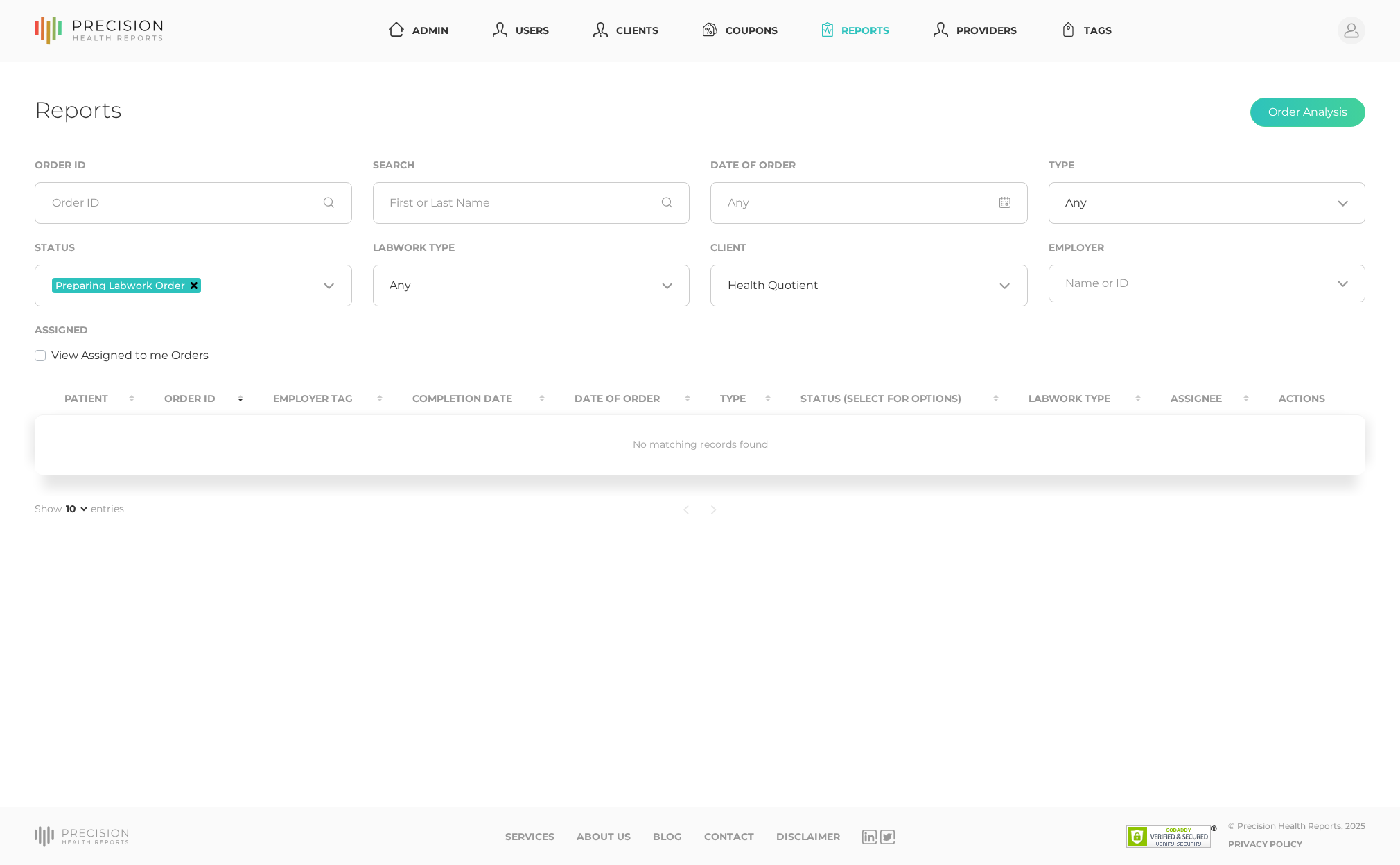
click at [191, 284] on icon "Deselect Preparing Labwork Order" at bounding box center [194, 286] width 7 height 7
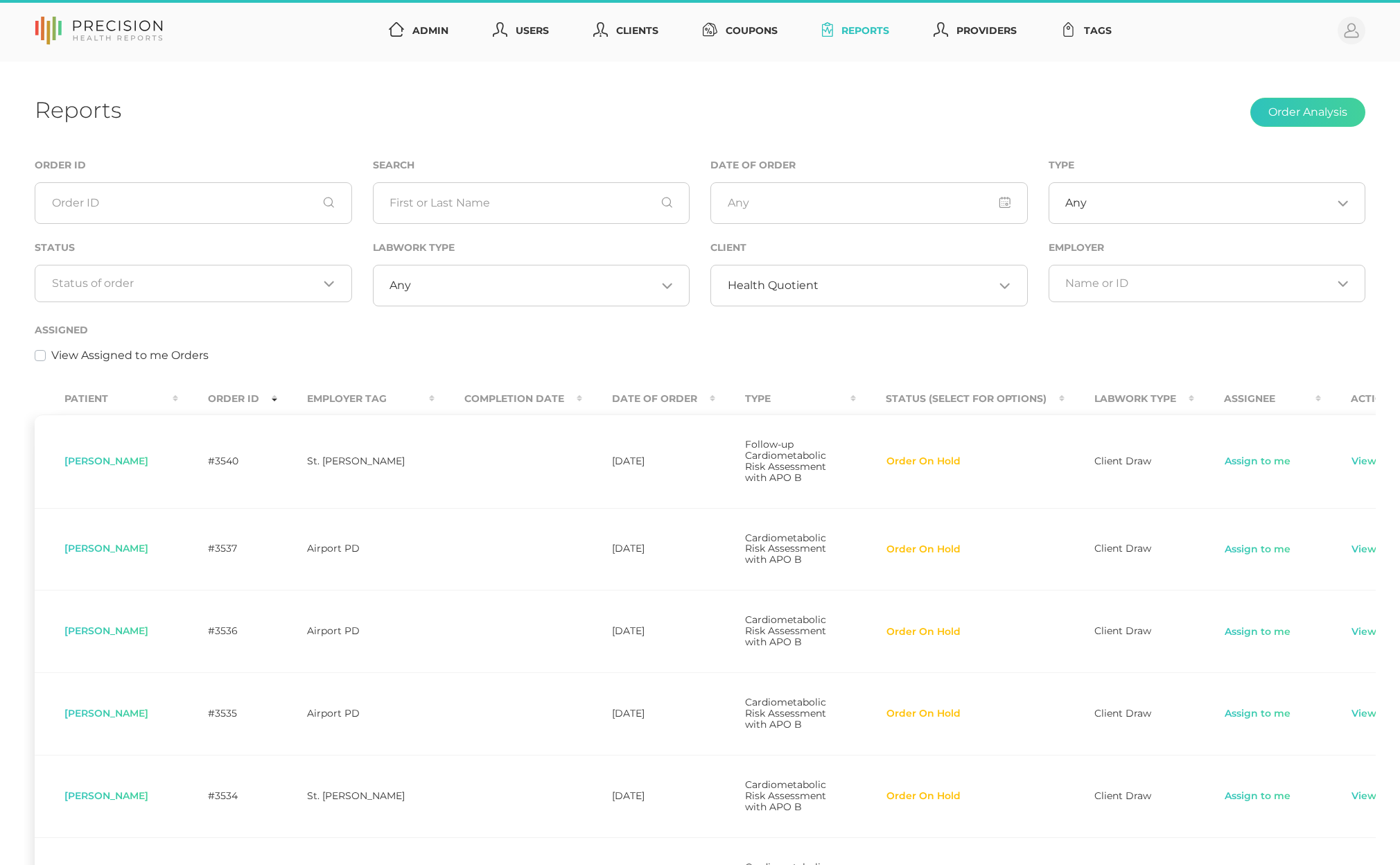
click at [197, 284] on input "Search for option" at bounding box center [185, 283] width 266 height 14
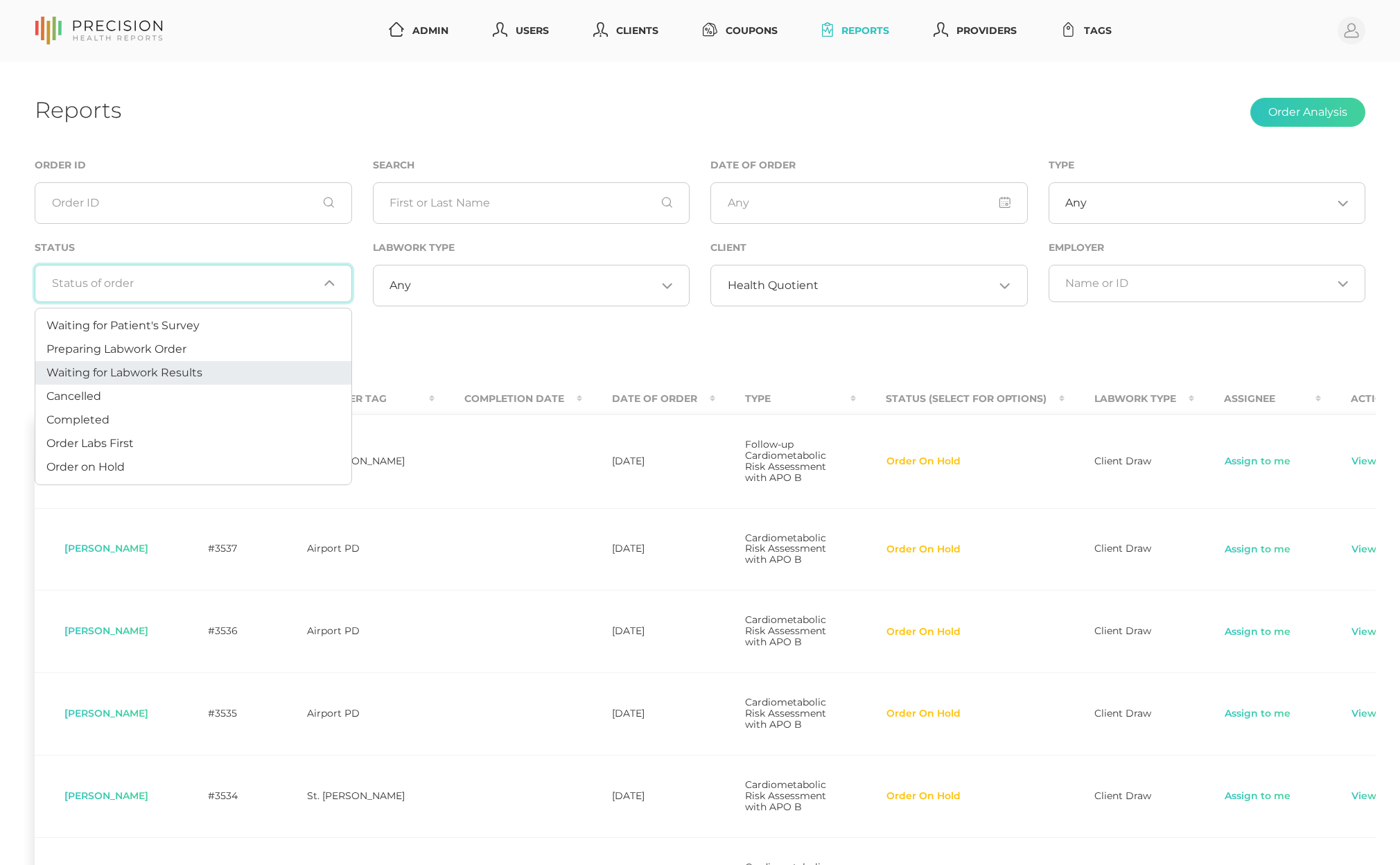
click at [167, 369] on span "Waiting for Labwork Results" at bounding box center [124, 372] width 156 height 13
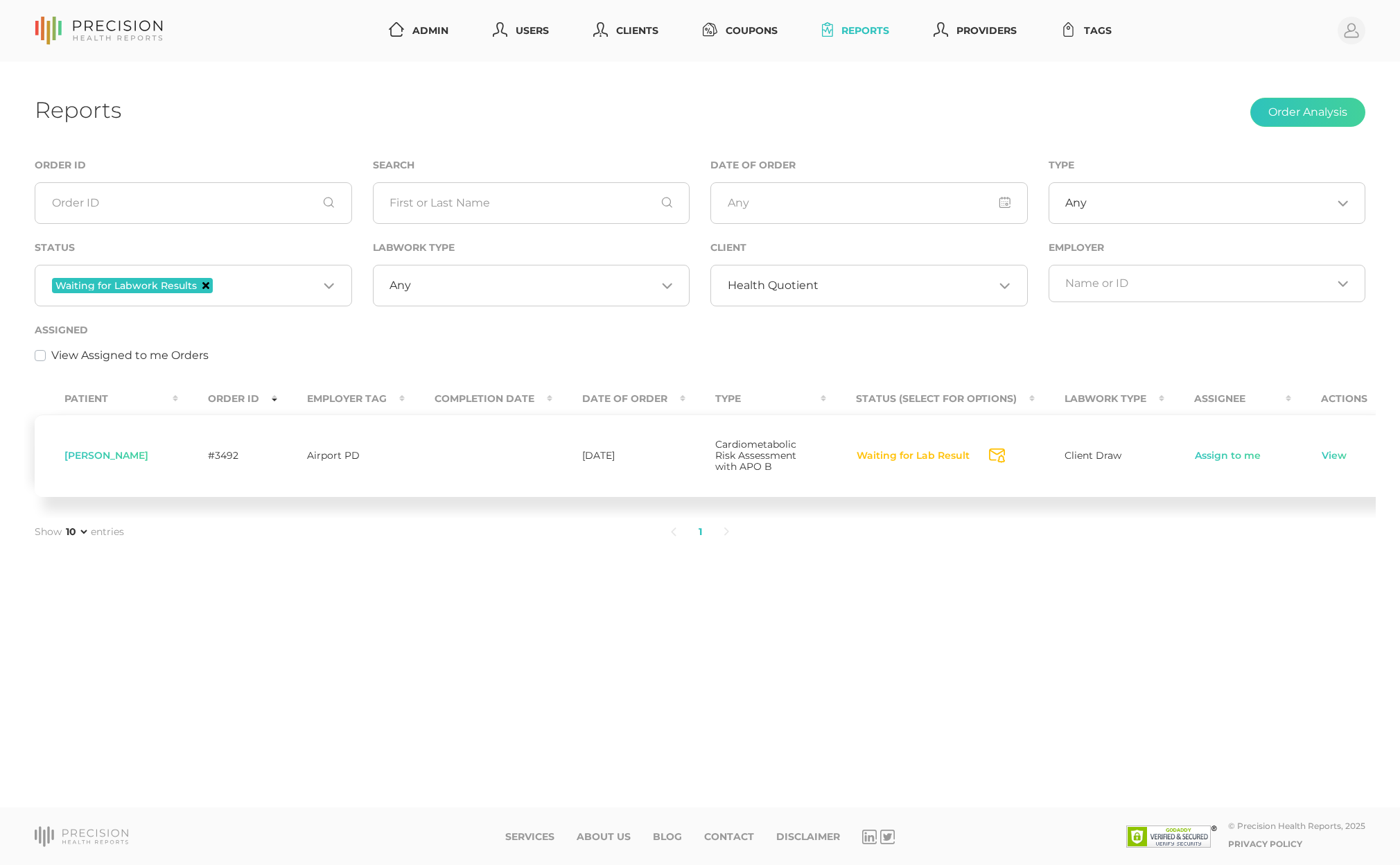
click at [205, 284] on icon "Deselect Waiting for Labwork Results" at bounding box center [206, 286] width 7 height 7
